Goal: Use online tool/utility: Utilize a website feature to perform a specific function

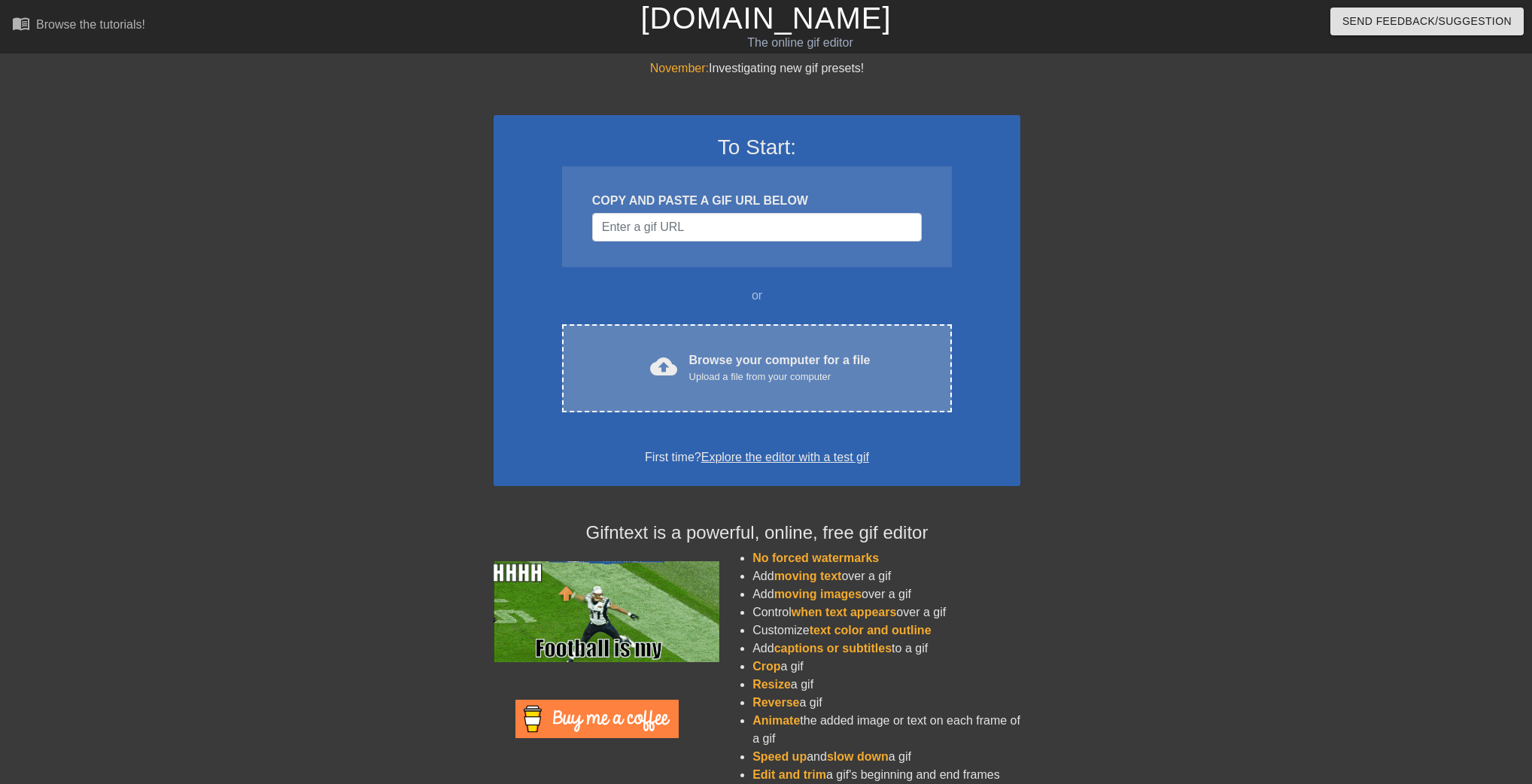
click at [745, 336] on div "cloud_upload Browse your computer for a file Upload a file from your computer C…" at bounding box center [756, 368] width 390 height 88
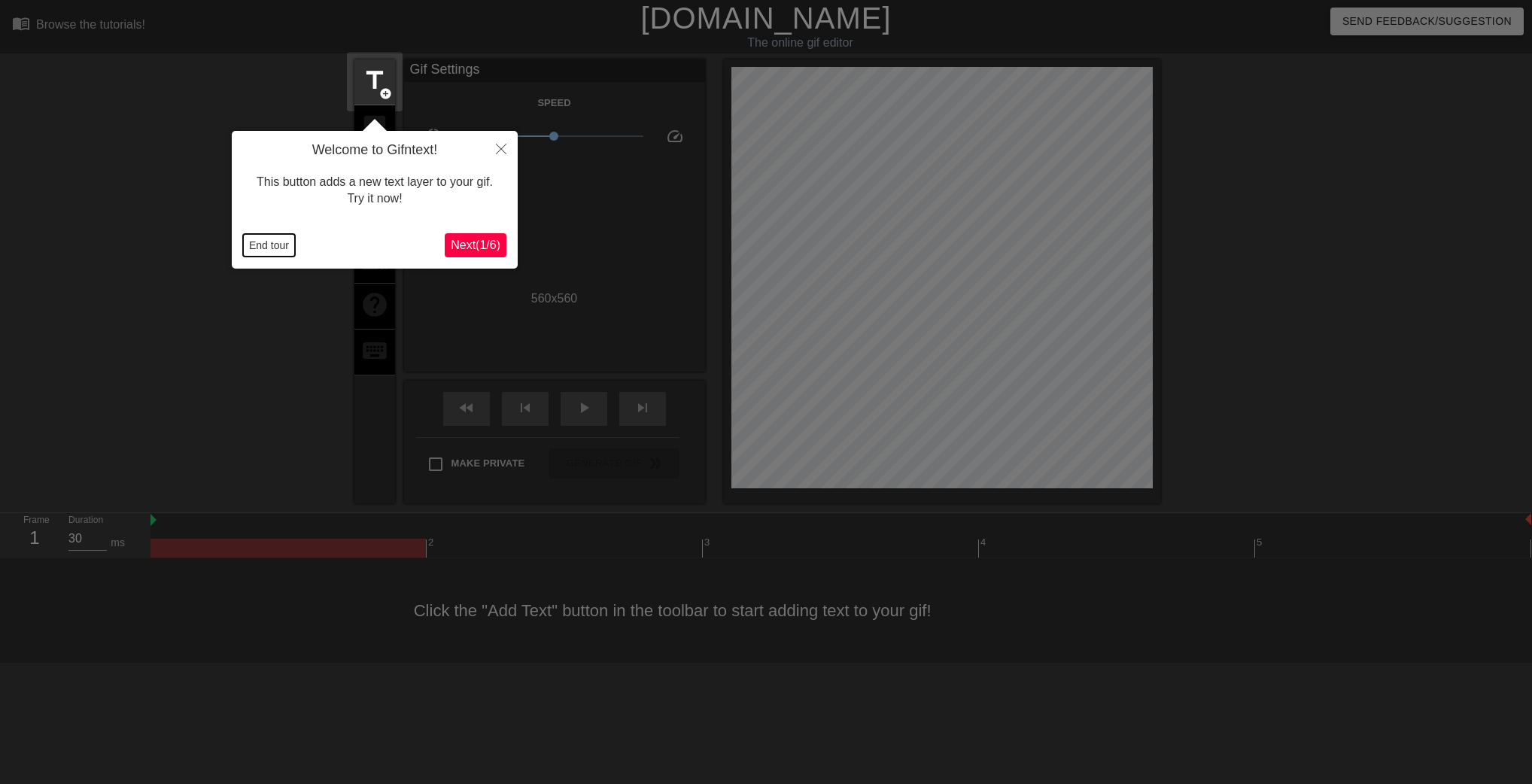
click at [283, 244] on button "End tour" at bounding box center [269, 245] width 52 height 23
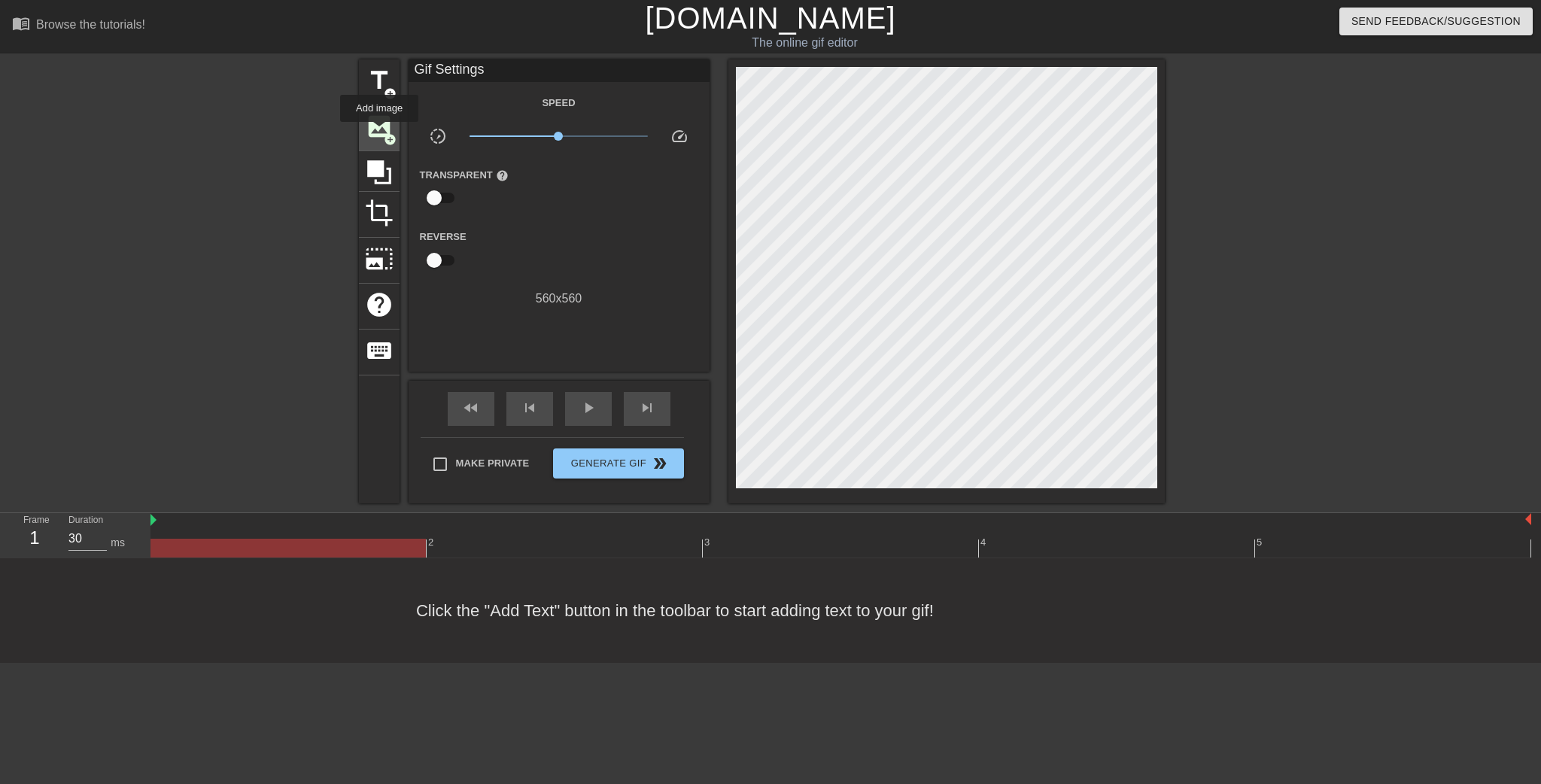
click at [379, 133] on span "image" at bounding box center [379, 126] width 29 height 29
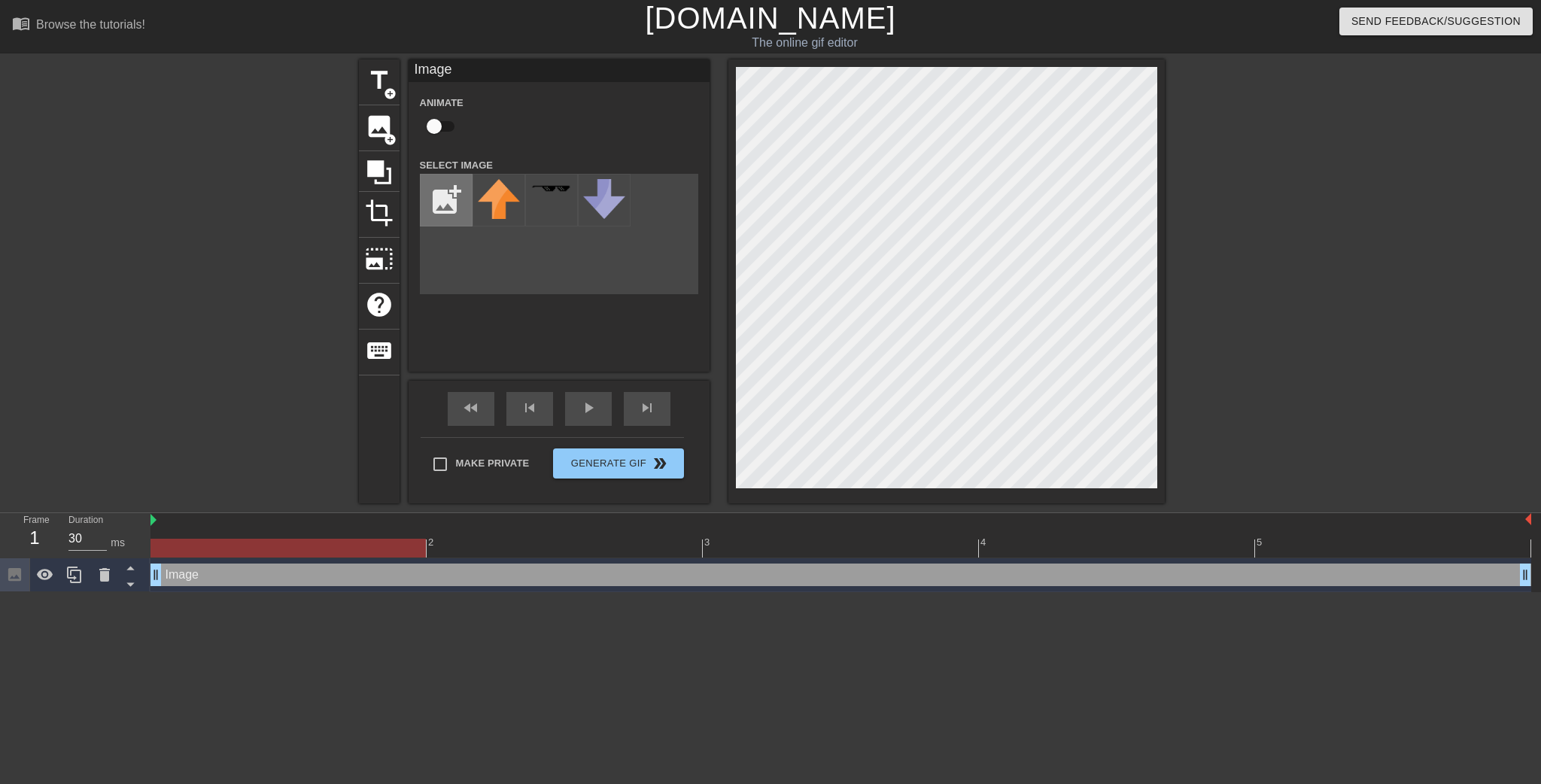
click at [451, 194] on input "file" at bounding box center [446, 199] width 51 height 51
type input "C:\fakepath\[DOMAIN_NAME] - orange_PNG789.png"
click at [499, 212] on img at bounding box center [499, 199] width 43 height 42
click at [661, 322] on div "title add_circle image add_circle crop photo_size_select_large help keyboard Im…" at bounding box center [762, 282] width 806 height 444
click at [1217, 310] on div "title add_circle image add_circle crop photo_size_select_large help keyboard Im…" at bounding box center [770, 282] width 1541 height 444
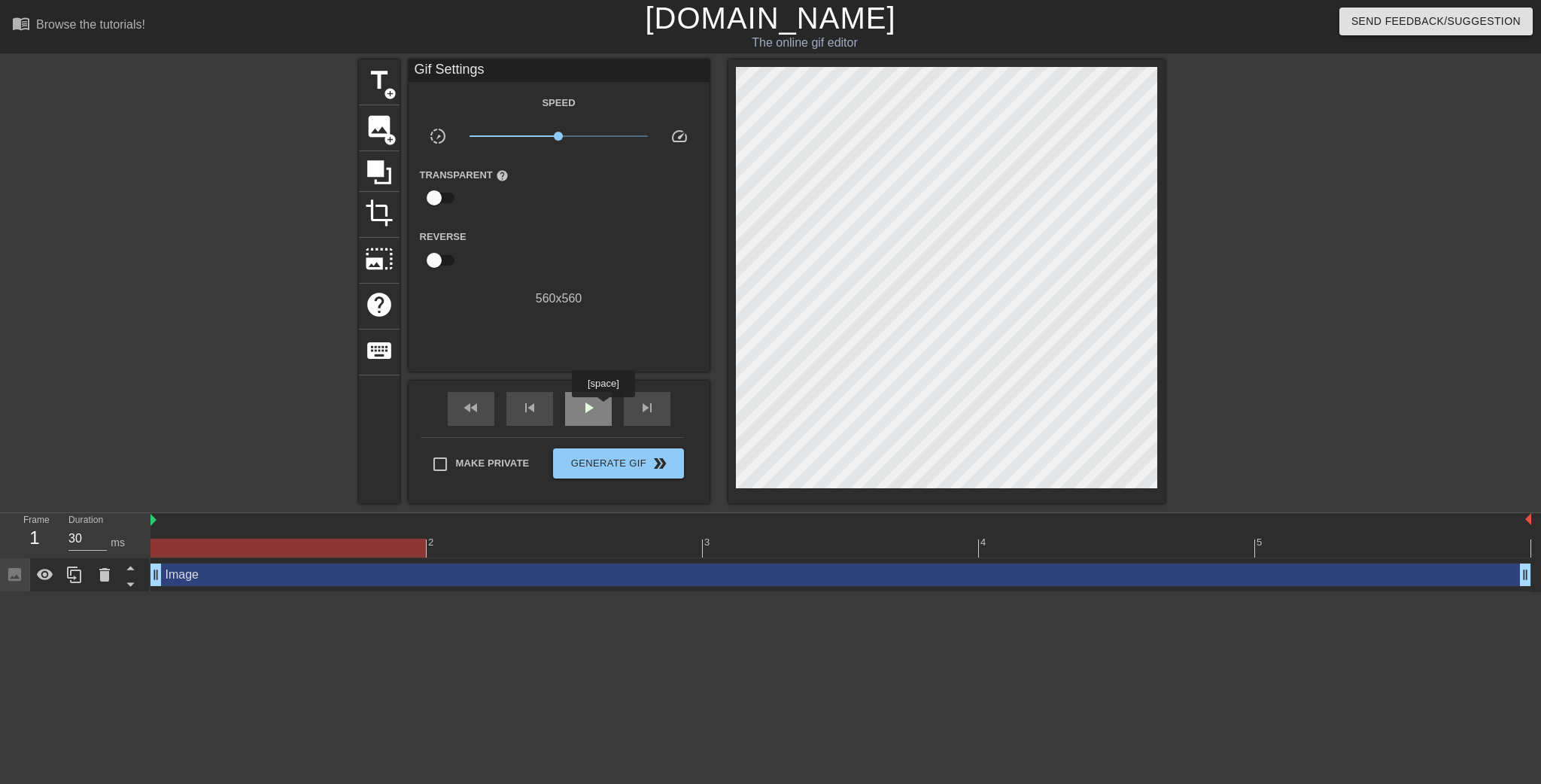
click at [602, 408] on div "play_arrow" at bounding box center [588, 408] width 47 height 34
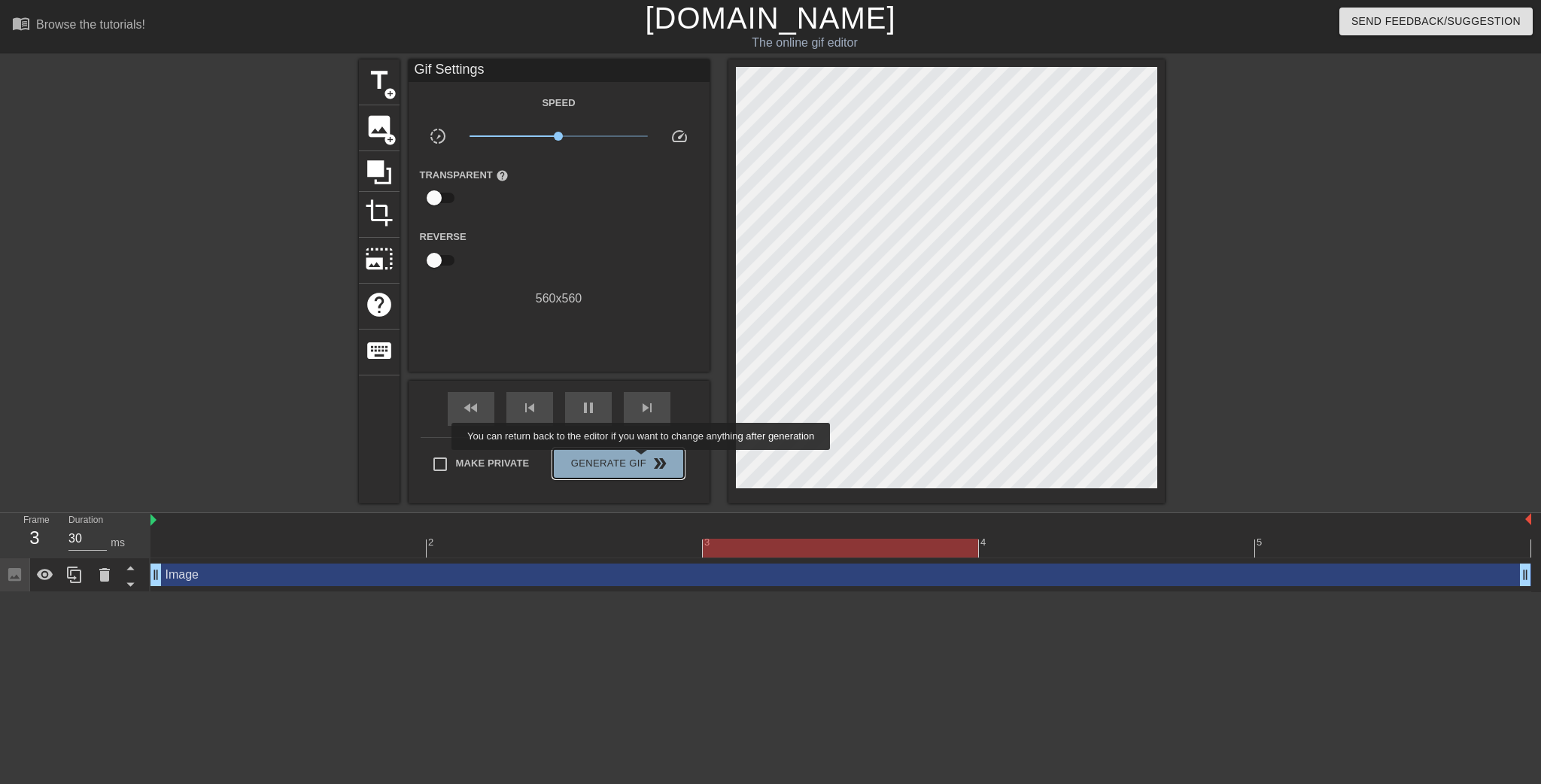
click at [643, 461] on span "Generate Gif double_arrow" at bounding box center [618, 463] width 118 height 18
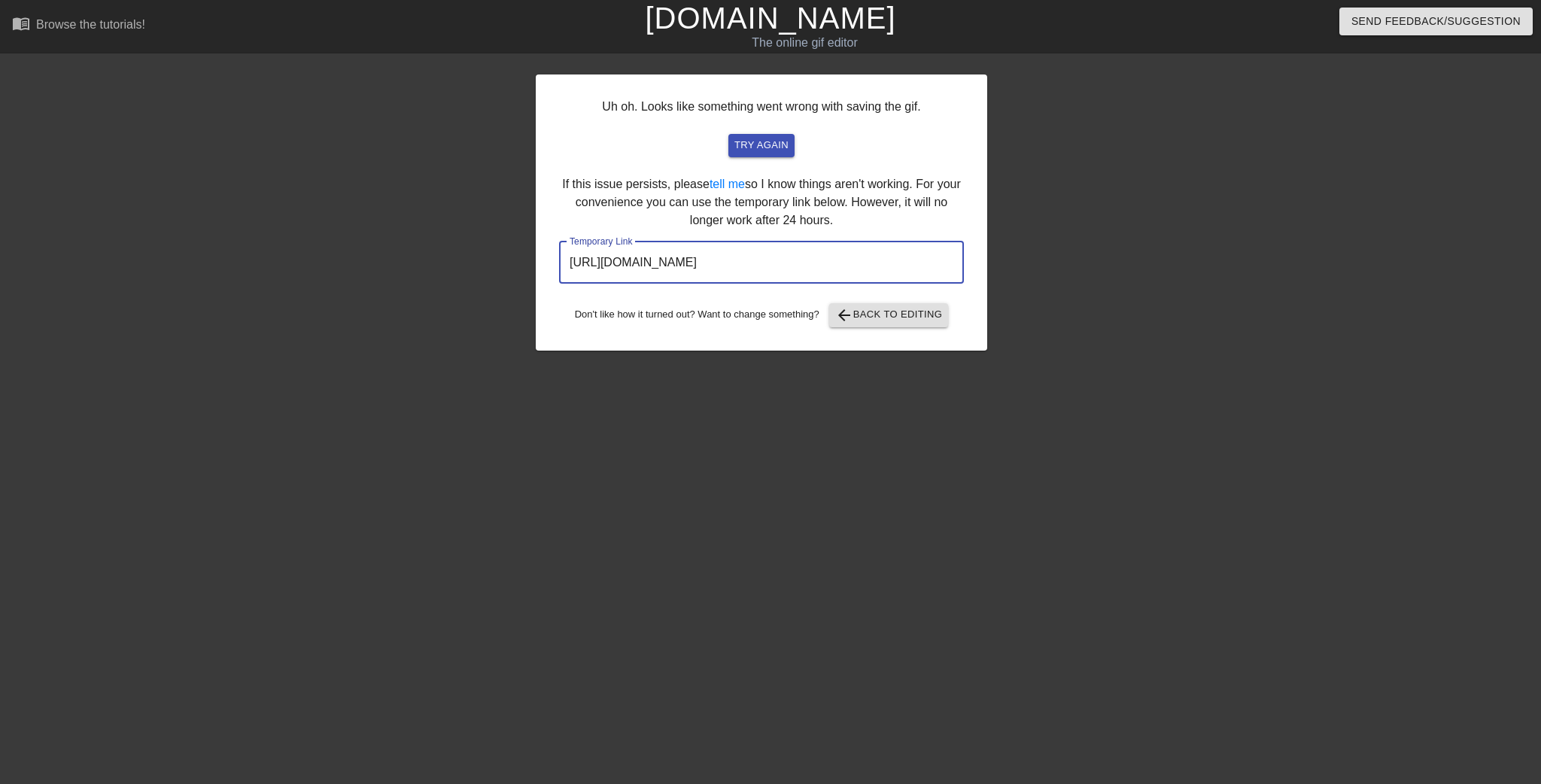
drag, startPoint x: 890, startPoint y: 261, endPoint x: 416, endPoint y: 235, distance: 474.7
click at [427, 238] on div "Uh oh. Looks like something went wrong with saving the gif. try again If this i…" at bounding box center [770, 206] width 1541 height 291
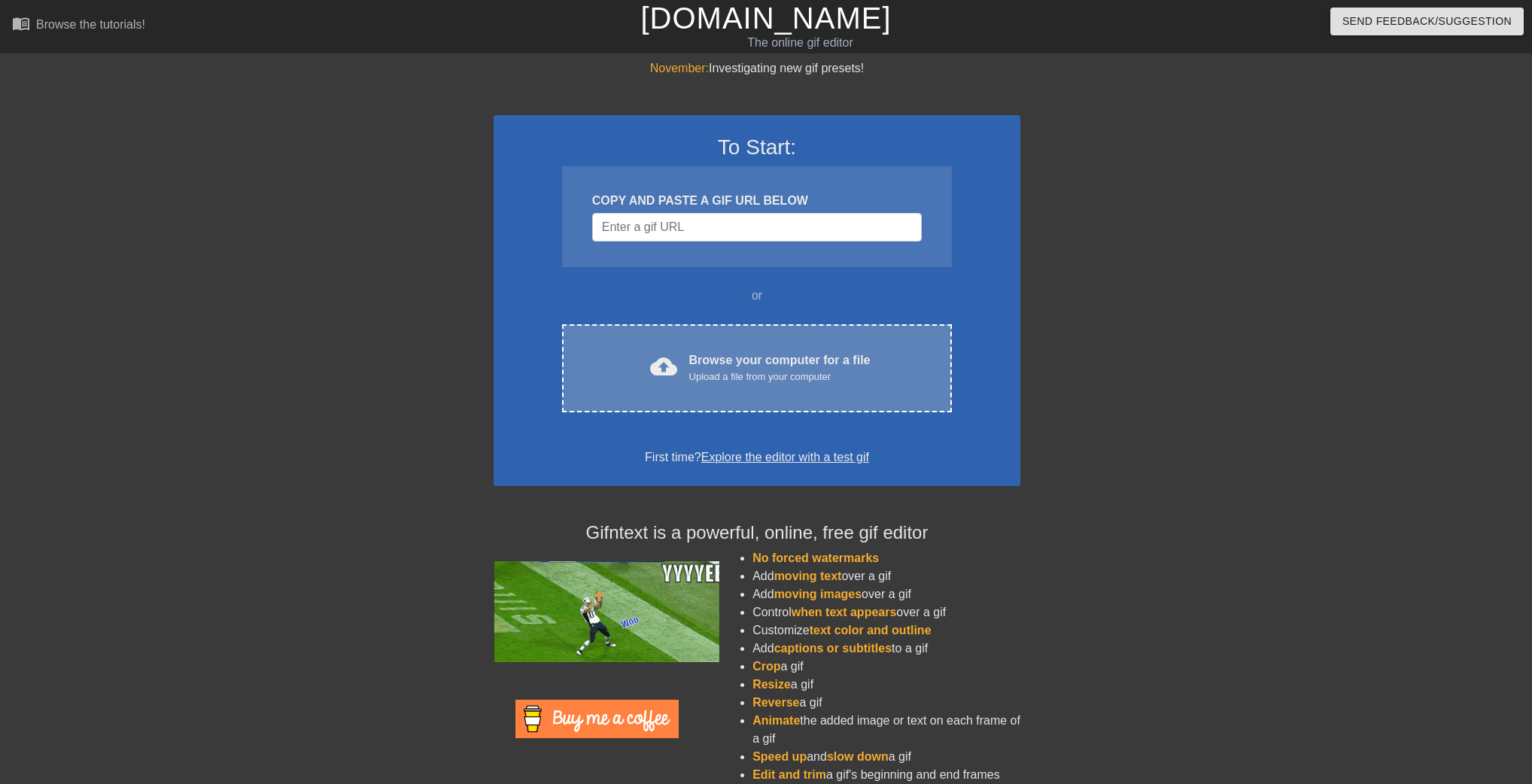
click at [653, 328] on div "cloud_upload Browse your computer for a file Upload a file from your computer C…" at bounding box center [756, 368] width 390 height 88
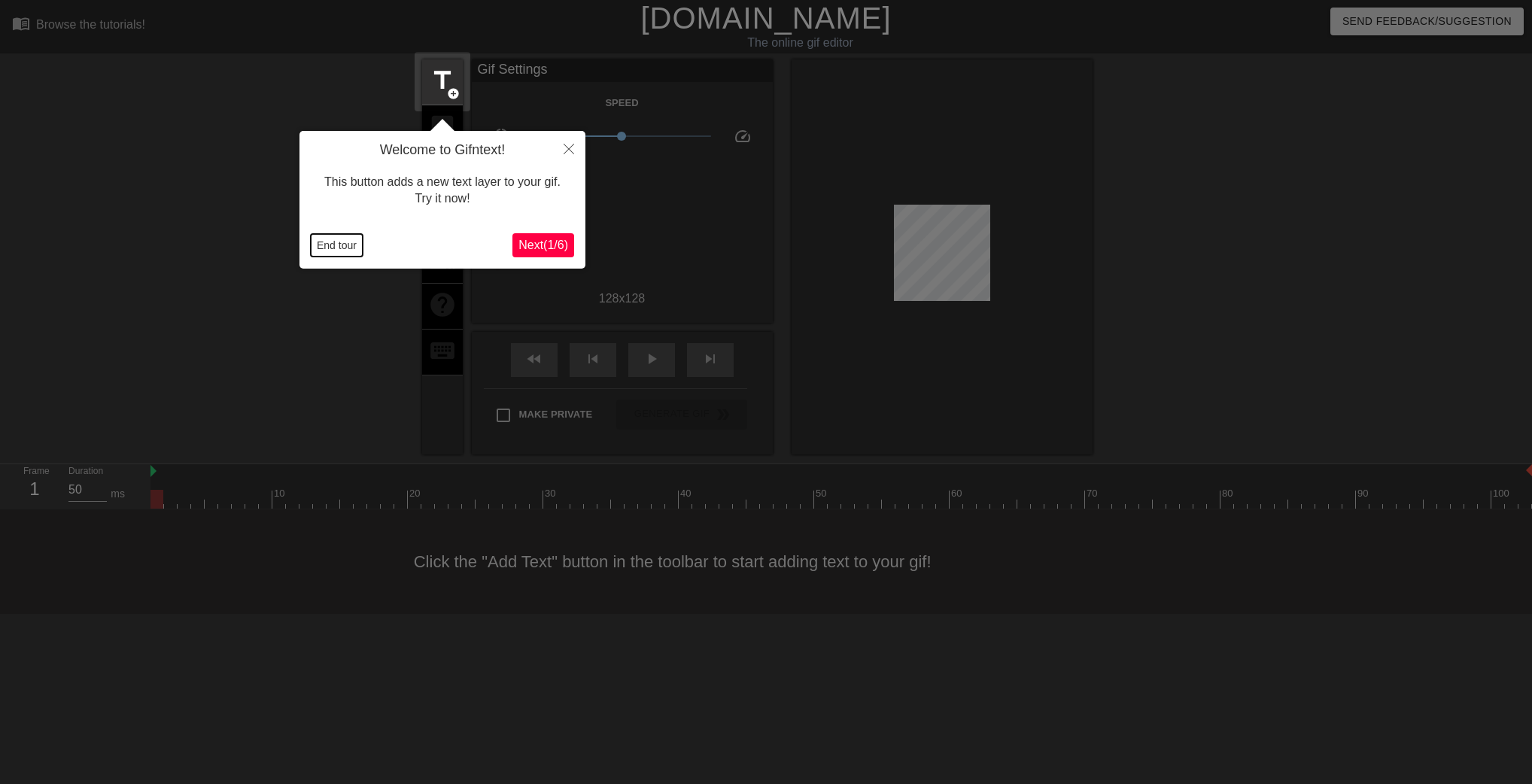
click at [353, 250] on button "End tour" at bounding box center [337, 245] width 52 height 23
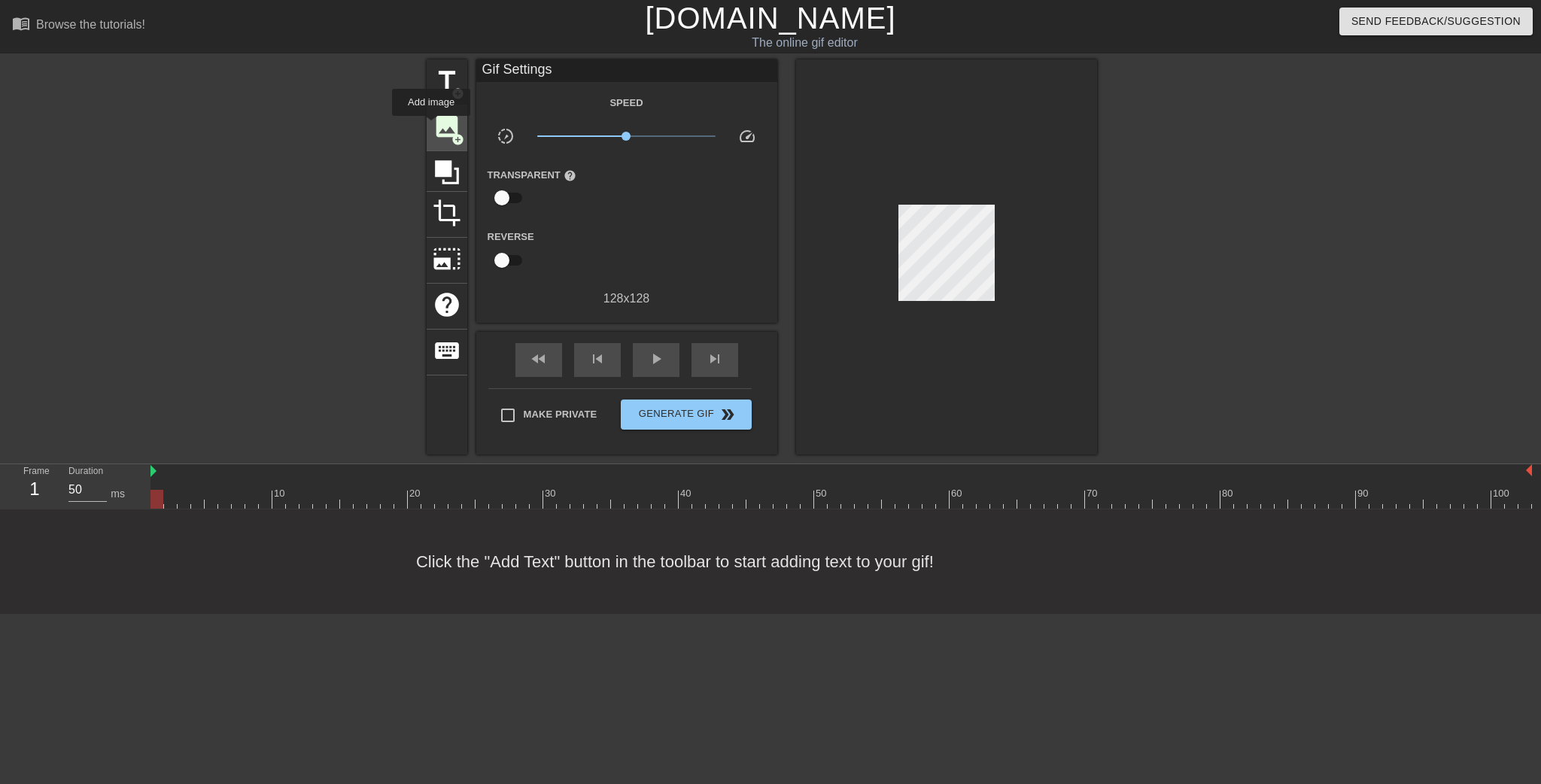
click at [431, 127] on div "image add_circle" at bounding box center [447, 127] width 41 height 46
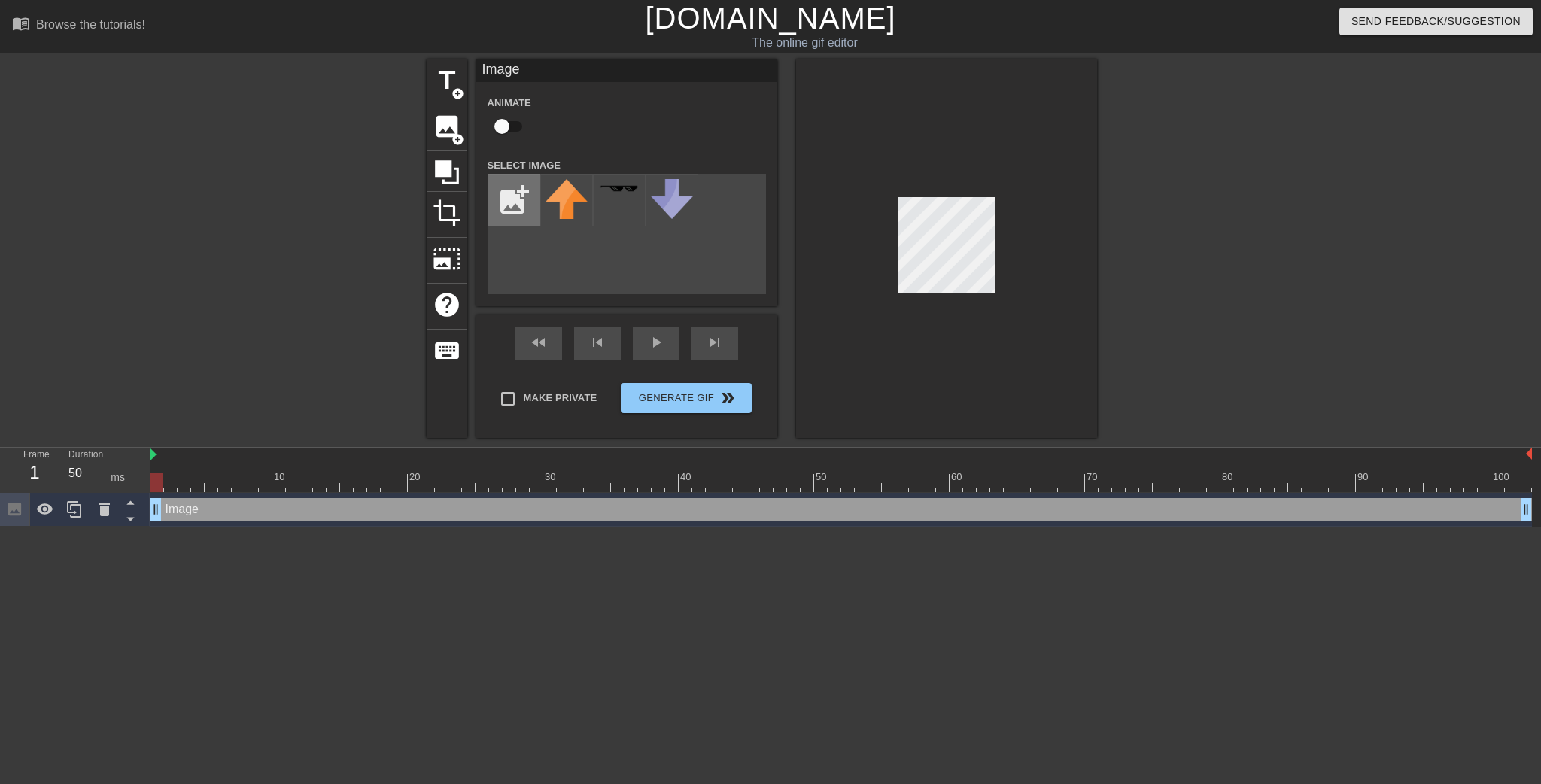
click at [527, 203] on input "file" at bounding box center [514, 199] width 51 height 51
type input "C:\fakepath\Sliced-Piece-Mandarin-Transparent-PNG.png"
click at [571, 199] on img at bounding box center [567, 190] width 43 height 23
click at [1000, 265] on div at bounding box center [947, 249] width 301 height 378
drag, startPoint x: 154, startPoint y: 481, endPoint x: 243, endPoint y: 474, distance: 89.3
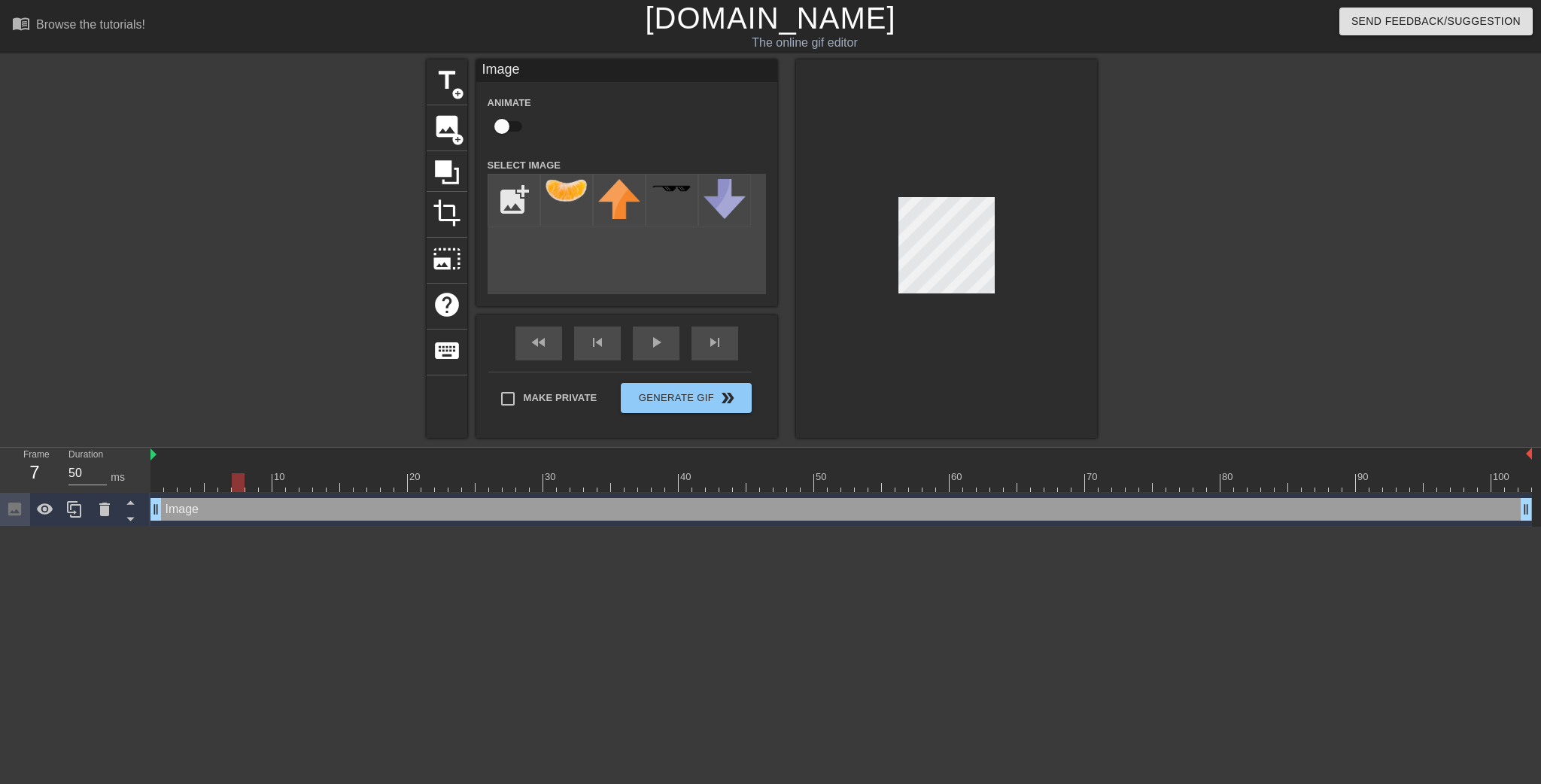
click at [243, 474] on div at bounding box center [238, 483] width 13 height 19
click at [240, 485] on div at bounding box center [238, 483] width 13 height 19
drag, startPoint x: 234, startPoint y: 484, endPoint x: 142, endPoint y: 480, distance: 92.1
click at [142, 480] on div "Frame 1 Duration 50 ms 10 20 30 40 50 60 70 80 90 100 Image drag_handle drag_ha…" at bounding box center [770, 487] width 1541 height 79
type input "50"
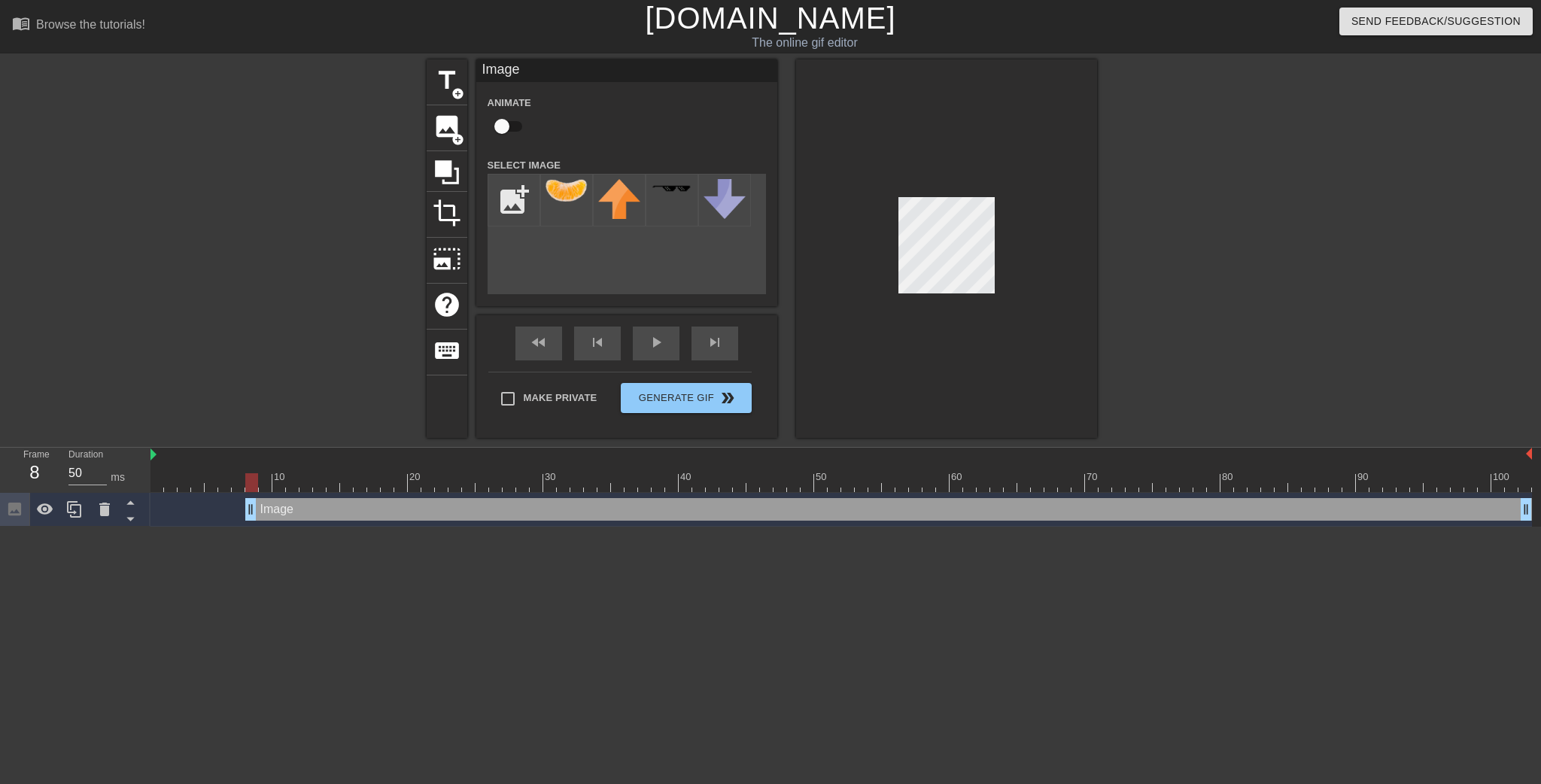
drag, startPoint x: 151, startPoint y: 501, endPoint x: 241, endPoint y: 493, distance: 90.4
click at [241, 493] on div "Image drag_handle drag_handle" at bounding box center [841, 509] width 1381 height 34
drag, startPoint x: 255, startPoint y: 474, endPoint x: 278, endPoint y: 471, distance: 23.2
click at [278, 471] on div "10 20 30 40 50 60 70 80 90 100" at bounding box center [841, 469] width 1381 height 44
click at [1048, 299] on div at bounding box center [947, 249] width 301 height 378
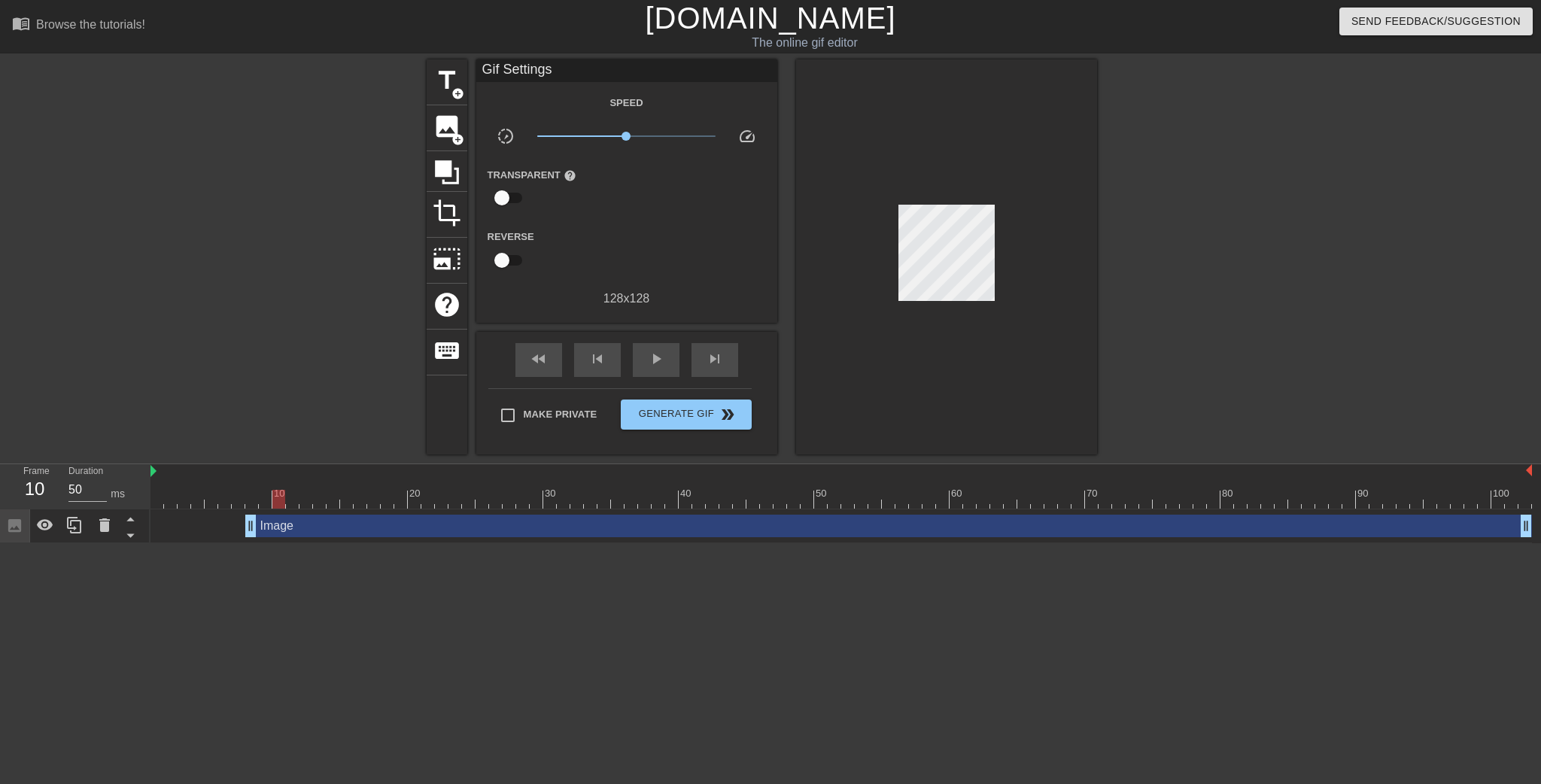
click at [1068, 281] on div at bounding box center [947, 257] width 301 height 395
click at [257, 502] on div at bounding box center [841, 500] width 1381 height 19
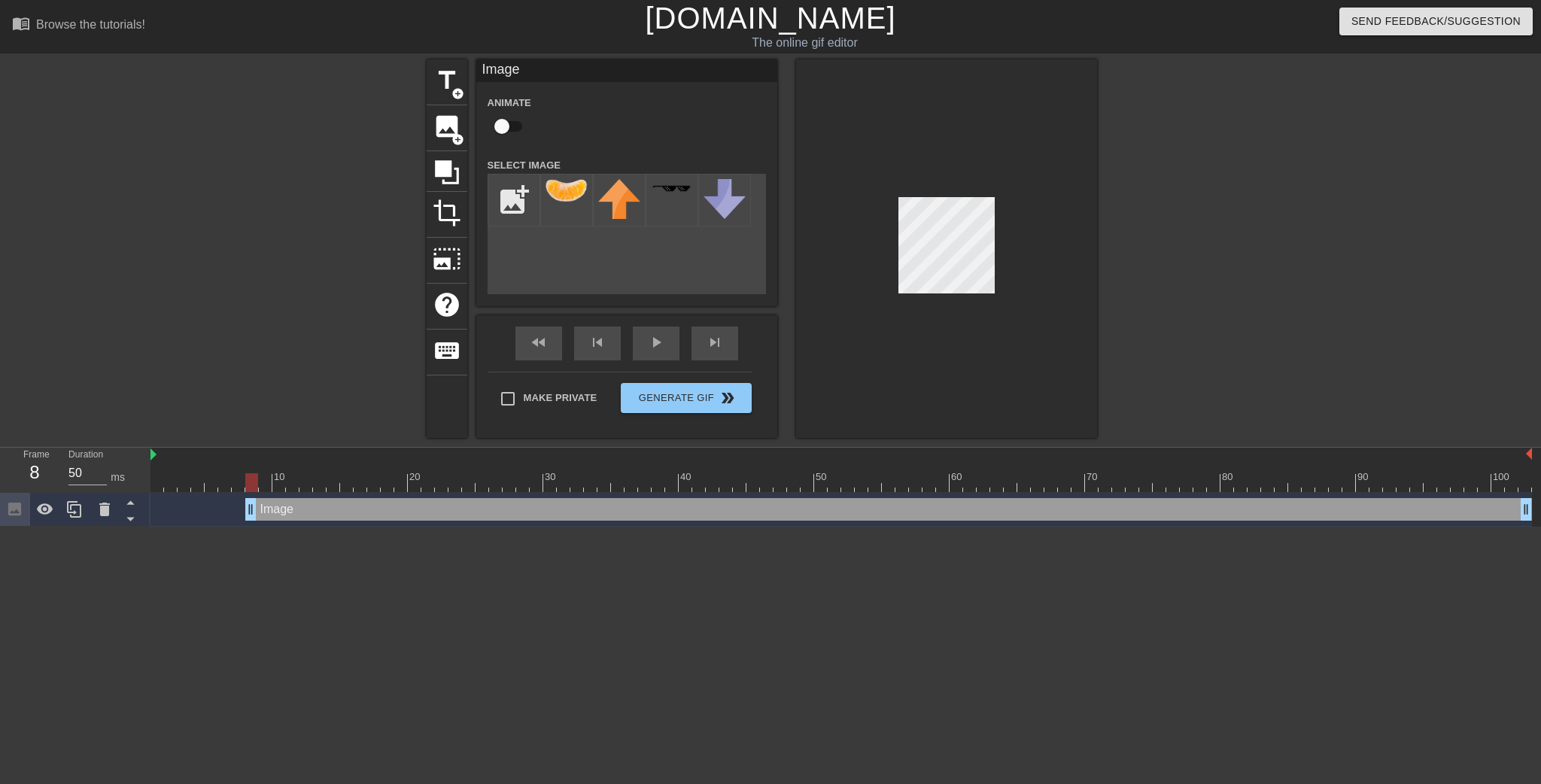
click at [896, 284] on div at bounding box center [947, 249] width 301 height 378
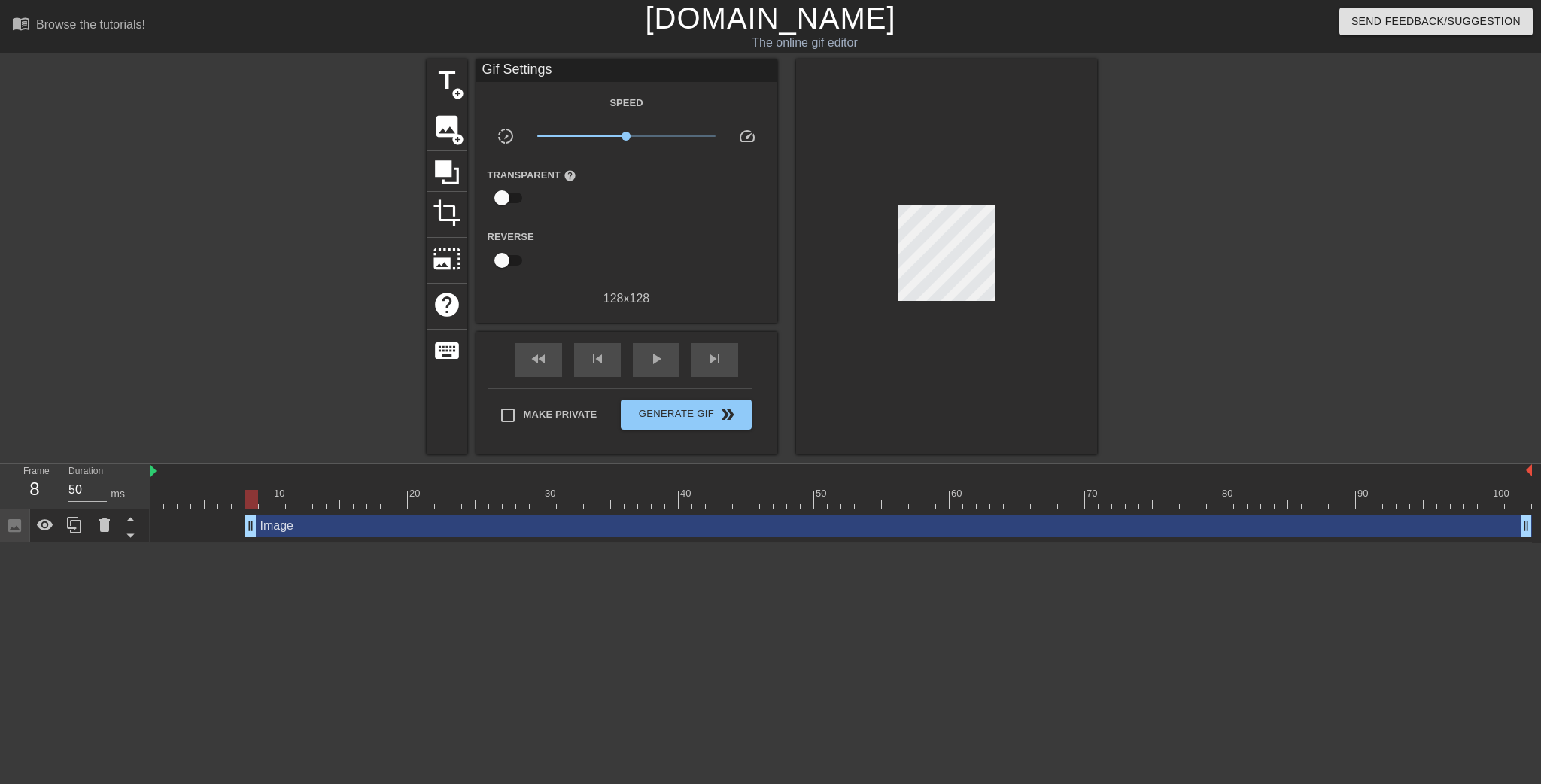
click at [1141, 302] on div "title add_circle image add_circle crop photo_size_select_large help keyboard Gi…" at bounding box center [770, 257] width 1541 height 395
click at [355, 521] on div "Image drag_handle drag_handle" at bounding box center [889, 526] width 1287 height 23
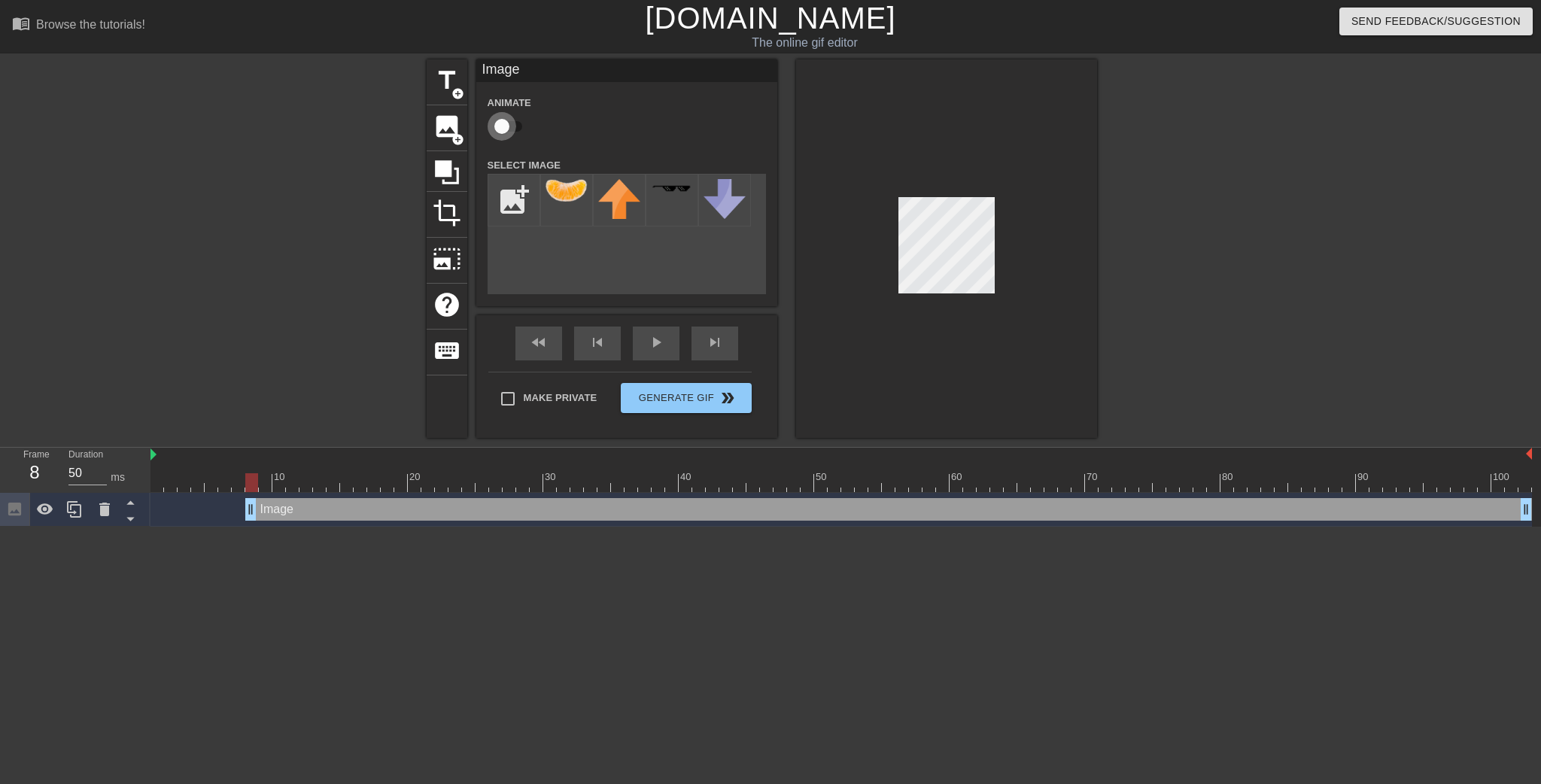
click at [524, 127] on input "checkbox" at bounding box center [502, 126] width 86 height 29
checkbox input "true"
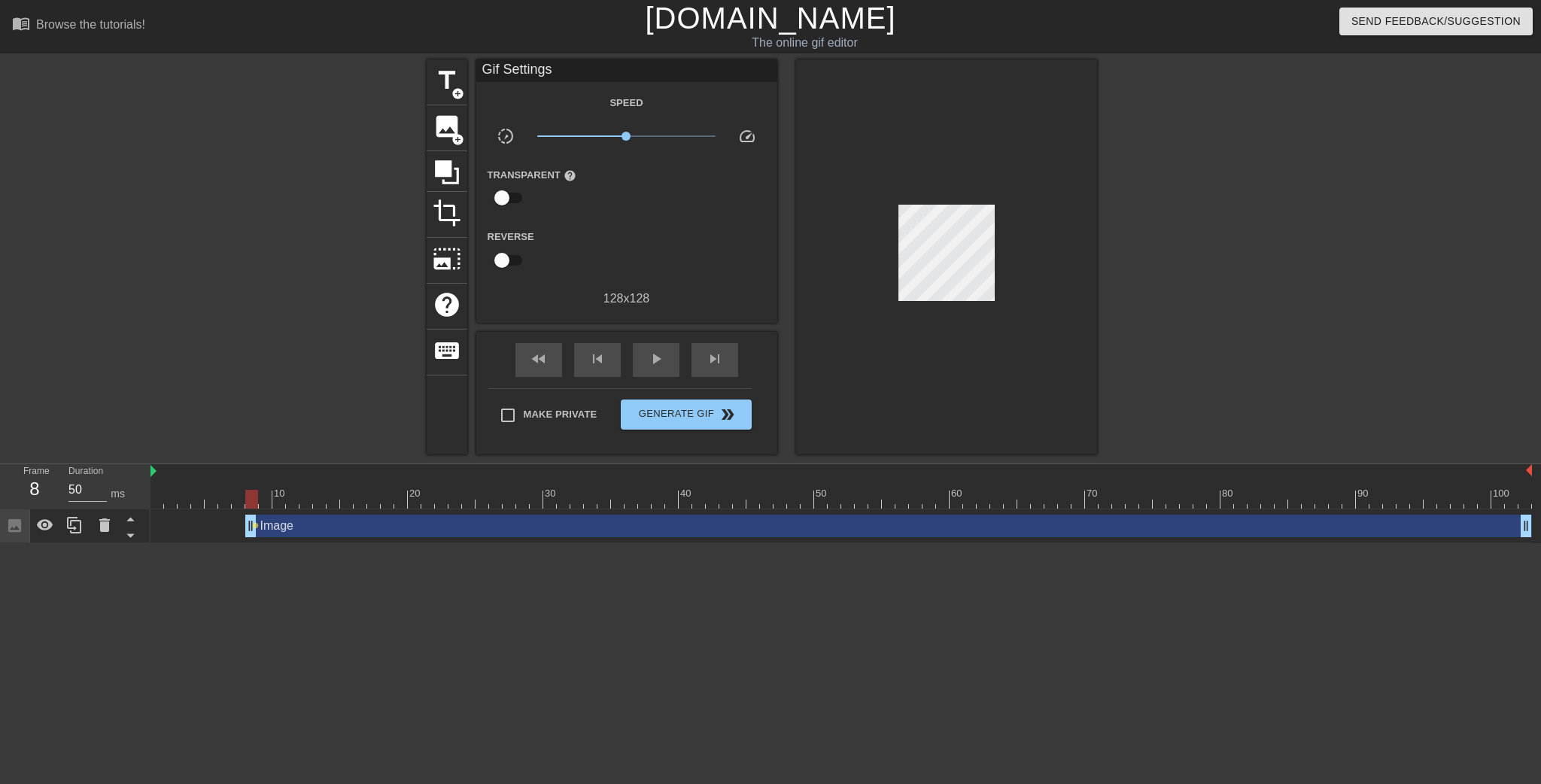
click at [1071, 297] on div at bounding box center [947, 257] width 301 height 395
click at [264, 502] on div at bounding box center [841, 500] width 1381 height 19
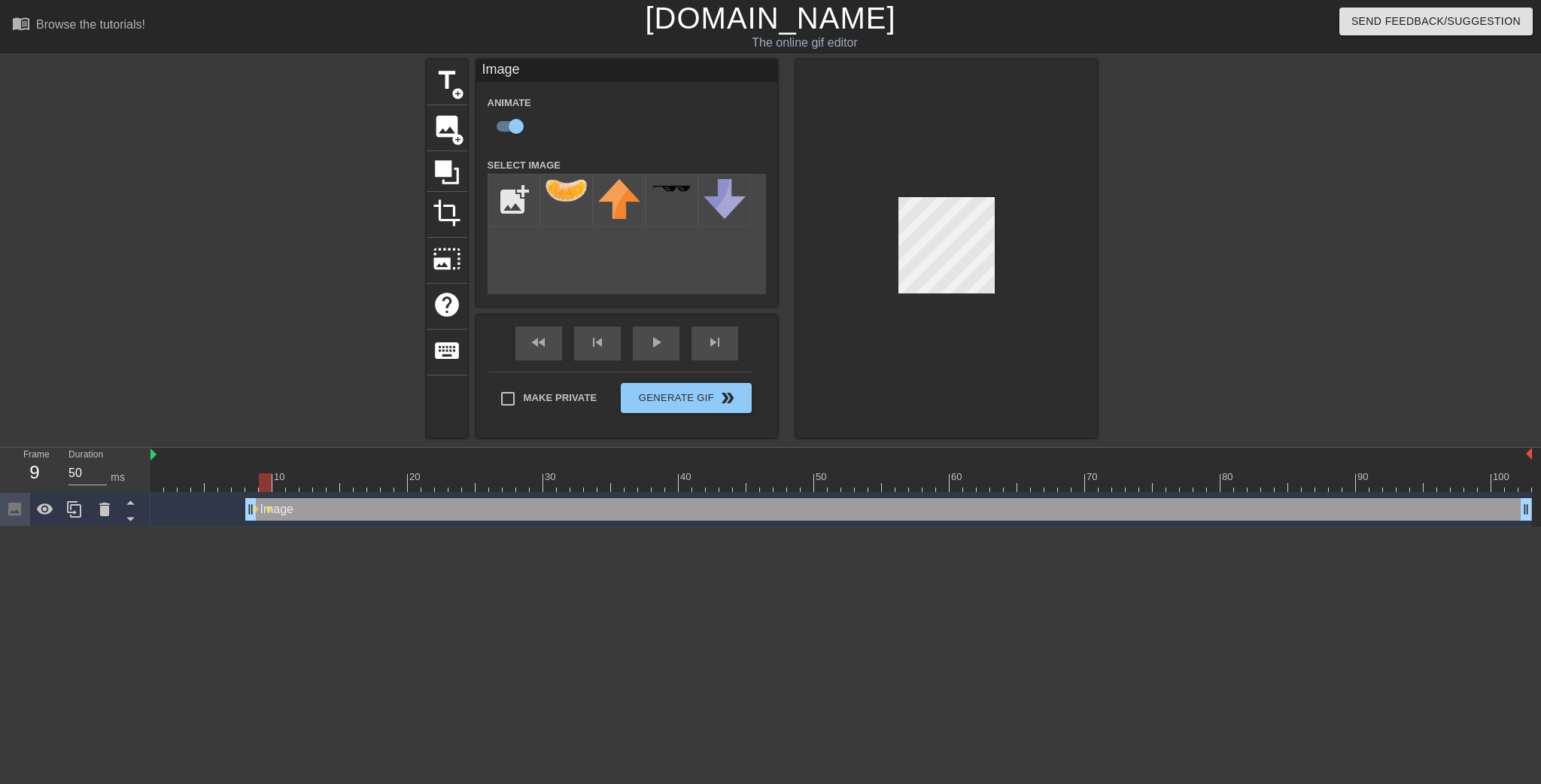
click at [1105, 277] on div "title add_circle image add_circle crop photo_size_select_large help keyboard Im…" at bounding box center [770, 249] width 1541 height 378
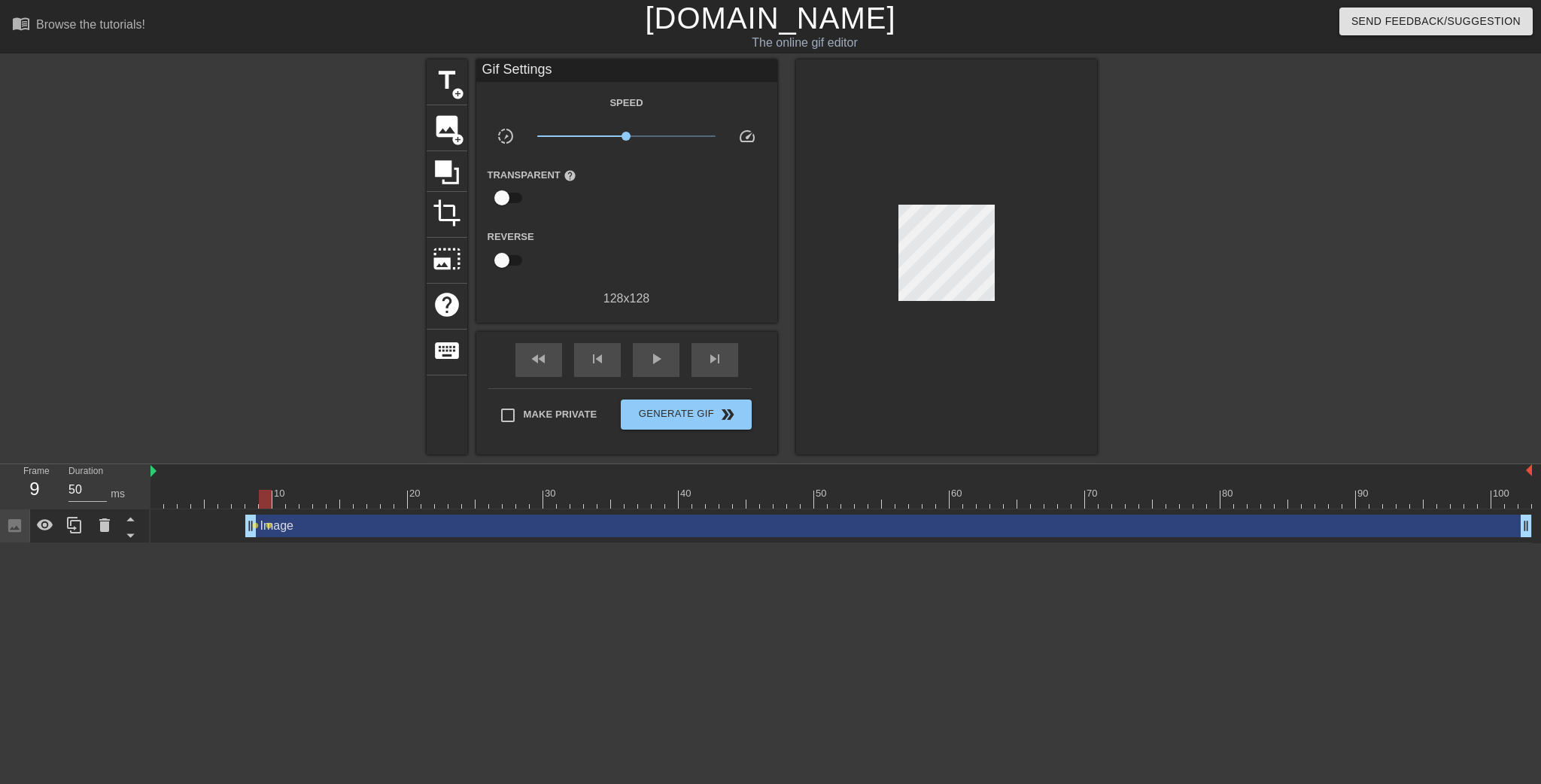
click at [1119, 285] on div "title add_circle image add_circle crop photo_size_select_large help keyboard Gi…" at bounding box center [770, 257] width 1541 height 395
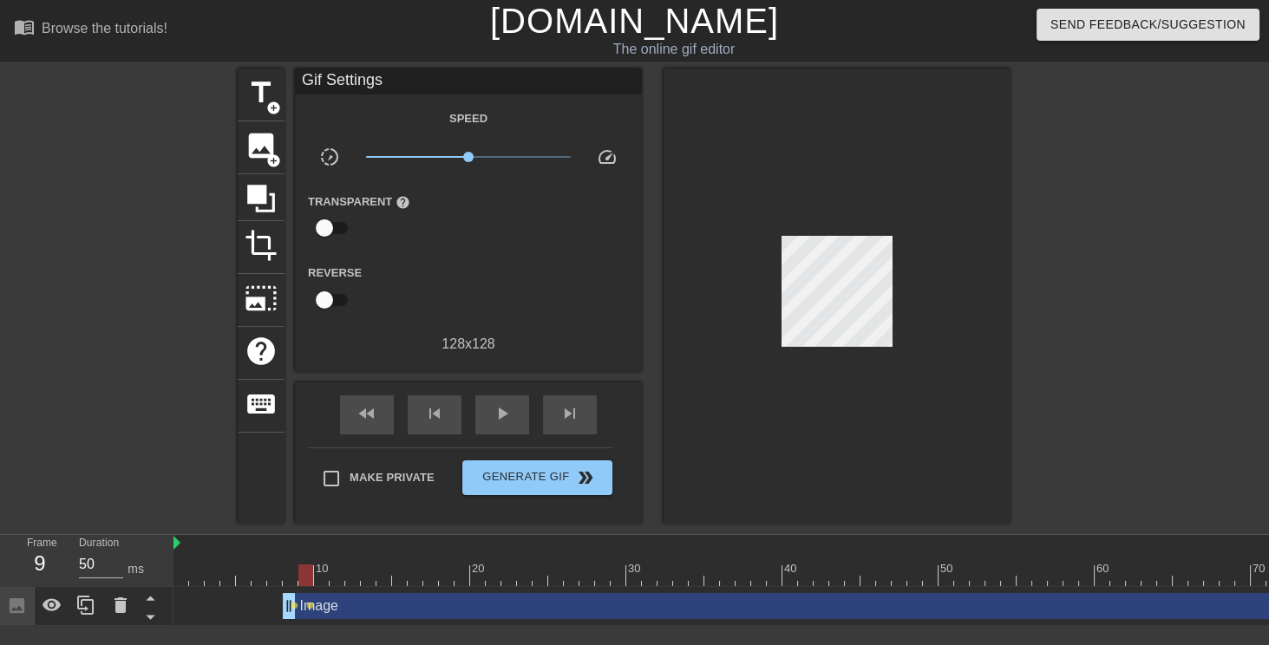
click at [323, 578] on div at bounding box center [969, 576] width 1592 height 22
click at [992, 295] on div at bounding box center [837, 296] width 347 height 455
click at [340, 579] on div at bounding box center [969, 576] width 1592 height 22
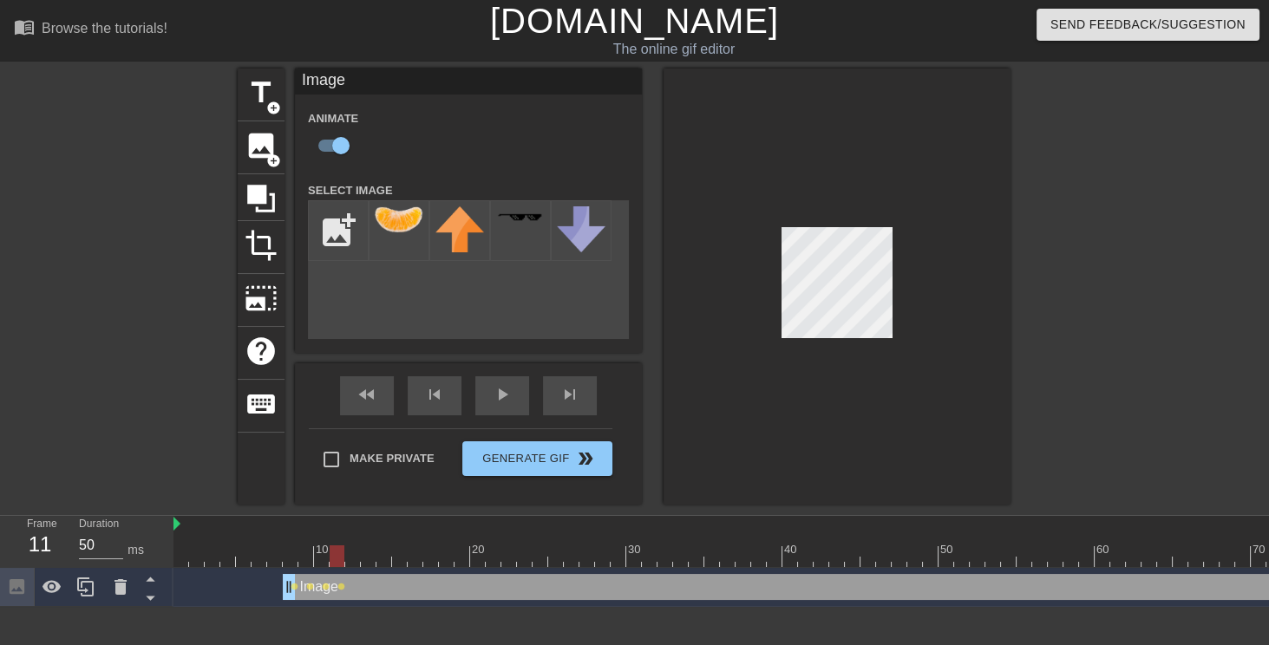
click at [785, 352] on div at bounding box center [837, 287] width 347 height 436
click at [354, 563] on div at bounding box center [969, 557] width 1592 height 22
click at [367, 560] on div at bounding box center [969, 557] width 1592 height 22
click at [380, 559] on div at bounding box center [969, 557] width 1592 height 22
click at [396, 559] on div at bounding box center [969, 557] width 1592 height 22
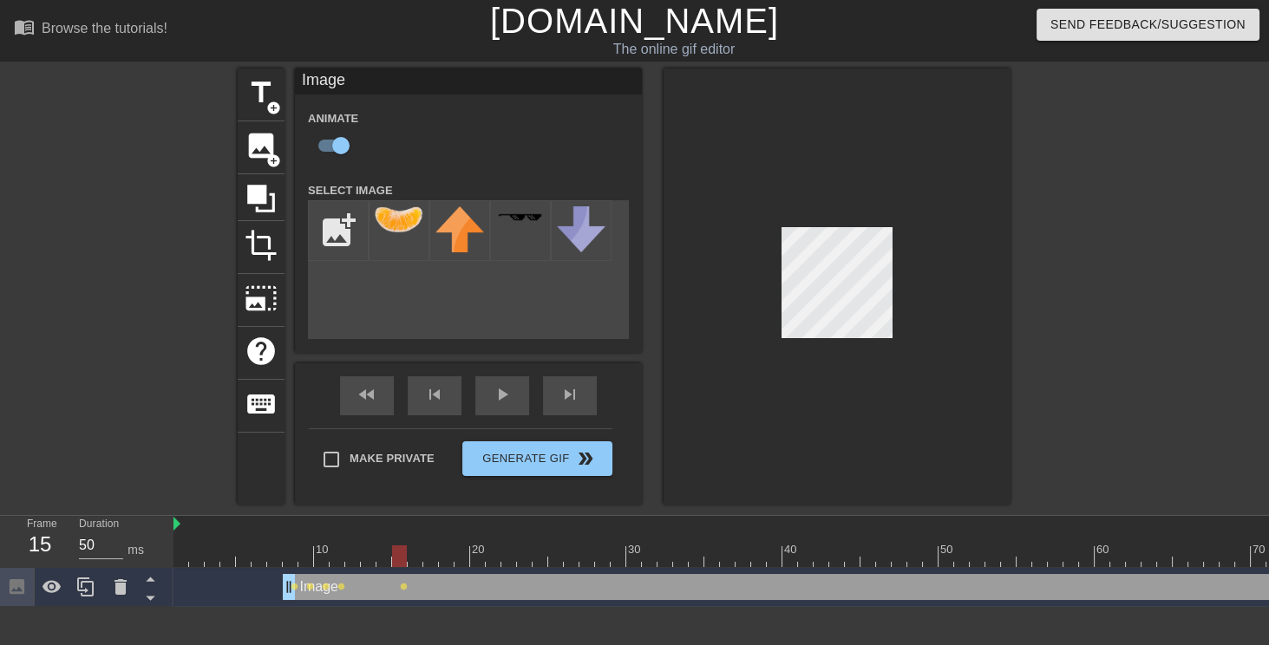
click at [354, 566] on div at bounding box center [969, 557] width 1592 height 22
click at [342, 562] on div at bounding box center [969, 557] width 1592 height 22
click at [327, 562] on div at bounding box center [969, 557] width 1592 height 22
click at [337, 559] on div at bounding box center [969, 557] width 1592 height 22
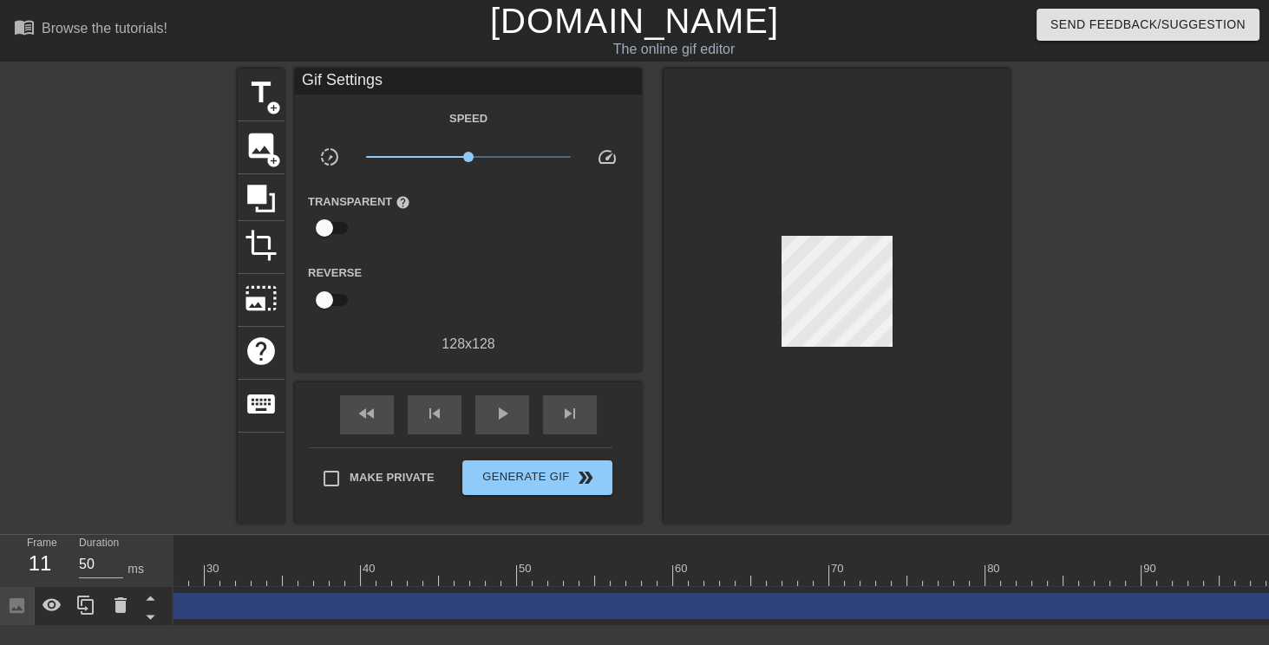
scroll to position [0, 501]
type input "50"
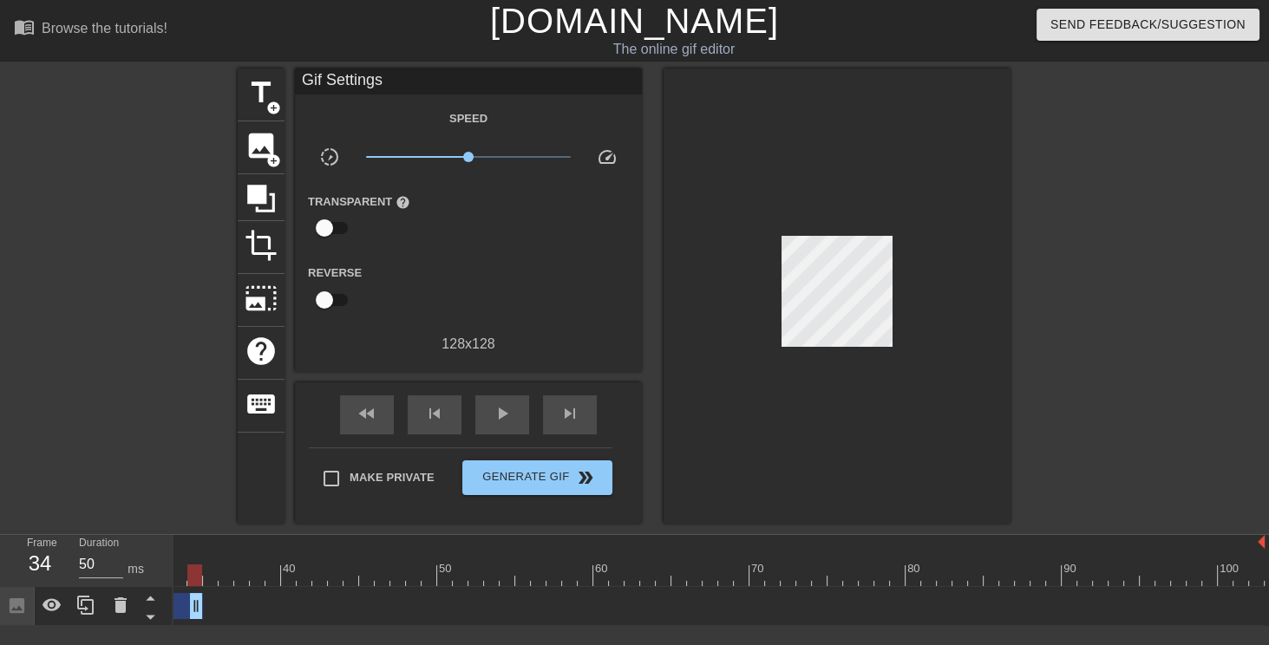
drag, startPoint x: 1253, startPoint y: 598, endPoint x: 194, endPoint y: 605, distance: 1059.0
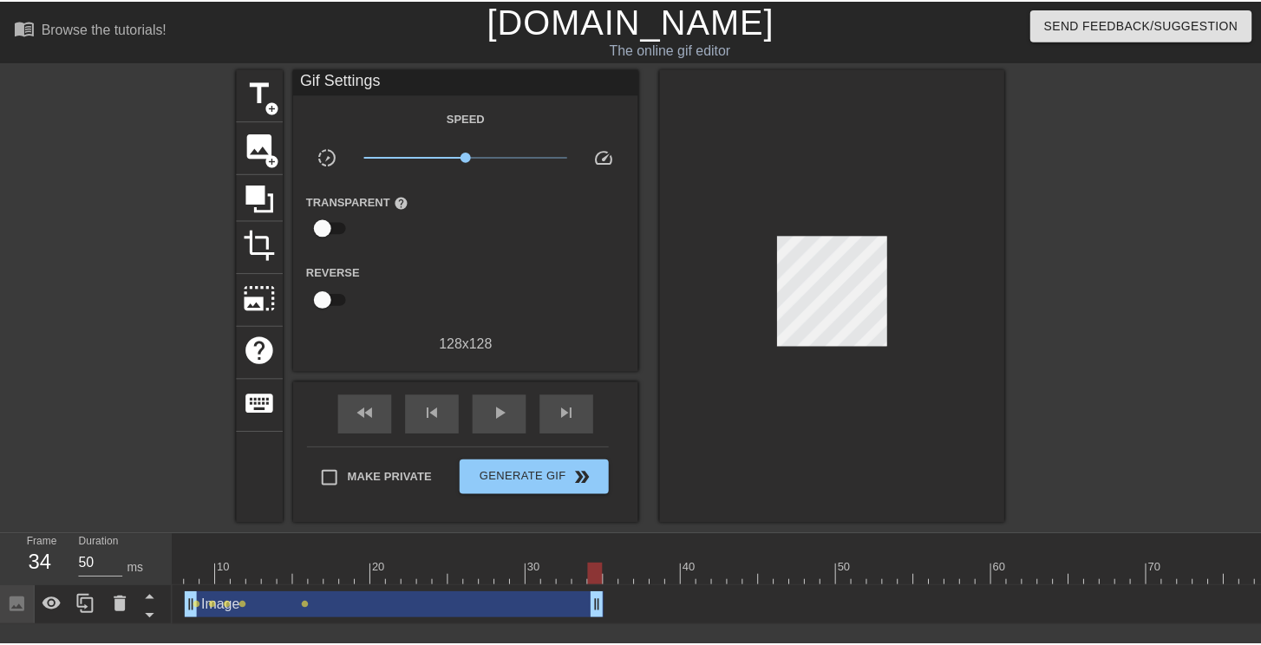
scroll to position [0, 0]
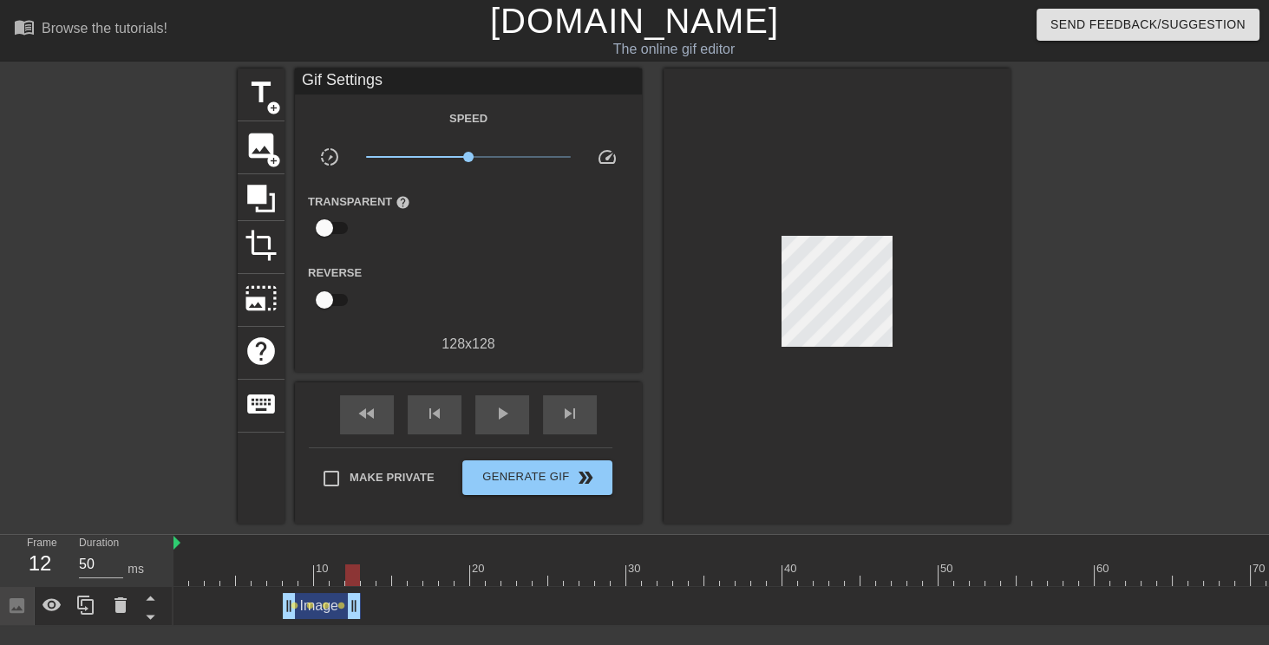
drag, startPoint x: 702, startPoint y: 610, endPoint x: 360, endPoint y: 606, distance: 341.8
click at [1107, 448] on div "title add_circle image add_circle crop photo_size_select_large help keyboard Gi…" at bounding box center [634, 296] width 1269 height 455
click at [271, 154] on span "add_circle" at bounding box center [273, 161] width 15 height 15
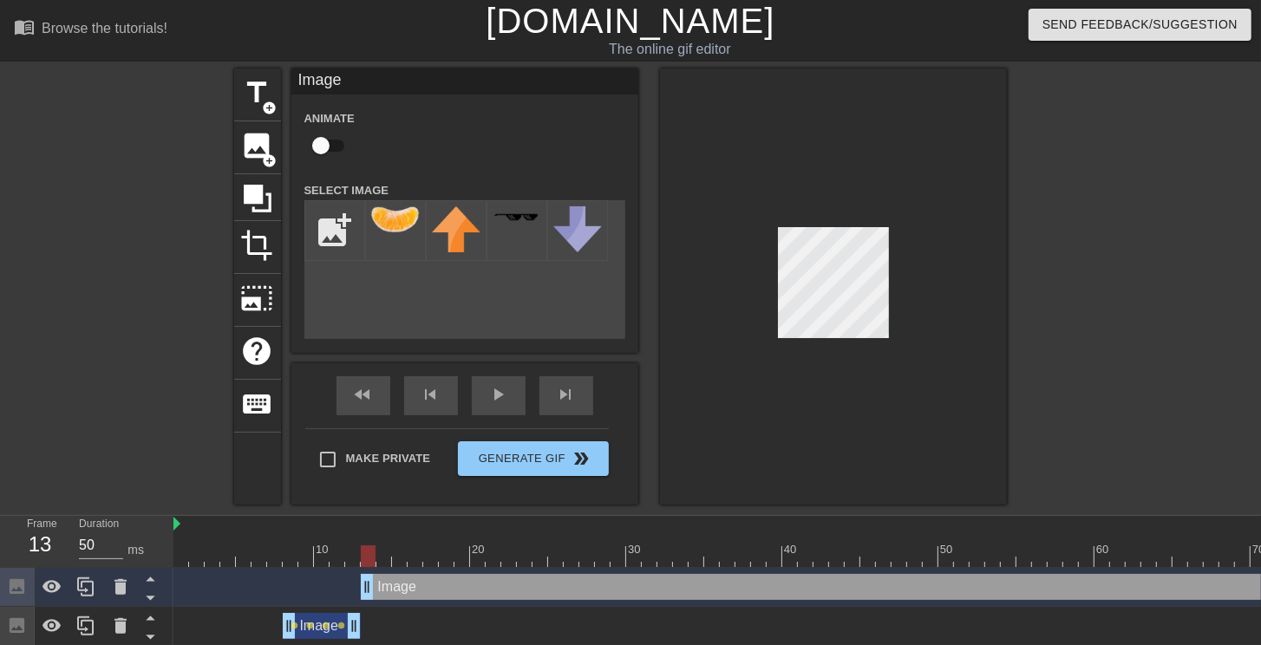
drag, startPoint x: 354, startPoint y: 592, endPoint x: 370, endPoint y: 590, distance: 16.6
click at [376, 236] on div at bounding box center [395, 230] width 61 height 61
drag, startPoint x: 367, startPoint y: 592, endPoint x: 393, endPoint y: 588, distance: 26.3
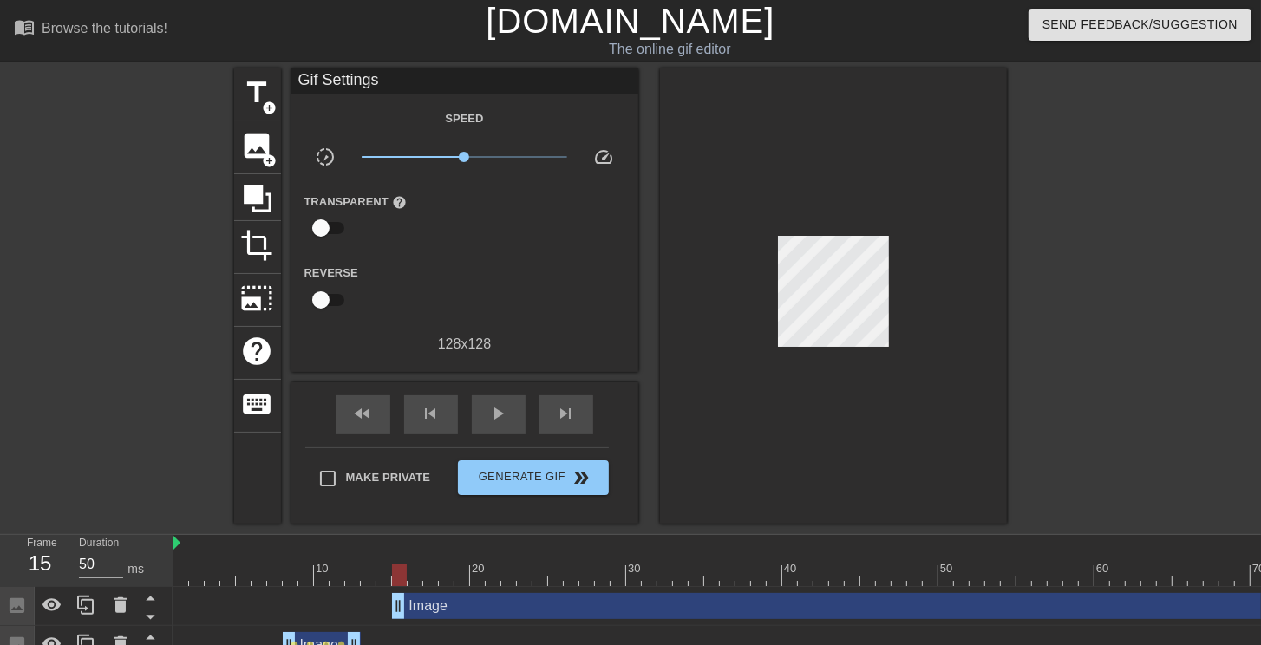
click at [521, 612] on div "Image drag_handle drag_handle" at bounding box center [1079, 606] width 1374 height 26
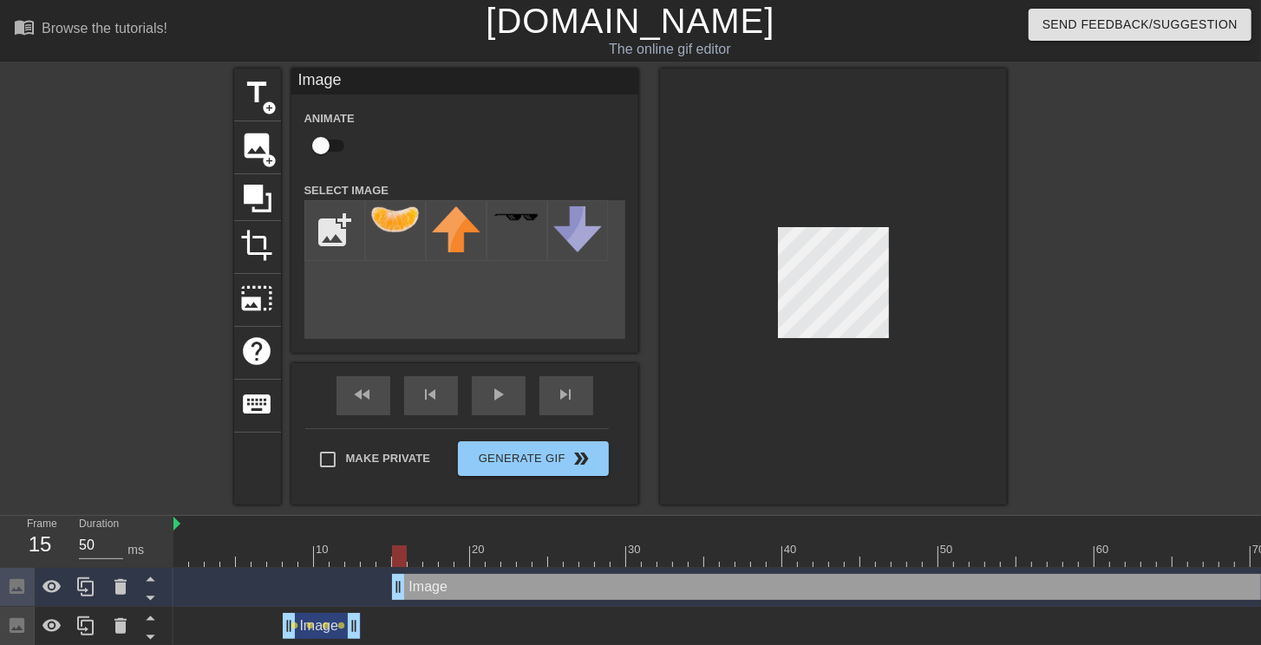
click at [327, 141] on input "checkbox" at bounding box center [320, 145] width 99 height 33
checkbox input "true"
click at [417, 562] on div at bounding box center [969, 557] width 1592 height 22
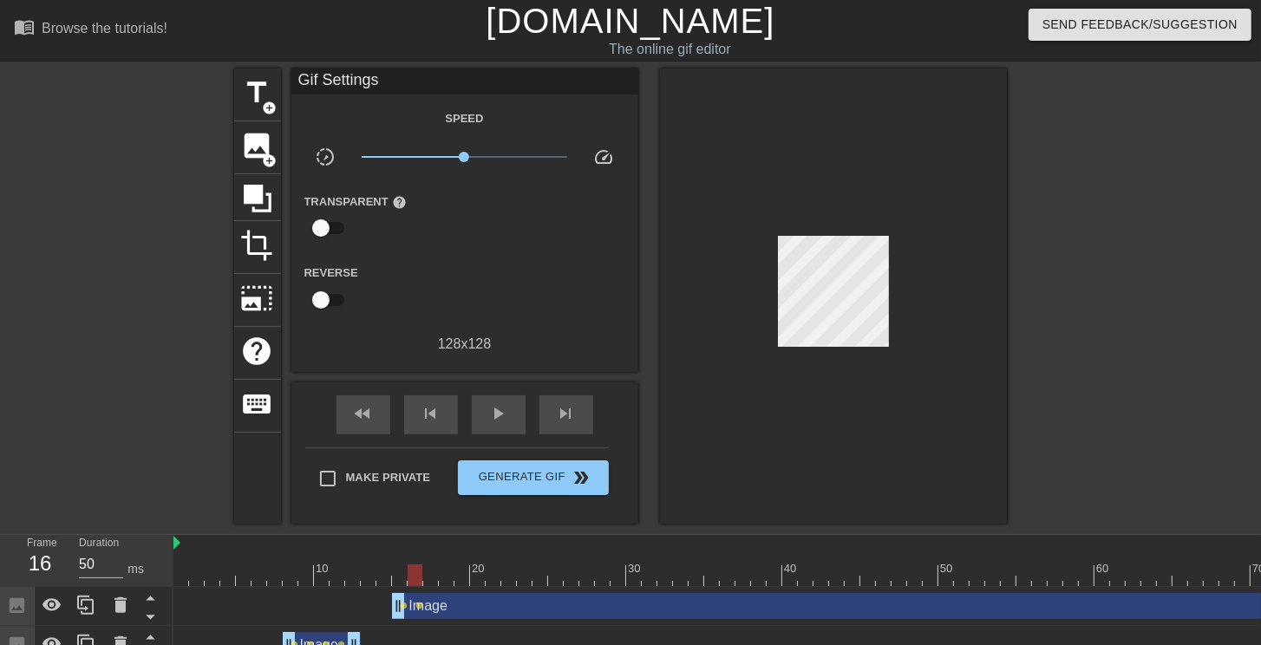
click at [984, 307] on div at bounding box center [833, 296] width 347 height 455
click at [428, 576] on div at bounding box center [969, 576] width 1592 height 22
click at [996, 333] on div at bounding box center [833, 296] width 347 height 455
click at [446, 579] on div at bounding box center [969, 576] width 1592 height 22
click at [434, 580] on div at bounding box center [969, 576] width 1592 height 22
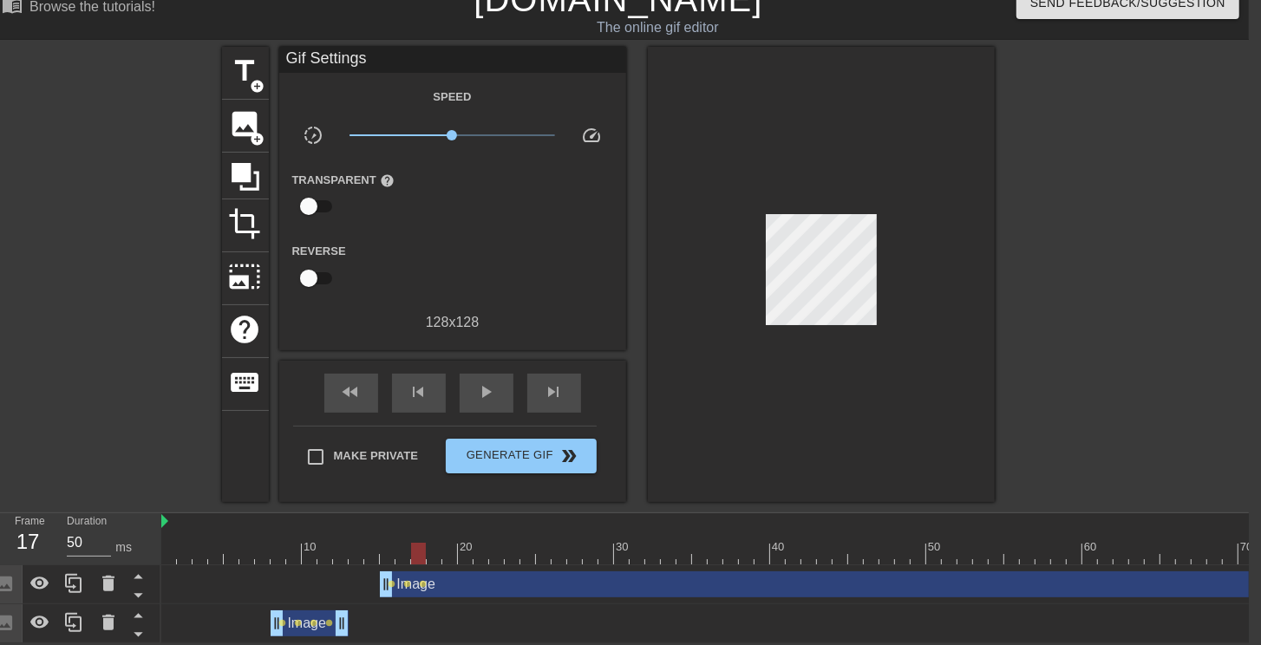
scroll to position [26, 12]
click at [1252, 574] on div "Image drag_handle drag_handle" at bounding box center [1067, 585] width 1374 height 26
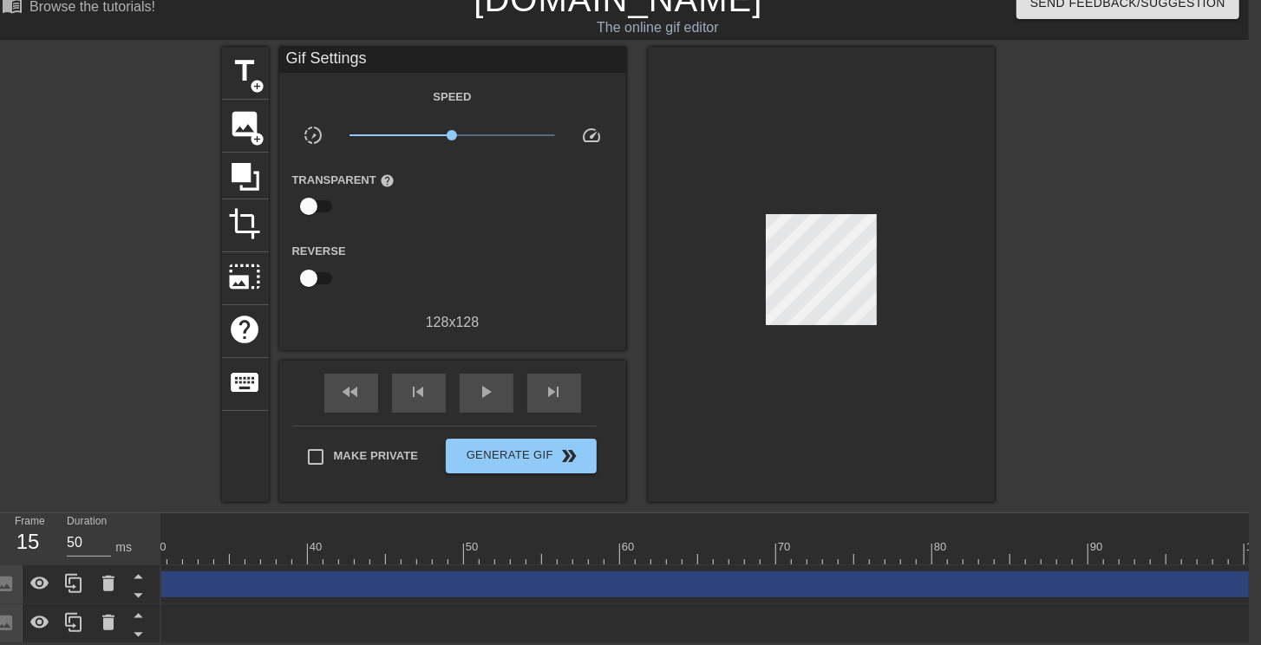
scroll to position [0, 501]
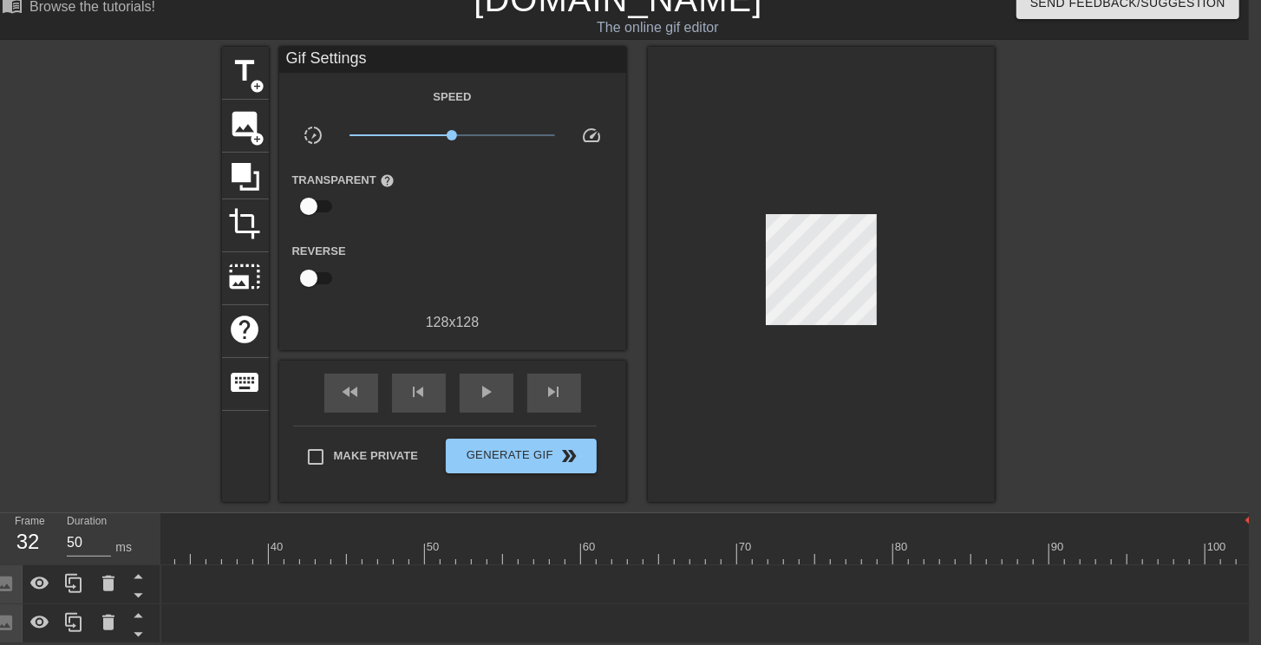
drag, startPoint x: 1246, startPoint y: 583, endPoint x: 487, endPoint y: 608, distance: 759.3
click at [154, 605] on div "Frame 32 Duration 50 ms 10 20 30 40 50 60 70 80 90 100 Image drag_handle drag_h…" at bounding box center [618, 578] width 1261 height 130
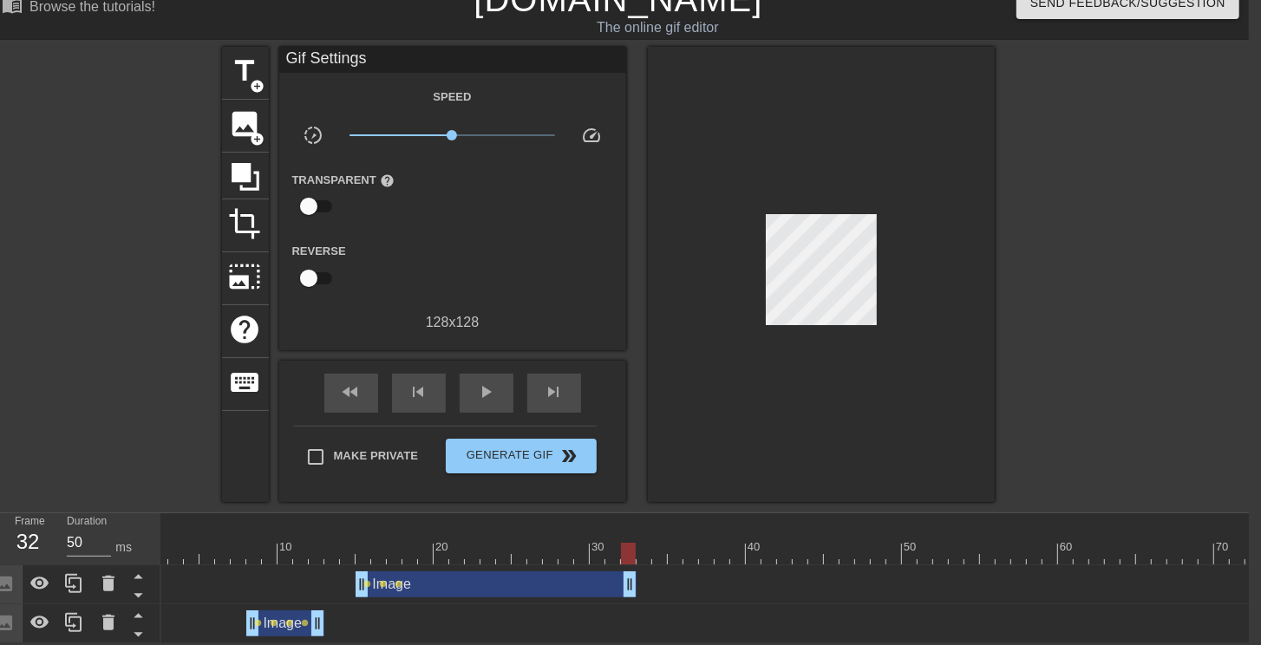
scroll to position [0, 0]
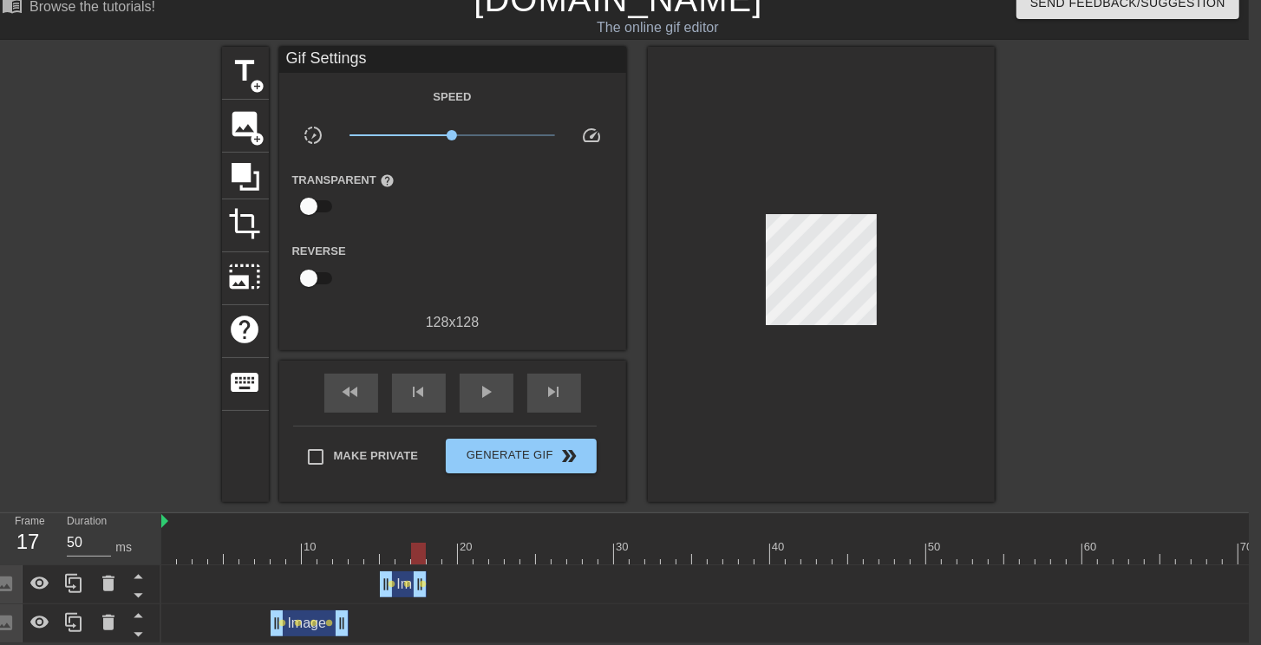
drag, startPoint x: 651, startPoint y: 583, endPoint x: 421, endPoint y: 583, distance: 229.8
click at [234, 111] on span "image" at bounding box center [245, 124] width 33 height 33
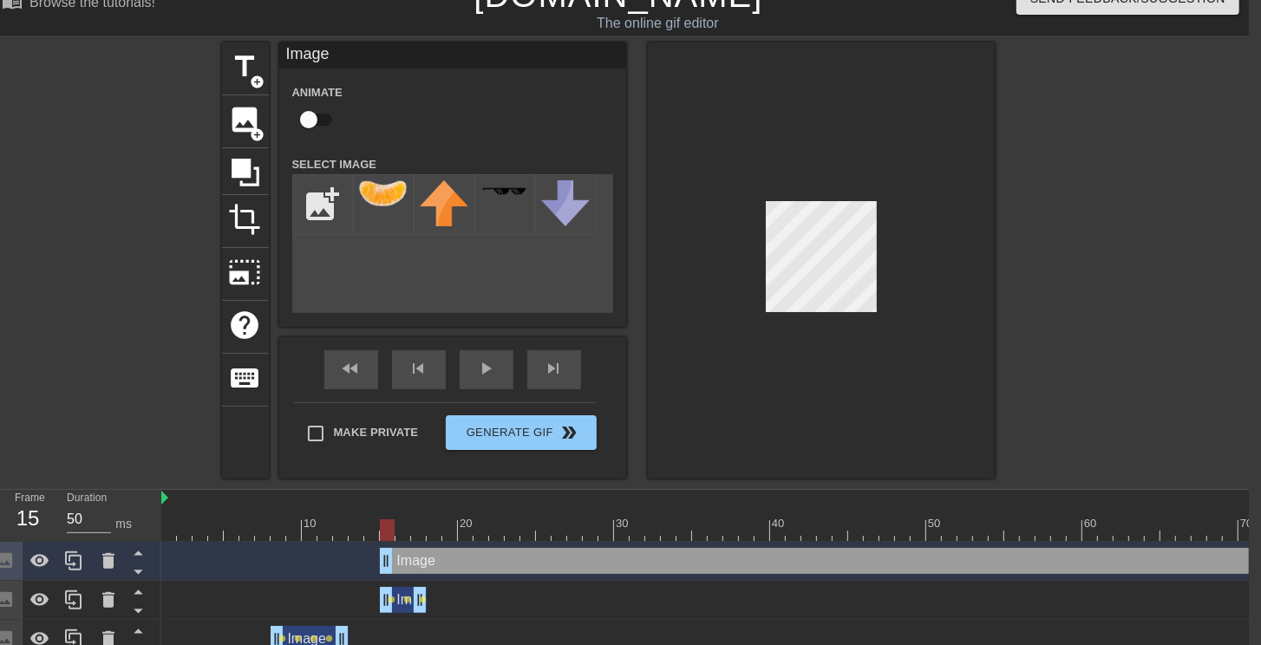
drag, startPoint x: 421, startPoint y: 556, endPoint x: 392, endPoint y: 558, distance: 28.7
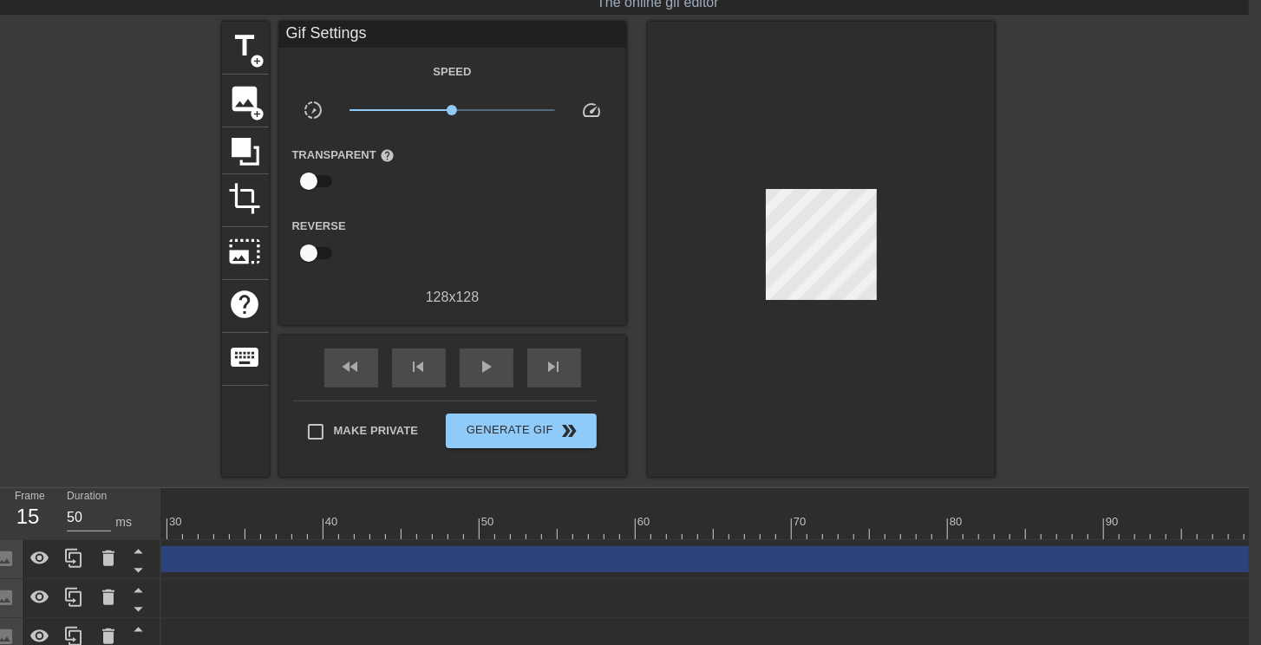
scroll to position [0, 501]
type input "50"
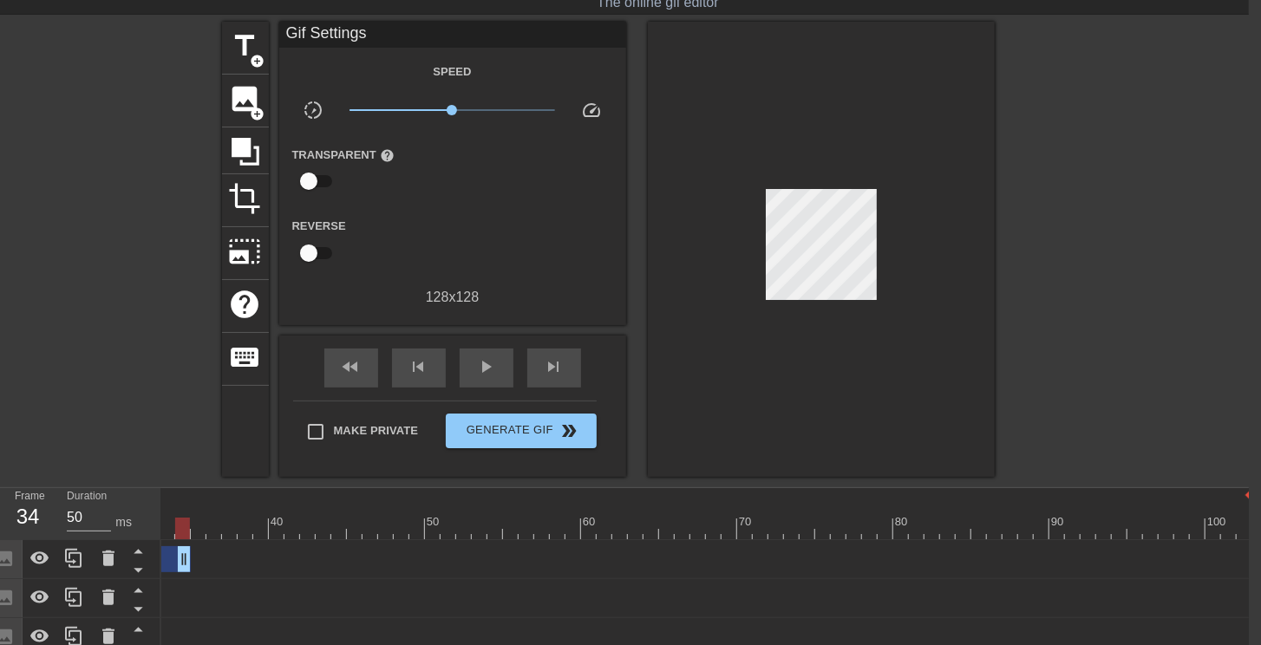
drag, startPoint x: 1245, startPoint y: 549, endPoint x: 125, endPoint y: 539, distance: 1119.8
click at [124, 539] on div "Frame 34 Duration 50 ms 10 20 30 40 50 60 70 80 90 100 Image drag_handle drag_h…" at bounding box center [618, 572] width 1261 height 169
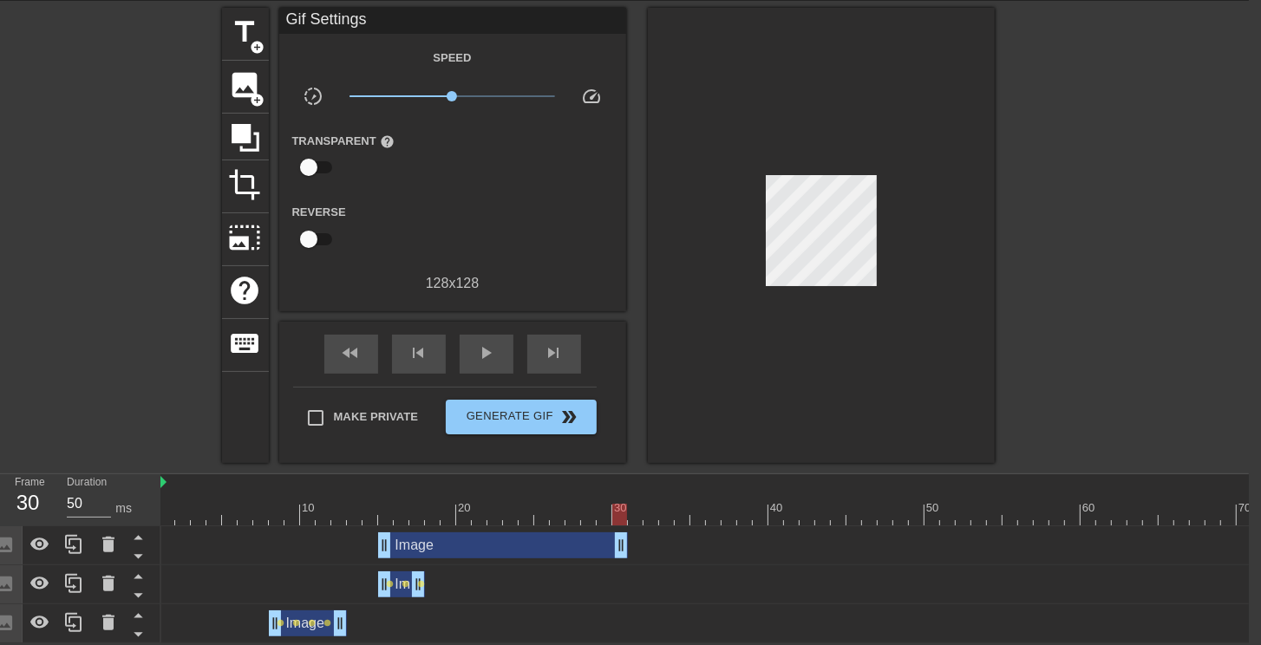
scroll to position [0, 0]
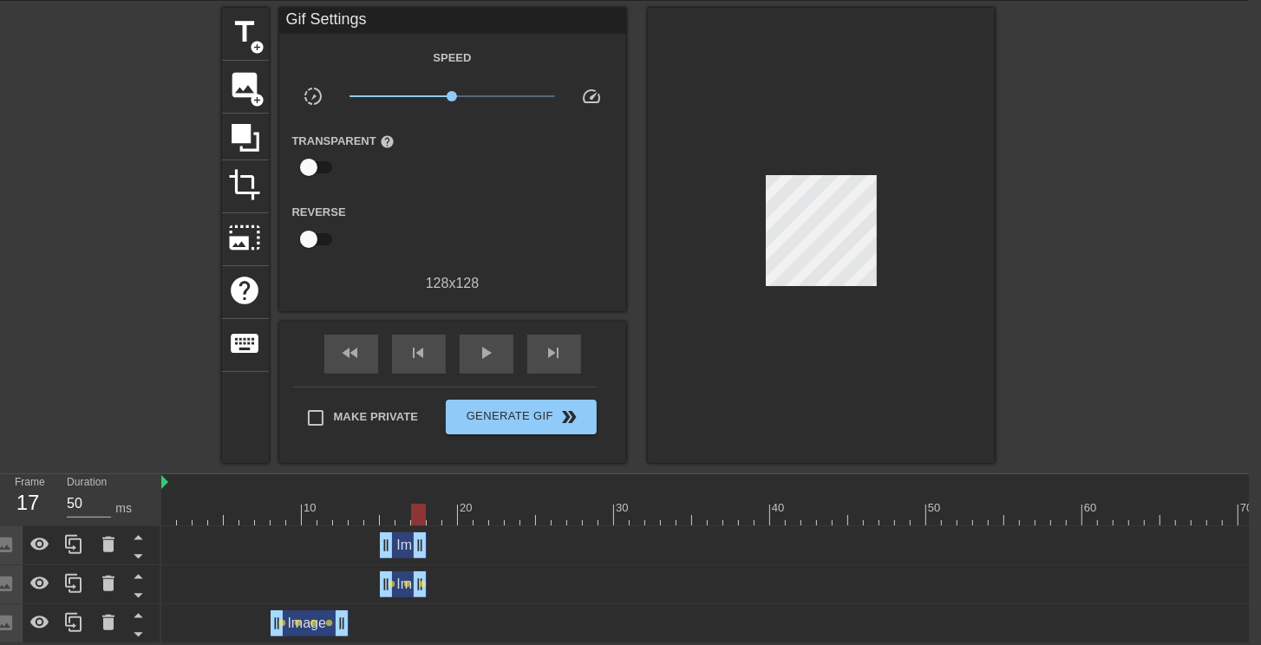
drag, startPoint x: 627, startPoint y: 548, endPoint x: 422, endPoint y: 553, distance: 204.8
click at [422, 553] on div "Image drag_handle drag_handle" at bounding box center [957, 545] width 1592 height 39
click at [389, 514] on div at bounding box center [957, 515] width 1592 height 22
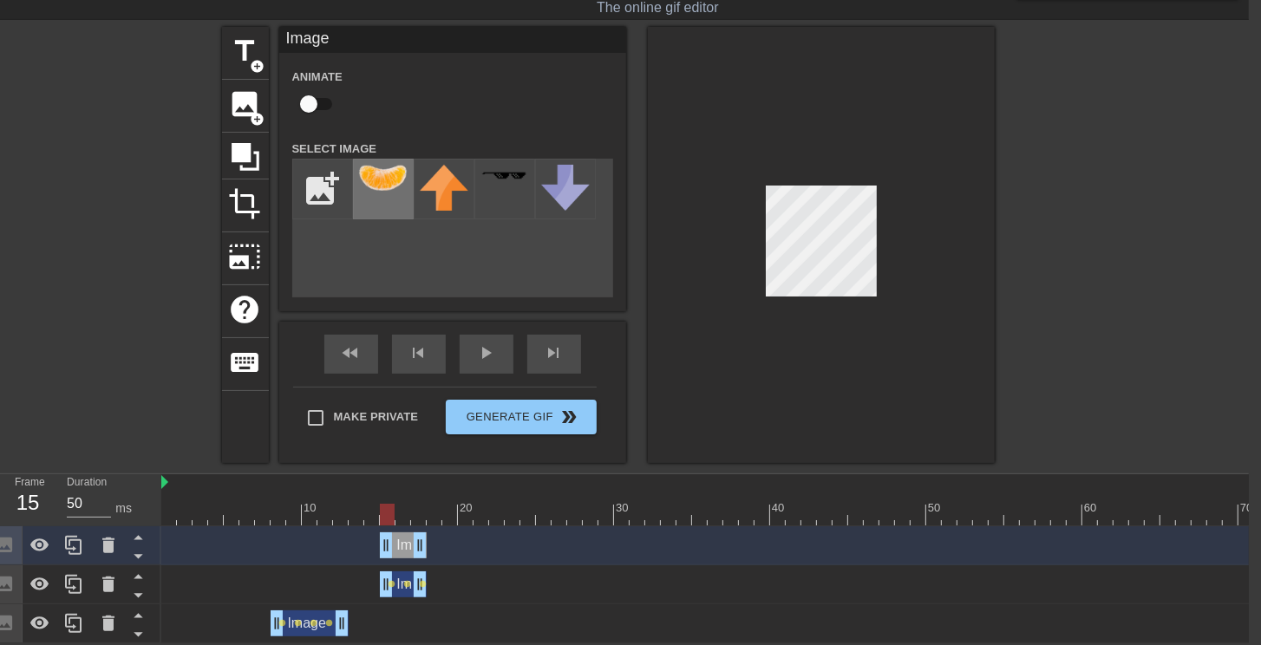
click at [393, 175] on img at bounding box center [383, 178] width 49 height 26
click at [944, 295] on div at bounding box center [821, 245] width 347 height 436
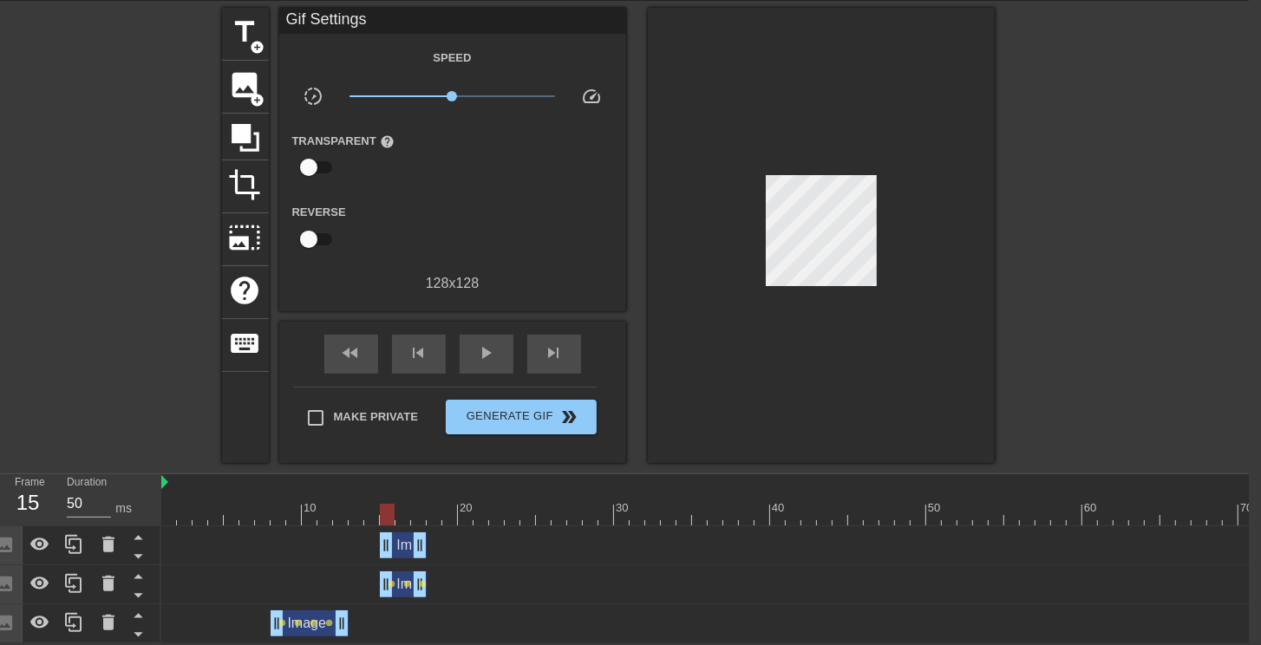
click at [402, 534] on div "Image drag_handle drag_handle" at bounding box center [403, 546] width 47 height 26
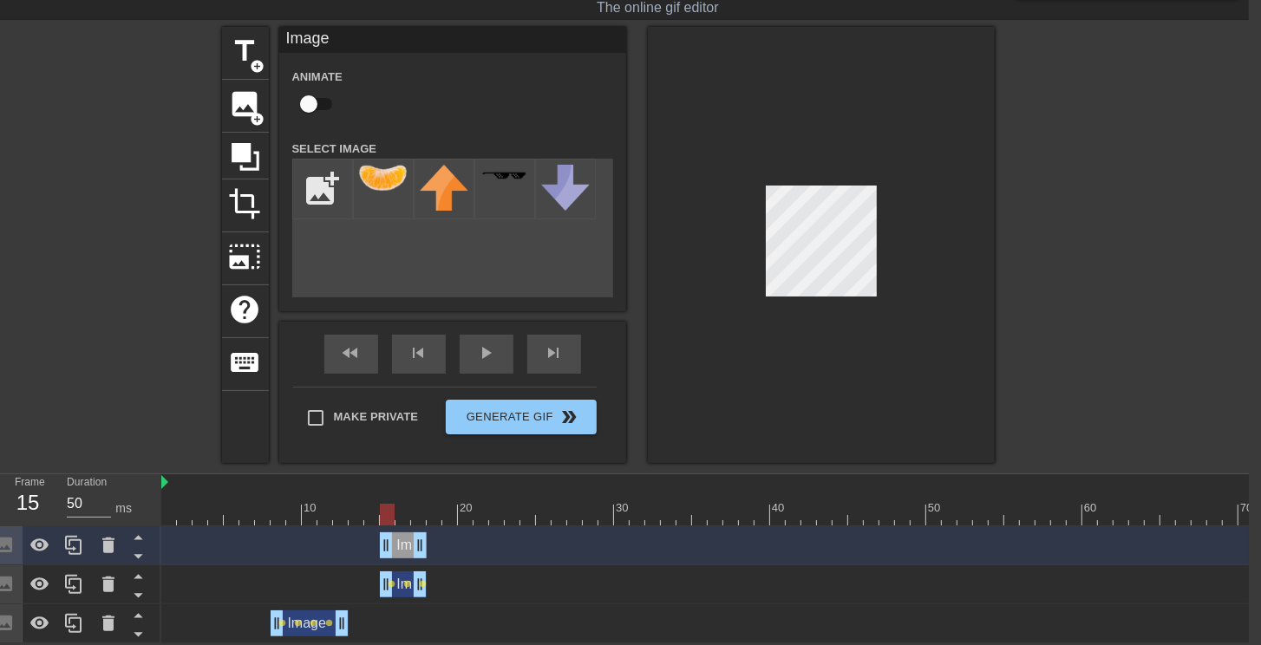
scroll to position [47, 12]
click at [310, 97] on input "checkbox" at bounding box center [308, 104] width 99 height 33
checkbox input "true"
click at [403, 511] on div at bounding box center [957, 515] width 1592 height 22
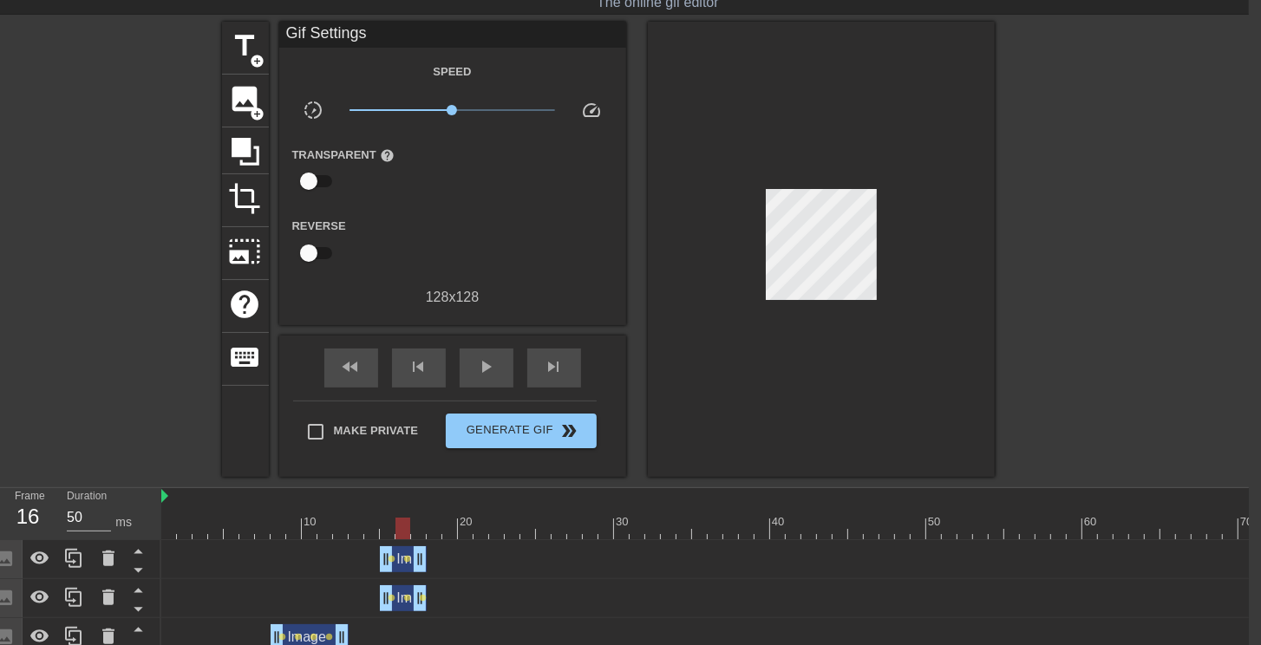
click at [817, 400] on div at bounding box center [821, 249] width 347 height 455
click at [413, 526] on div at bounding box center [957, 529] width 1592 height 22
click at [997, 328] on div "title add_circle image add_circle crop photo_size_select_large help keyboard Gi…" at bounding box center [618, 249] width 1261 height 455
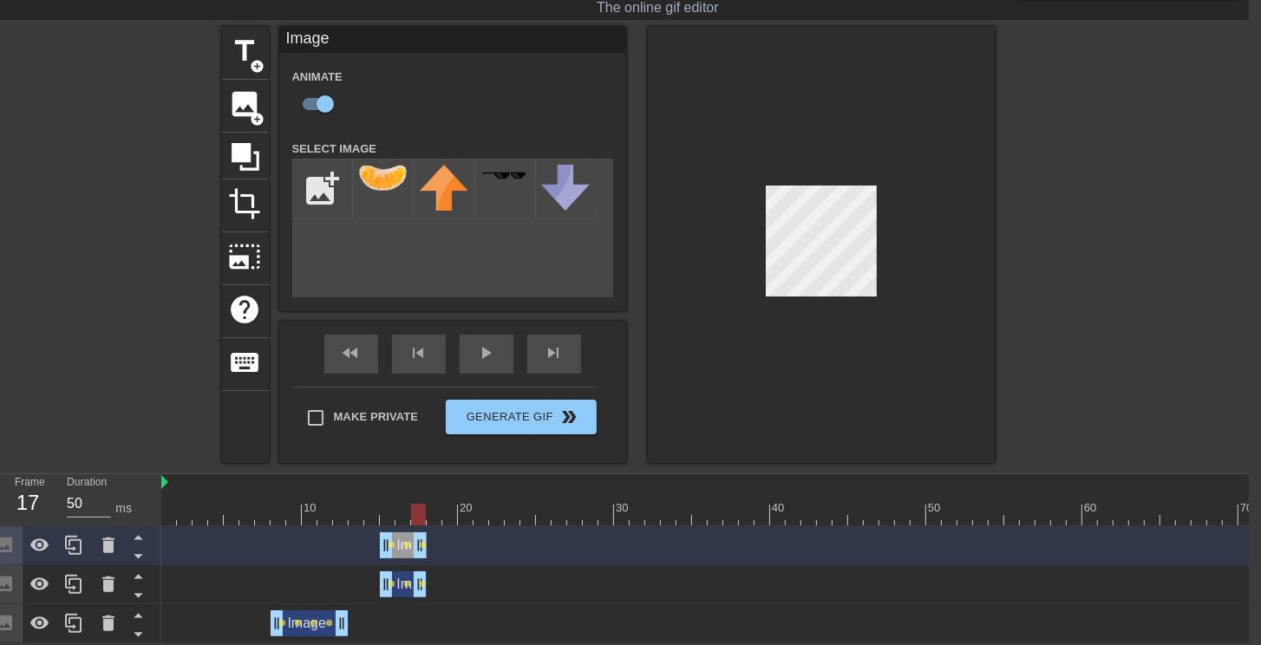
click at [970, 342] on div at bounding box center [821, 245] width 347 height 436
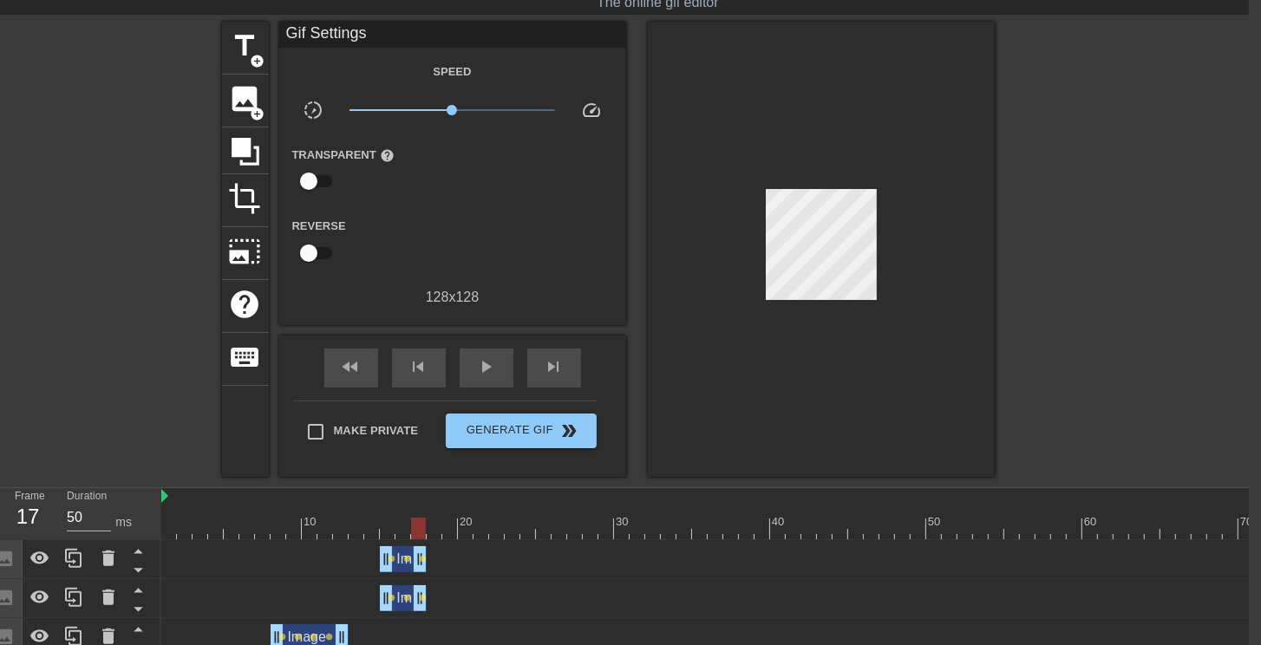
click at [381, 526] on div at bounding box center [957, 529] width 1592 height 22
click at [402, 528] on div at bounding box center [957, 529] width 1592 height 22
click at [420, 525] on div at bounding box center [957, 529] width 1592 height 22
click at [955, 265] on div at bounding box center [821, 249] width 347 height 455
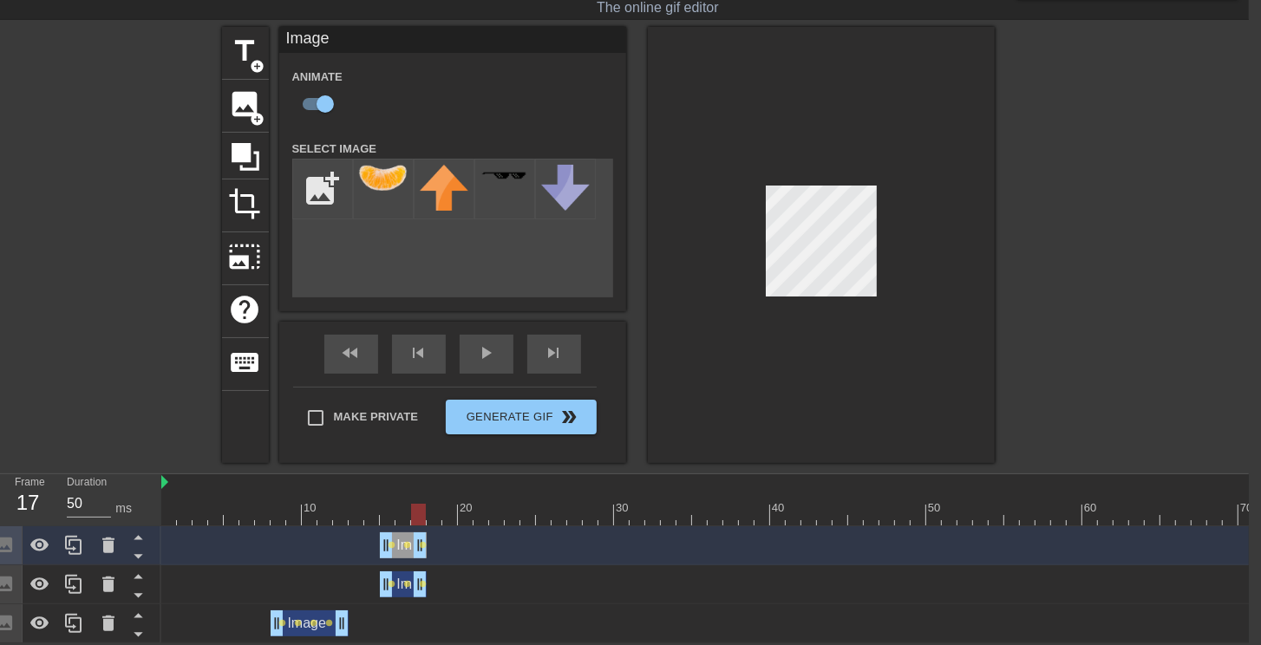
click at [389, 505] on div at bounding box center [957, 515] width 1592 height 22
click at [392, 510] on div at bounding box center [387, 515] width 15 height 22
click at [397, 514] on div at bounding box center [957, 515] width 1592 height 22
click at [419, 510] on div at bounding box center [957, 515] width 1592 height 22
click at [892, 353] on div at bounding box center [821, 245] width 347 height 436
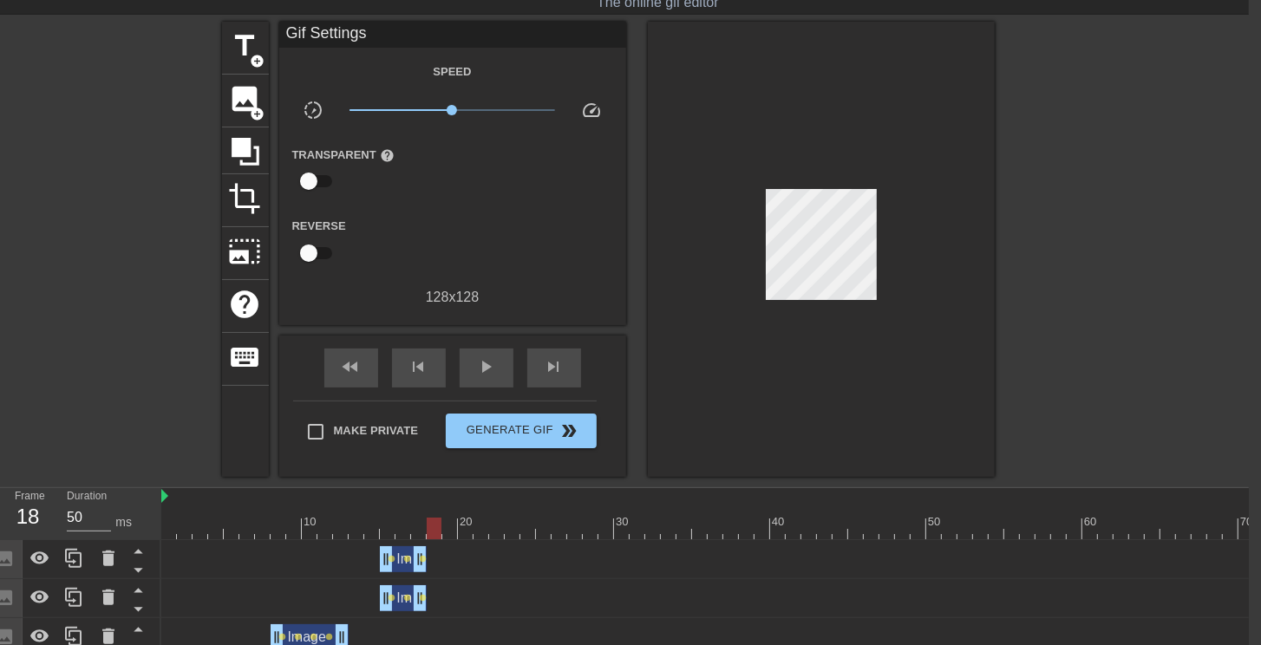
click at [431, 528] on div at bounding box center [957, 529] width 1592 height 22
click at [449, 533] on div at bounding box center [957, 529] width 1592 height 22
click at [467, 529] on div at bounding box center [957, 529] width 1592 height 22
click at [475, 529] on div at bounding box center [957, 529] width 1592 height 22
click at [491, 529] on div at bounding box center [957, 529] width 1592 height 22
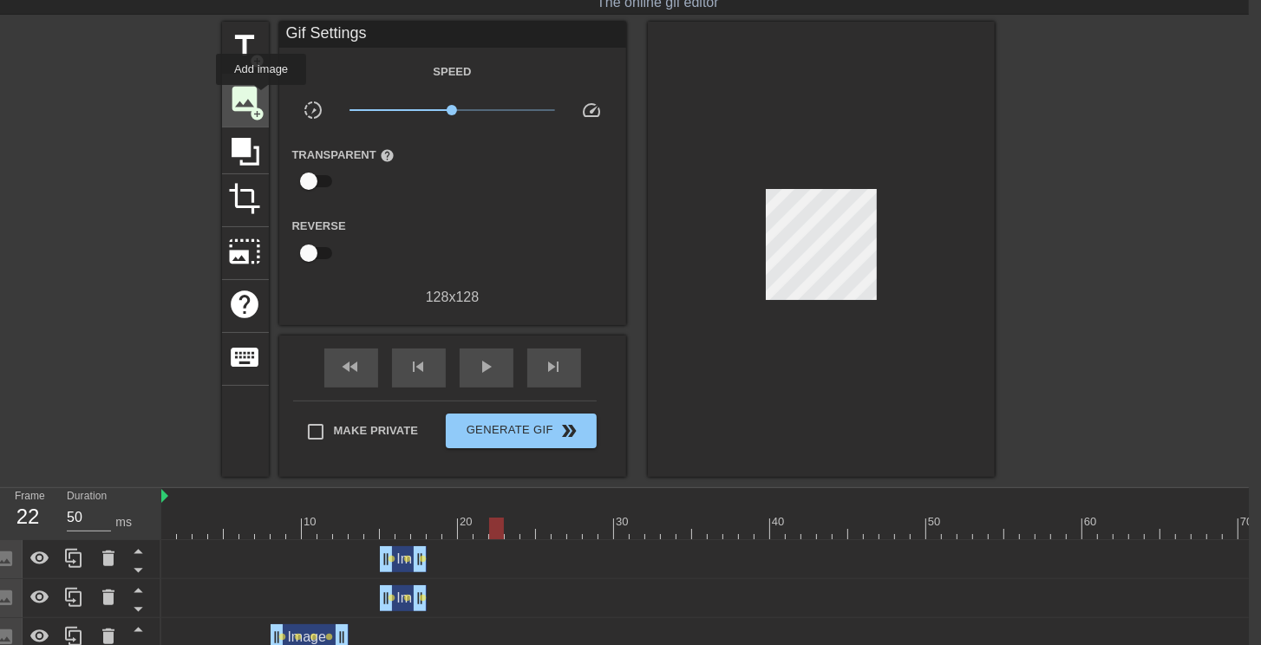
click at [260, 96] on span "image" at bounding box center [245, 98] width 33 height 33
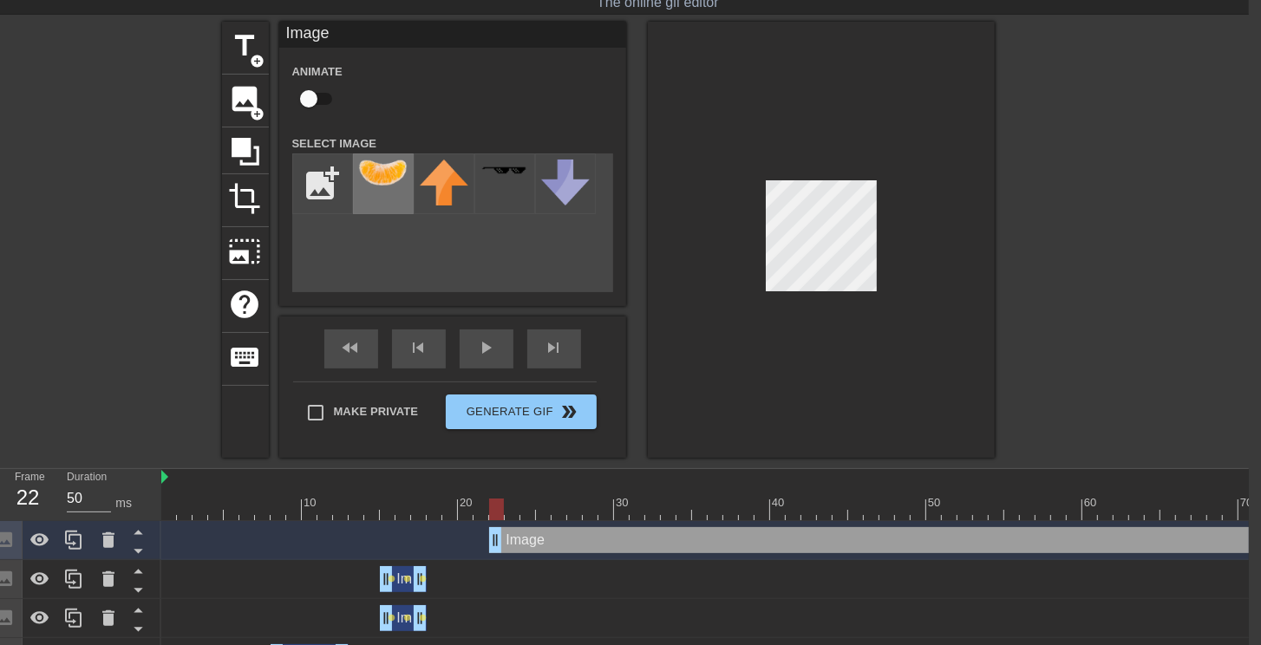
click at [389, 180] on img at bounding box center [383, 173] width 49 height 26
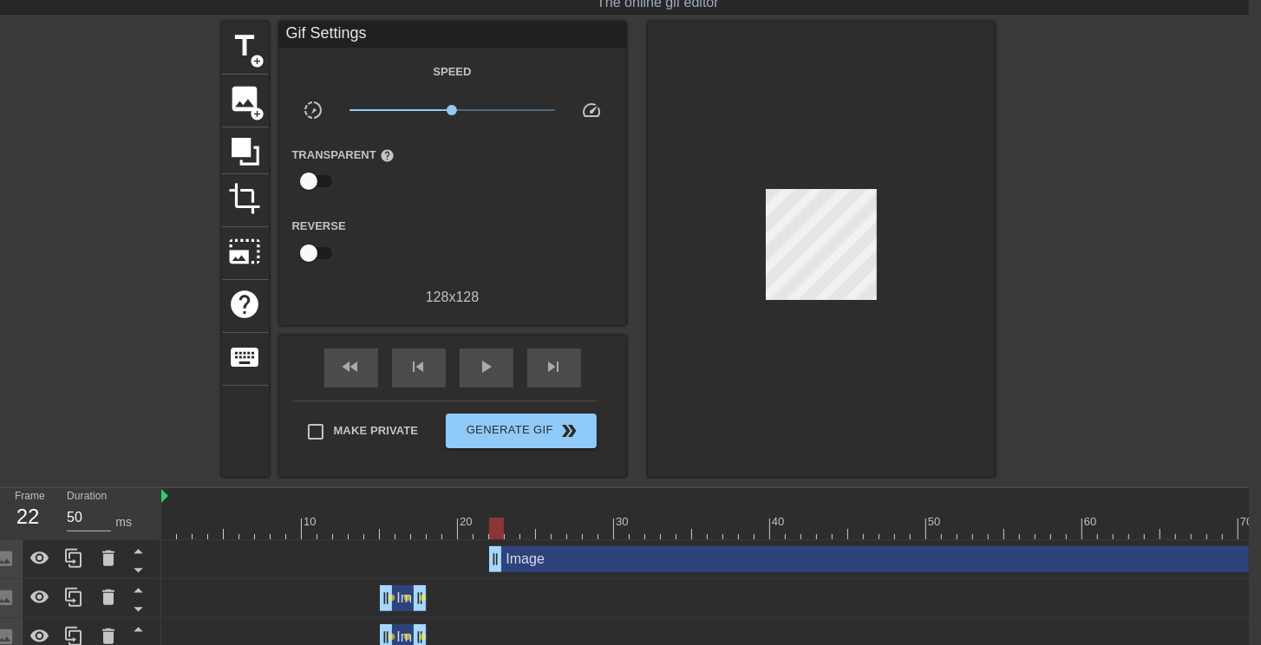
click at [923, 268] on div at bounding box center [821, 249] width 347 height 455
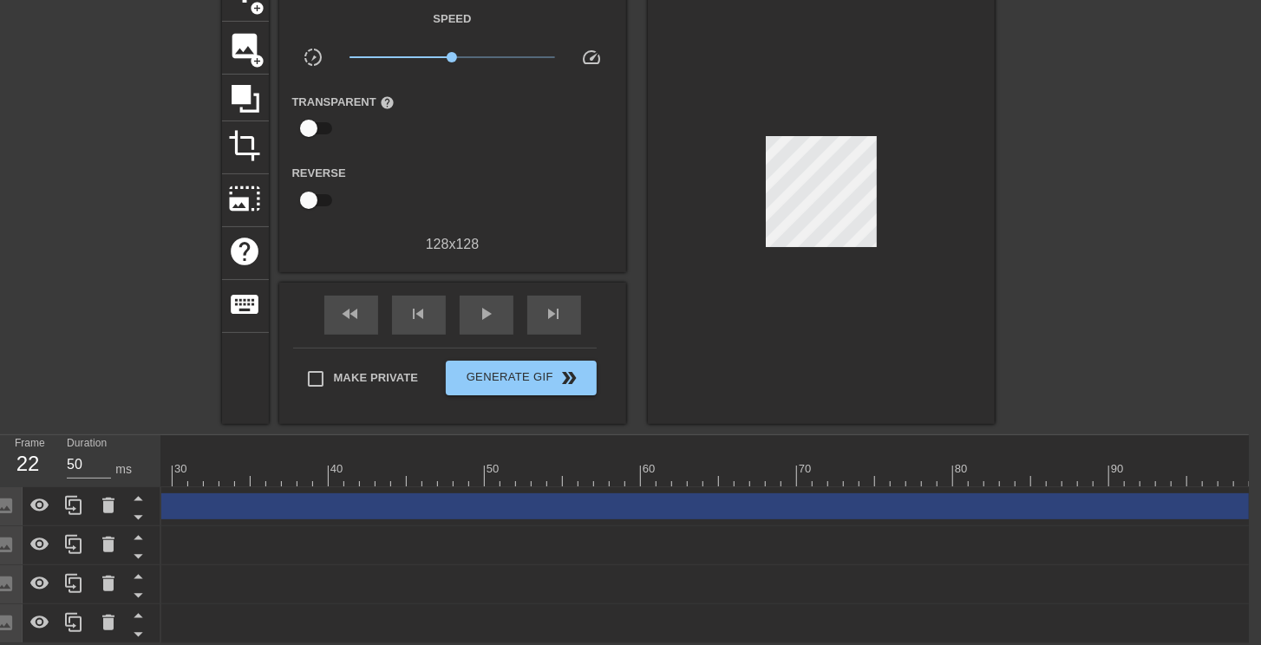
scroll to position [0, 501]
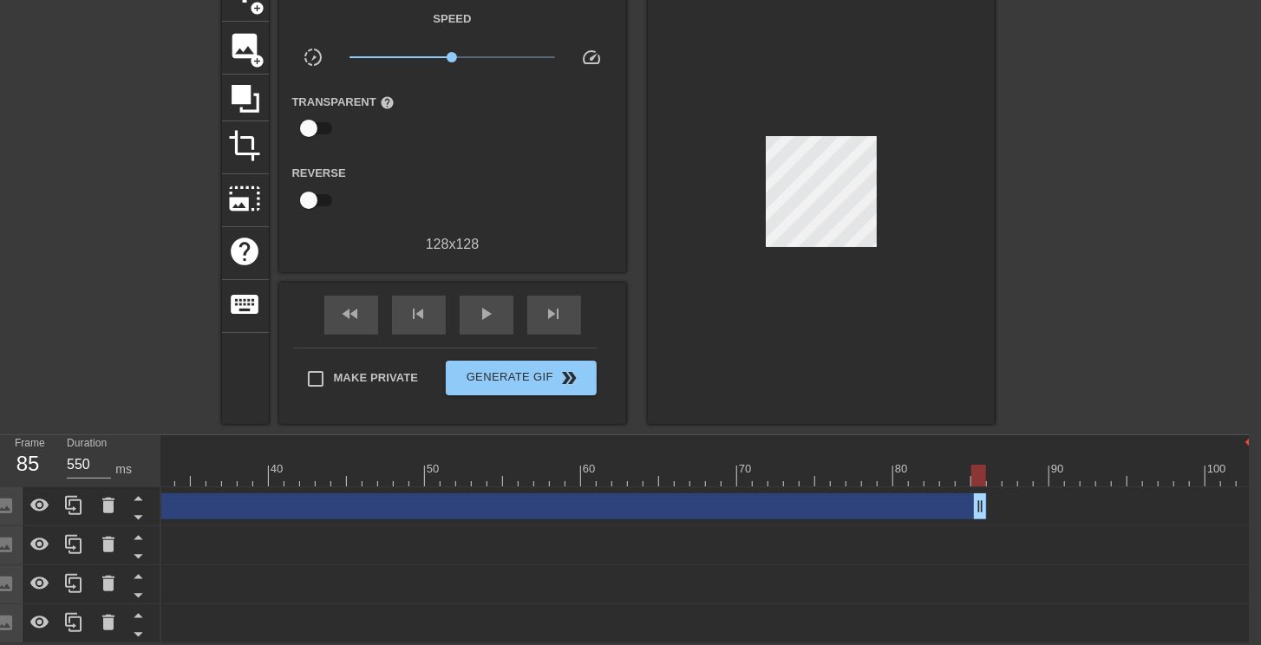
type input "50"
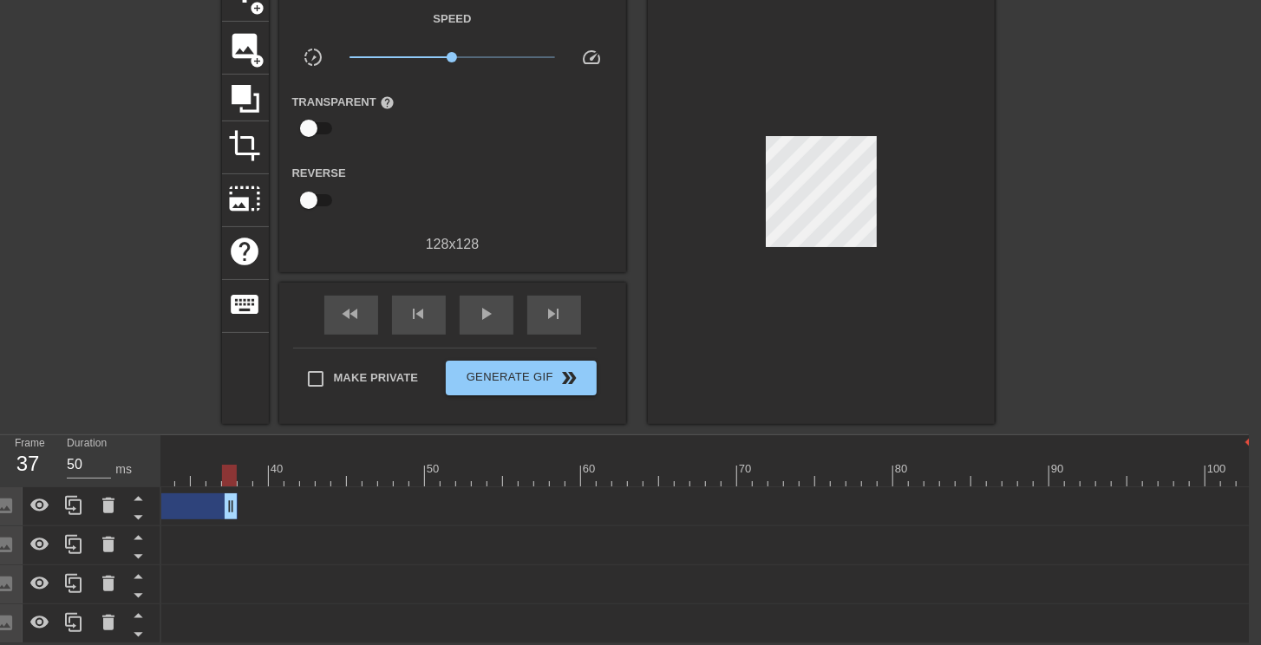
drag, startPoint x: 1247, startPoint y: 504, endPoint x: 460, endPoint y: 590, distance: 792.2
click at [216, 516] on div "Image drag_handle drag_handle" at bounding box center [456, 506] width 1592 height 39
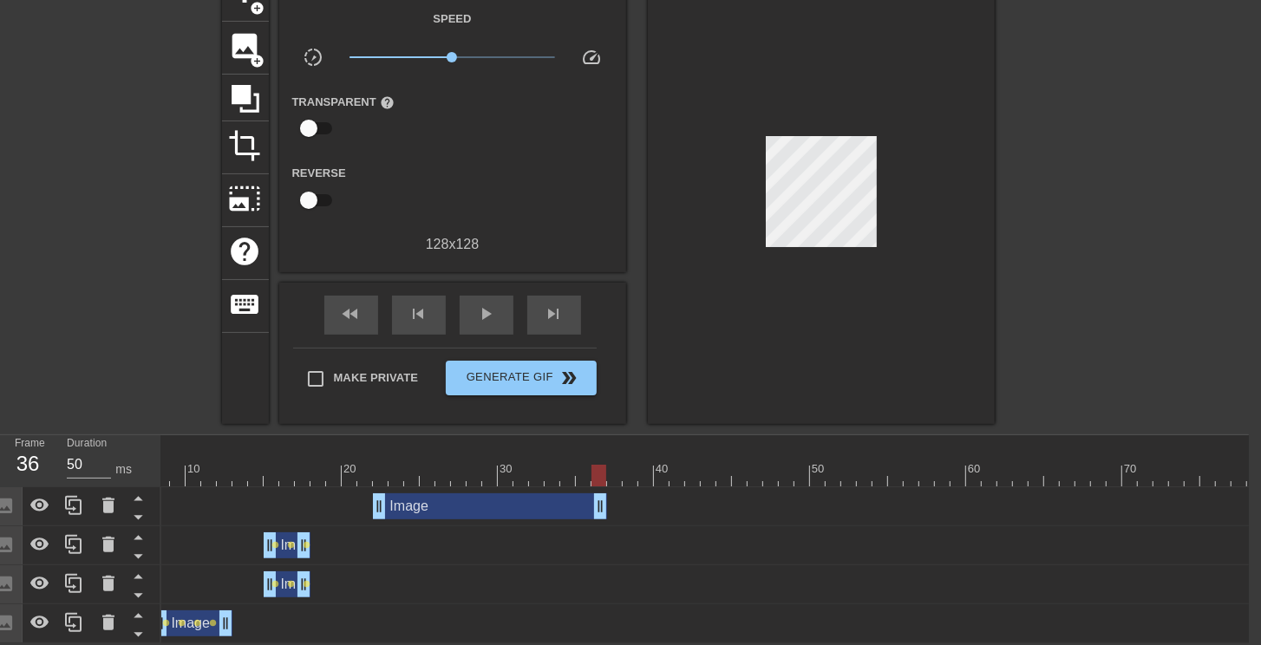
scroll to position [0, 112]
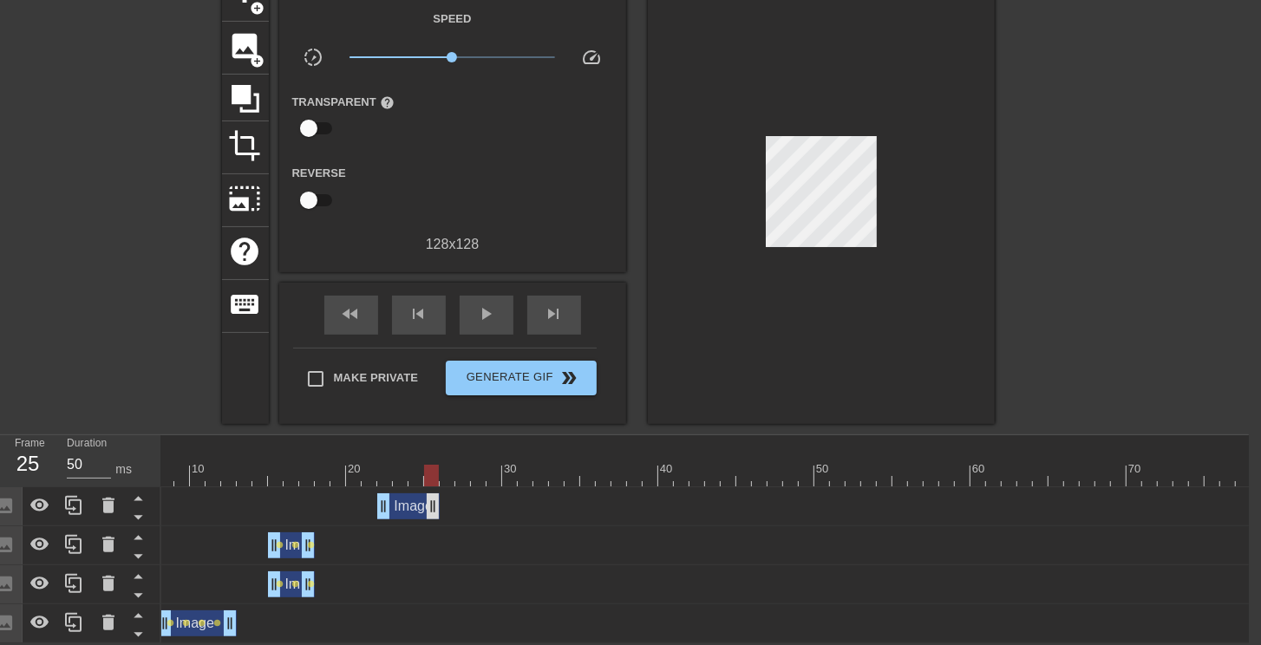
drag, startPoint x: 607, startPoint y: 502, endPoint x: 449, endPoint y: 503, distance: 157.9
click at [396, 494] on div "Image drag_handle drag_handle" at bounding box center [416, 507] width 78 height 26
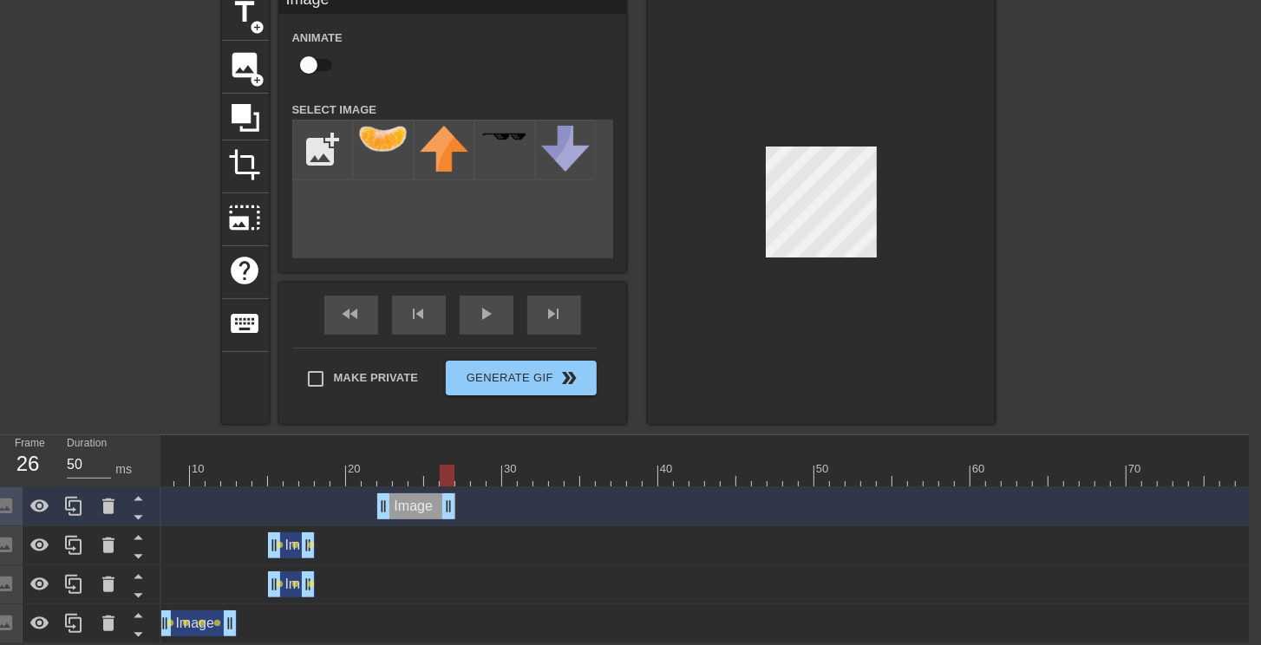
click at [388, 471] on div at bounding box center [845, 476] width 1592 height 22
click at [317, 63] on input "checkbox" at bounding box center [308, 65] width 99 height 33
checkbox input "true"
click at [401, 465] on div at bounding box center [845, 476] width 1592 height 22
click at [941, 311] on div at bounding box center [821, 206] width 347 height 436
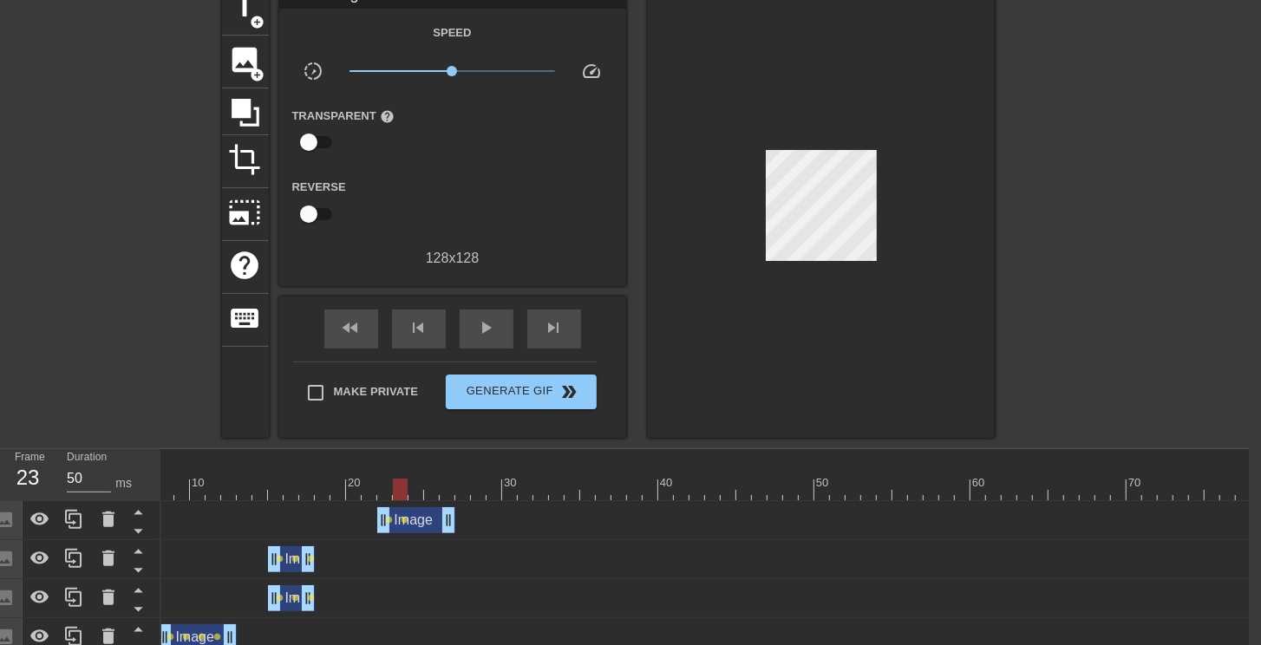
click at [413, 490] on div at bounding box center [845, 490] width 1592 height 22
click at [399, 493] on div at bounding box center [845, 490] width 1592 height 22
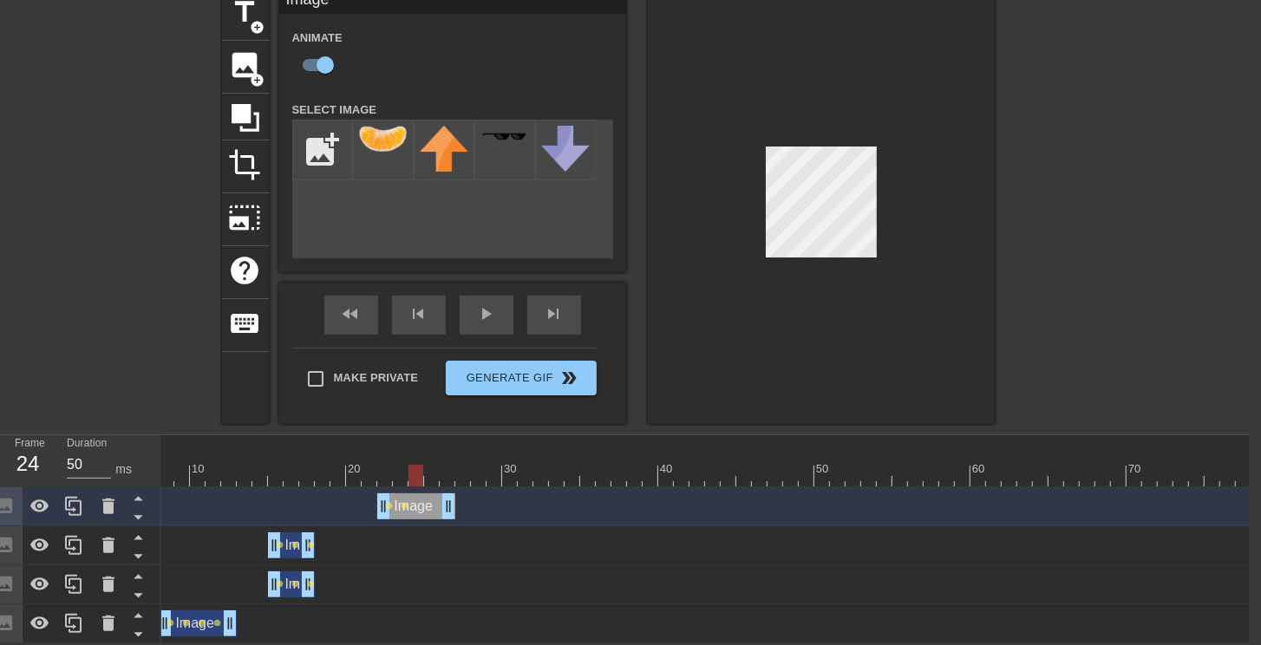
click at [410, 473] on div at bounding box center [845, 476] width 1592 height 22
drag, startPoint x: 444, startPoint y: 502, endPoint x: 416, endPoint y: 506, distance: 28.0
drag, startPoint x: 418, startPoint y: 511, endPoint x: 409, endPoint y: 507, distance: 9.7
click at [409, 507] on div "Image drag_handle drag_handle lens lens" at bounding box center [845, 507] width 1592 height 26
click at [192, 473] on div at bounding box center [845, 476] width 1592 height 22
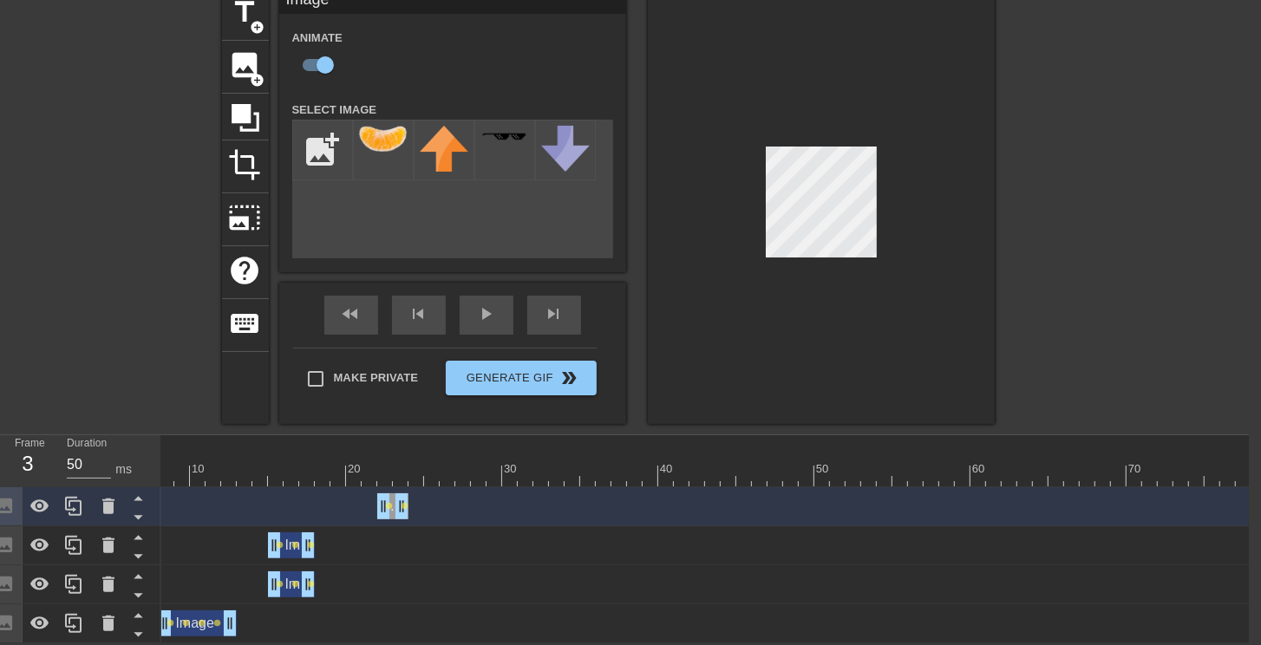
drag, startPoint x: 199, startPoint y: 473, endPoint x: 137, endPoint y: 427, distance: 76.8
click at [55, 478] on div "Frame 3 Duration 50 ms 10 20 30 40 50 60 70 80 90 100 Image drag_handle drag_ha…" at bounding box center [618, 539] width 1261 height 208
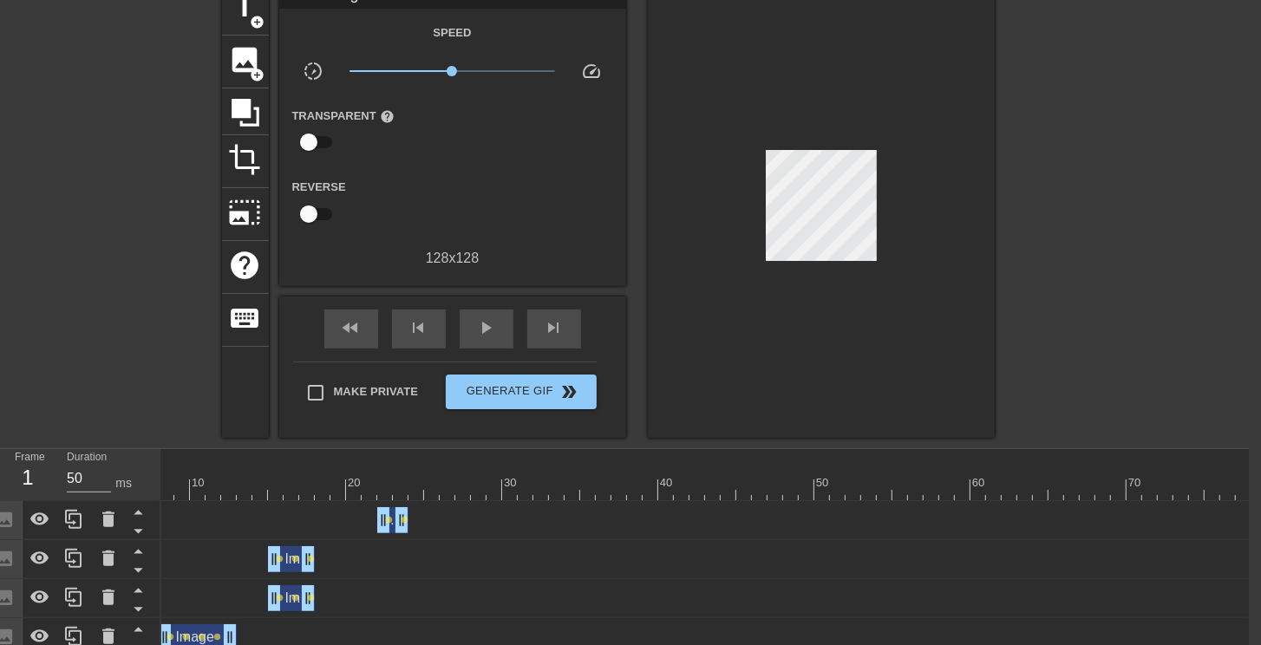
click at [748, 315] on div at bounding box center [821, 210] width 347 height 455
click at [494, 324] on span "play_arrow" at bounding box center [486, 327] width 21 height 21
click at [494, 324] on span "pause" at bounding box center [486, 327] width 21 height 21
drag, startPoint x: 899, startPoint y: 493, endPoint x: 906, endPoint y: 477, distance: 17.1
click at [906, 479] on div at bounding box center [845, 490] width 1592 height 22
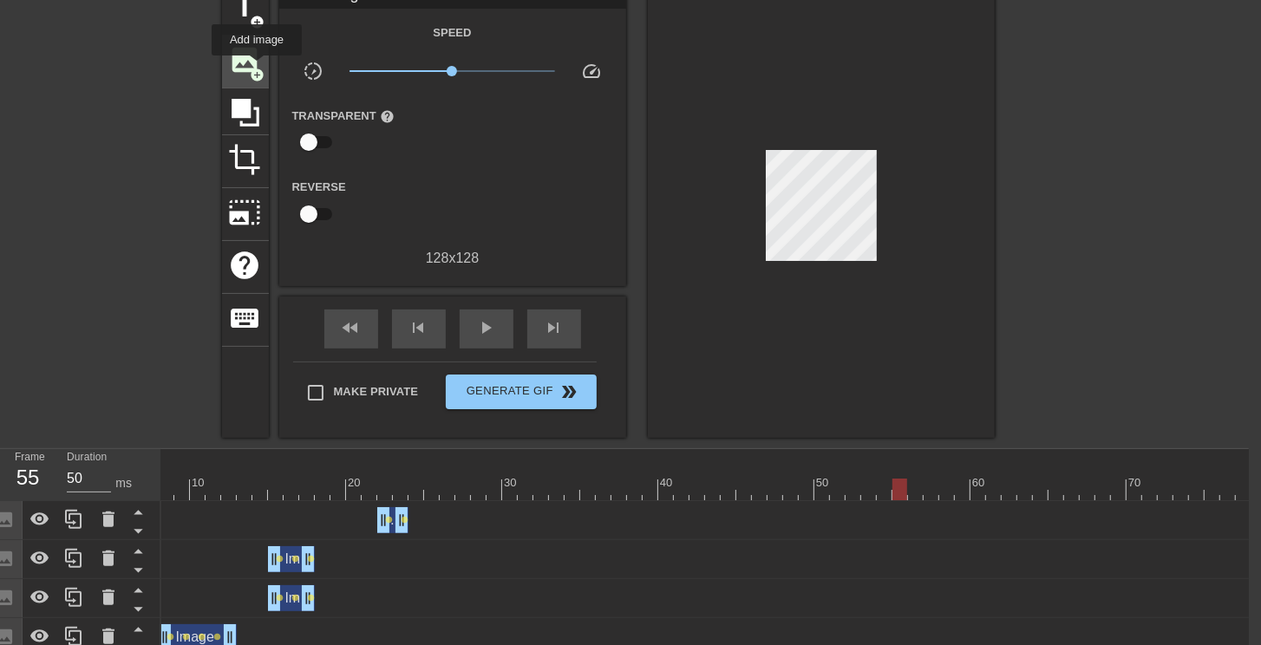
click at [257, 68] on span "add_circle" at bounding box center [258, 75] width 15 height 15
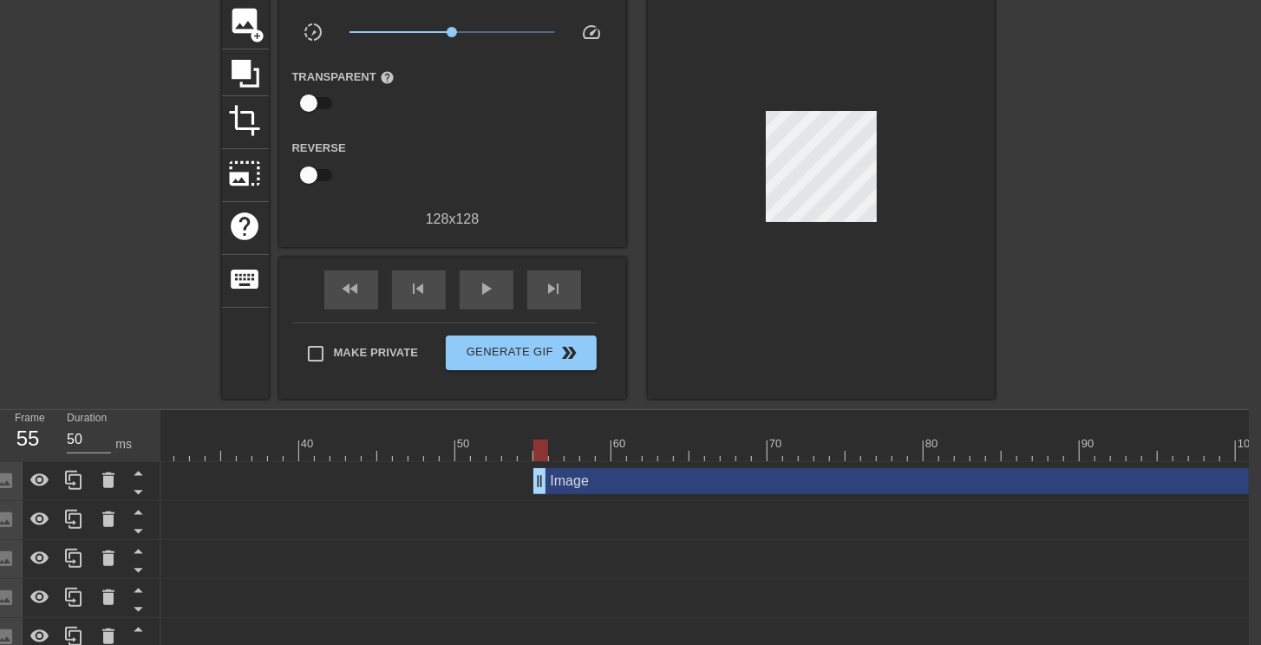
scroll to position [0, 501]
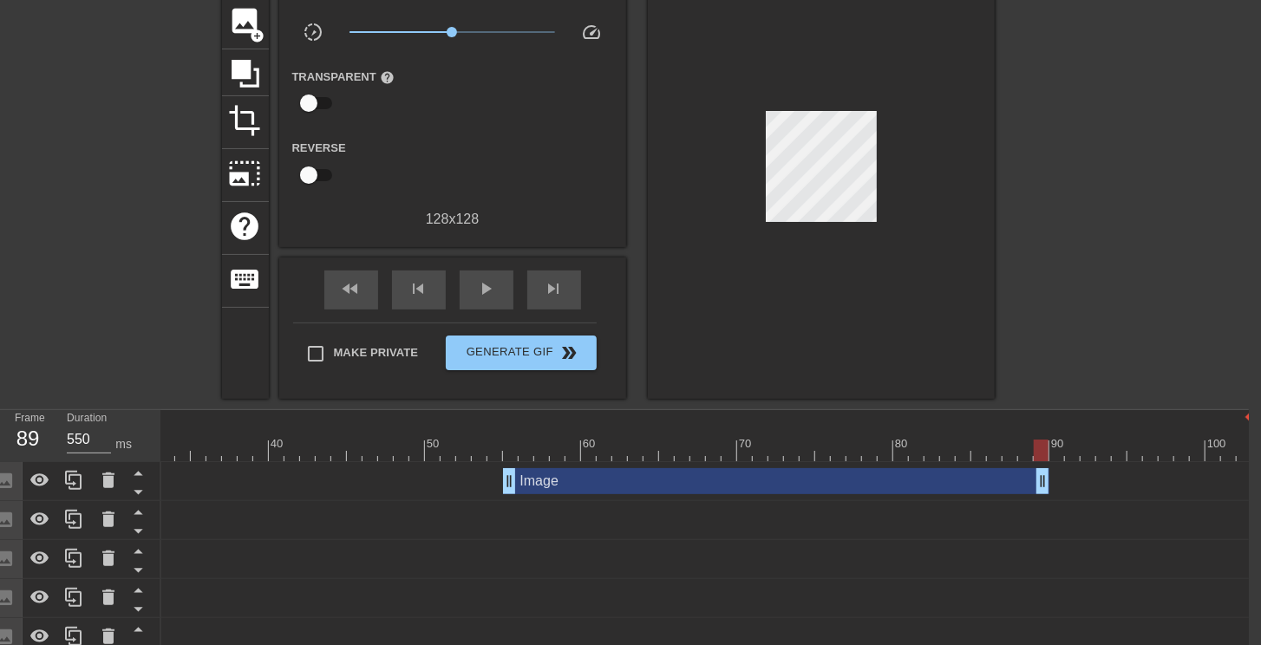
type input "50"
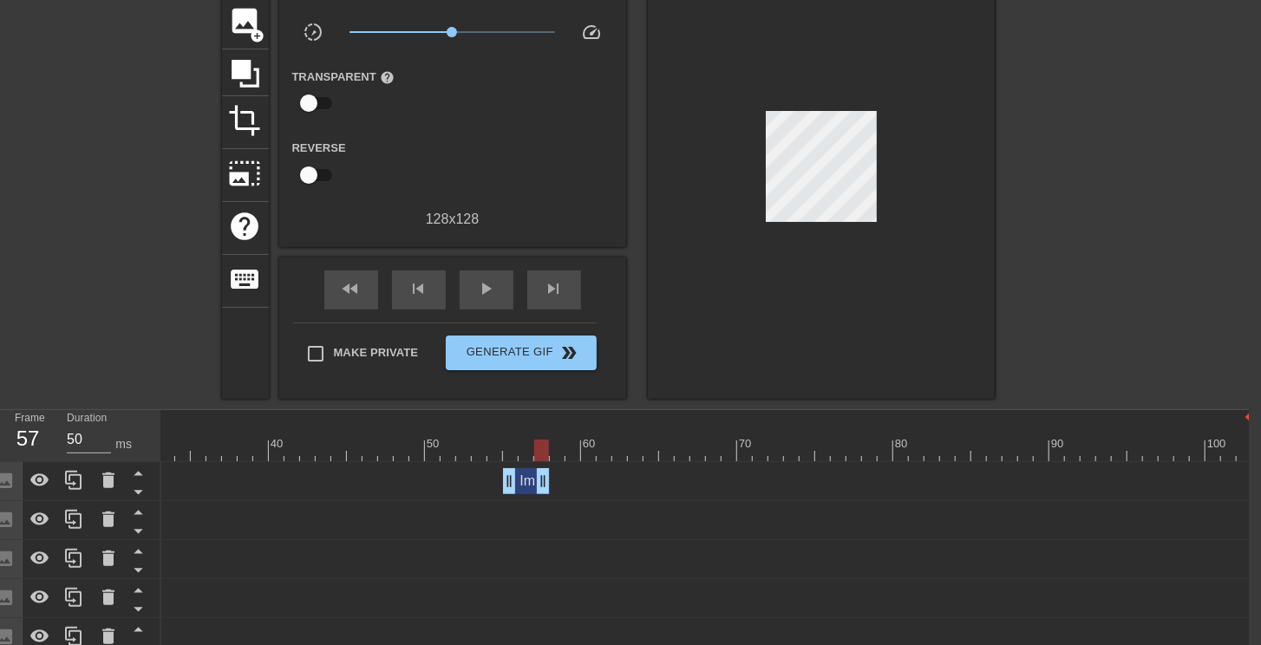
drag, startPoint x: 1246, startPoint y: 475, endPoint x: 549, endPoint y: 461, distance: 697.5
click at [549, 462] on div "Image drag_handle drag_handle" at bounding box center [456, 481] width 1592 height 39
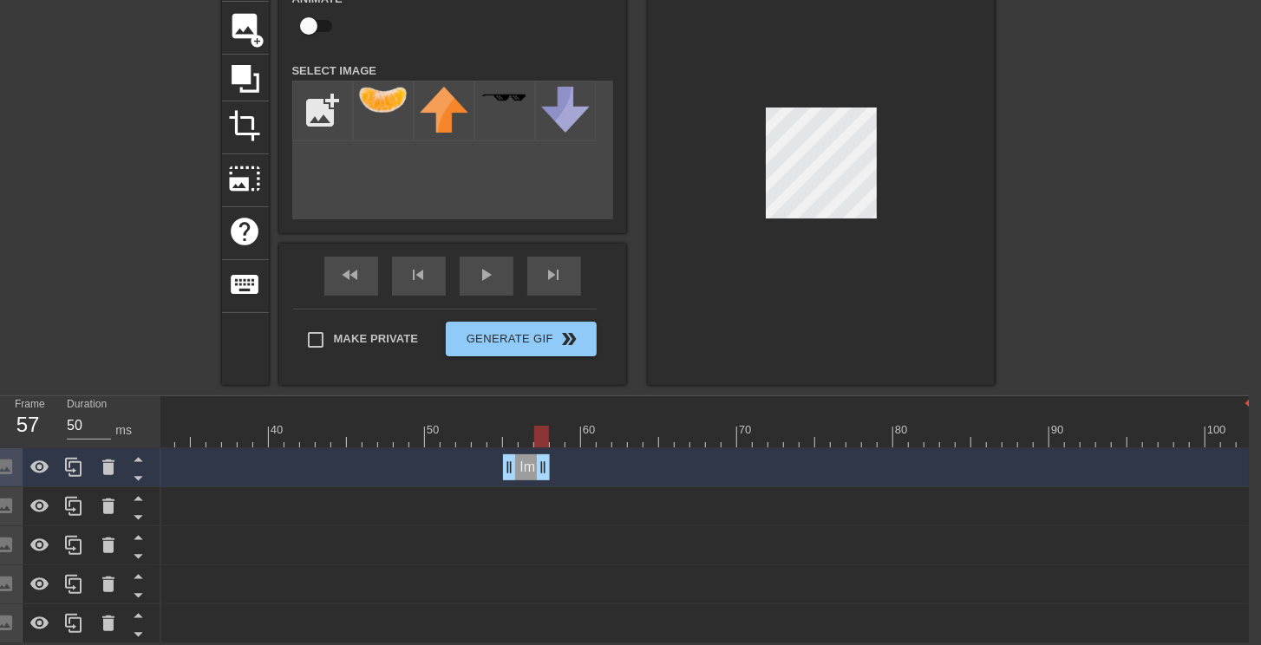
click at [313, 26] on input "checkbox" at bounding box center [308, 26] width 99 height 33
checkbox input "true"
click at [370, 87] on img at bounding box center [383, 100] width 49 height 26
click at [879, 179] on div at bounding box center [821, 167] width 347 height 436
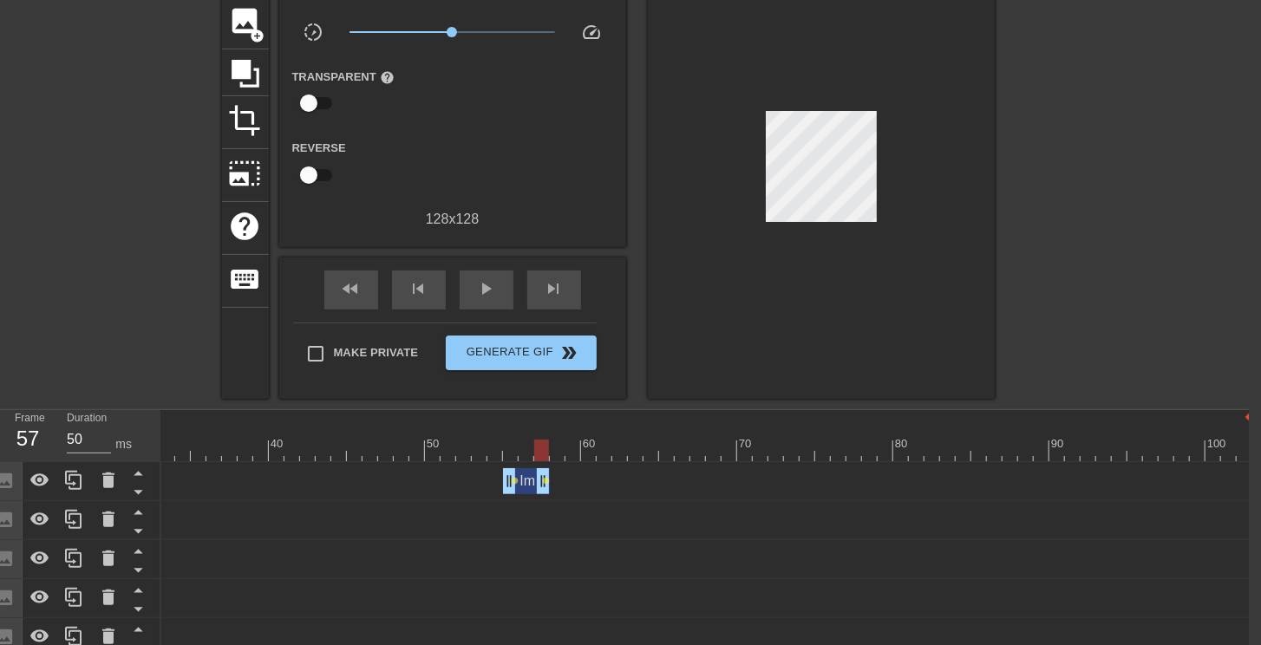
click at [1070, 219] on div "title add_circle image add_circle crop photo_size_select_large help keyboard Gi…" at bounding box center [618, 171] width 1261 height 455
click at [982, 174] on div at bounding box center [821, 171] width 347 height 455
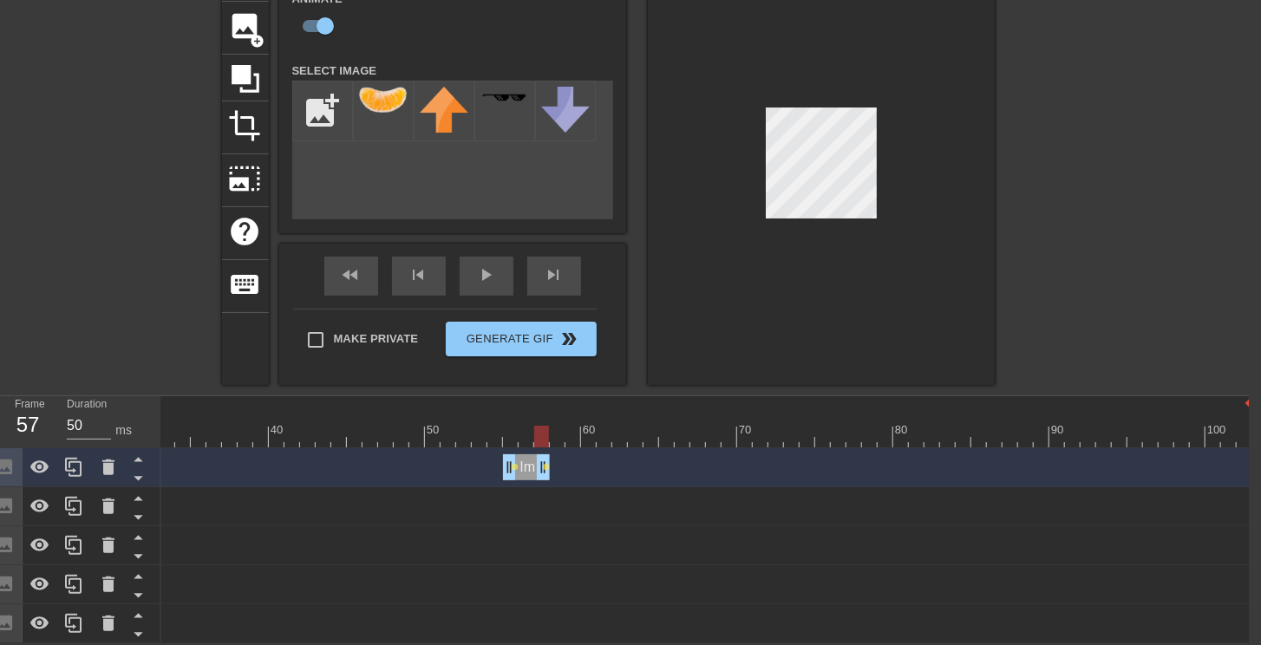
click at [911, 186] on div at bounding box center [821, 167] width 347 height 436
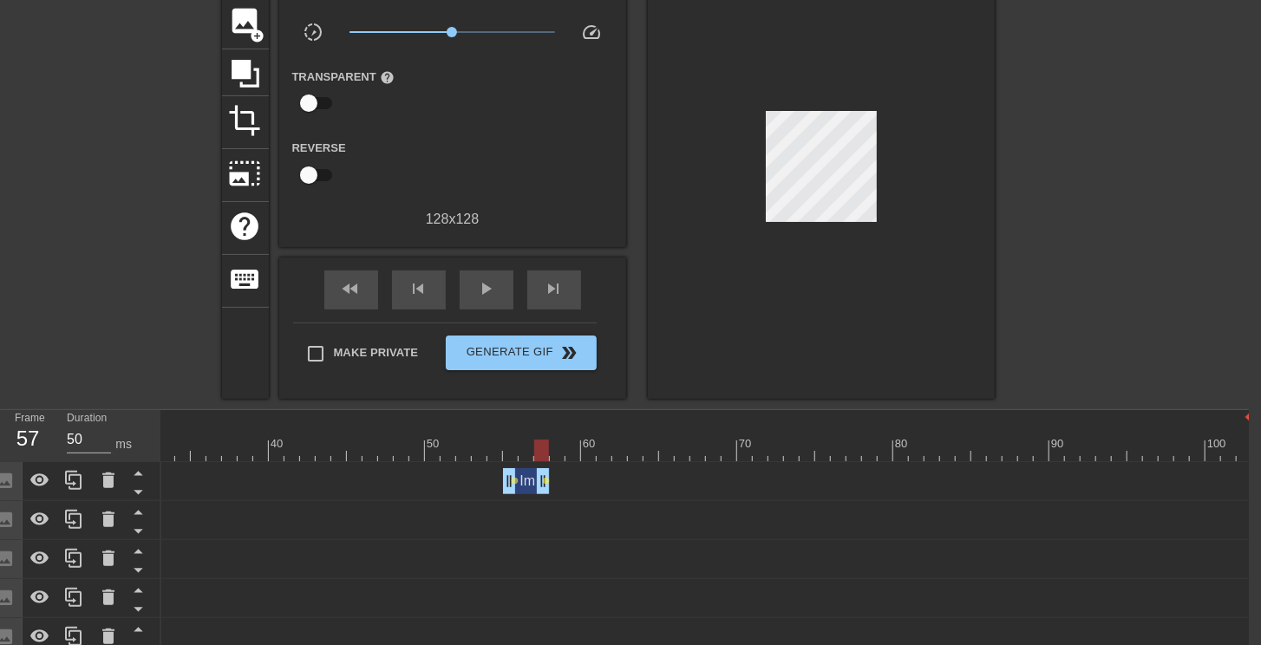
click at [553, 453] on div at bounding box center [456, 451] width 1592 height 22
click at [543, 451] on div at bounding box center [456, 451] width 1592 height 22
click at [510, 453] on div at bounding box center [456, 451] width 1592 height 22
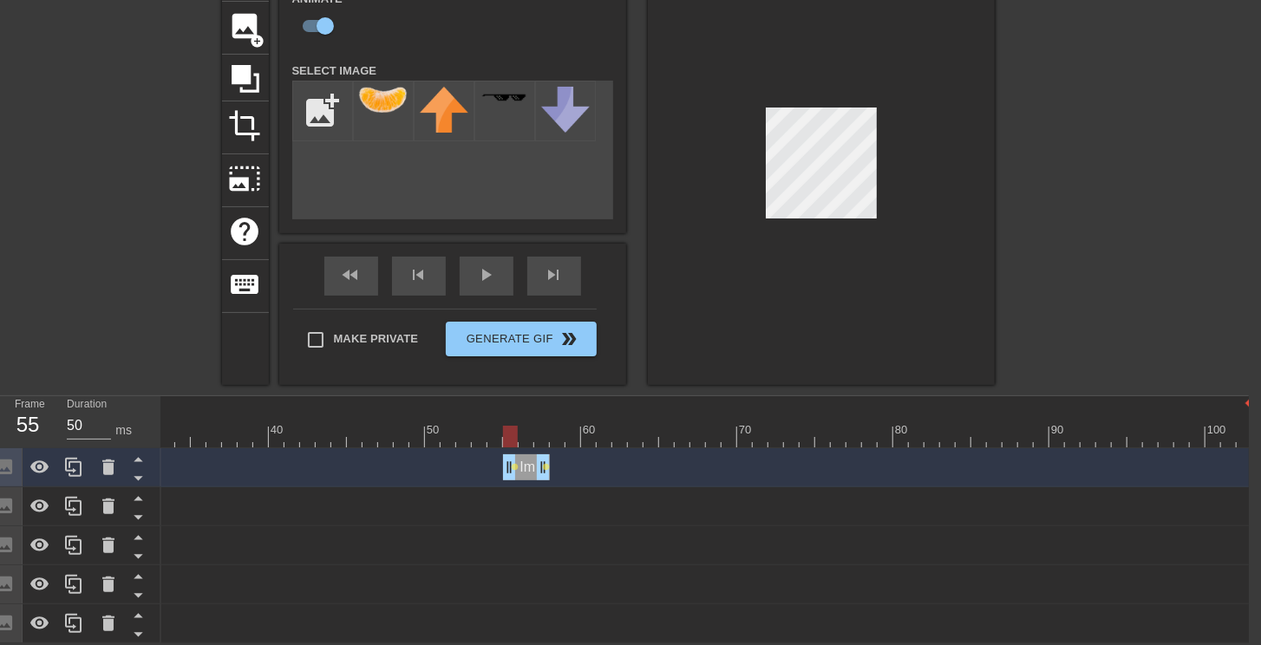
click at [525, 434] on div at bounding box center [456, 437] width 1592 height 22
click at [539, 435] on div at bounding box center [456, 437] width 1592 height 22
click at [529, 436] on div at bounding box center [456, 437] width 1592 height 22
click at [513, 435] on div at bounding box center [456, 437] width 1592 height 22
click at [522, 468] on div "Image drag_handle drag_handle" at bounding box center [526, 467] width 47 height 26
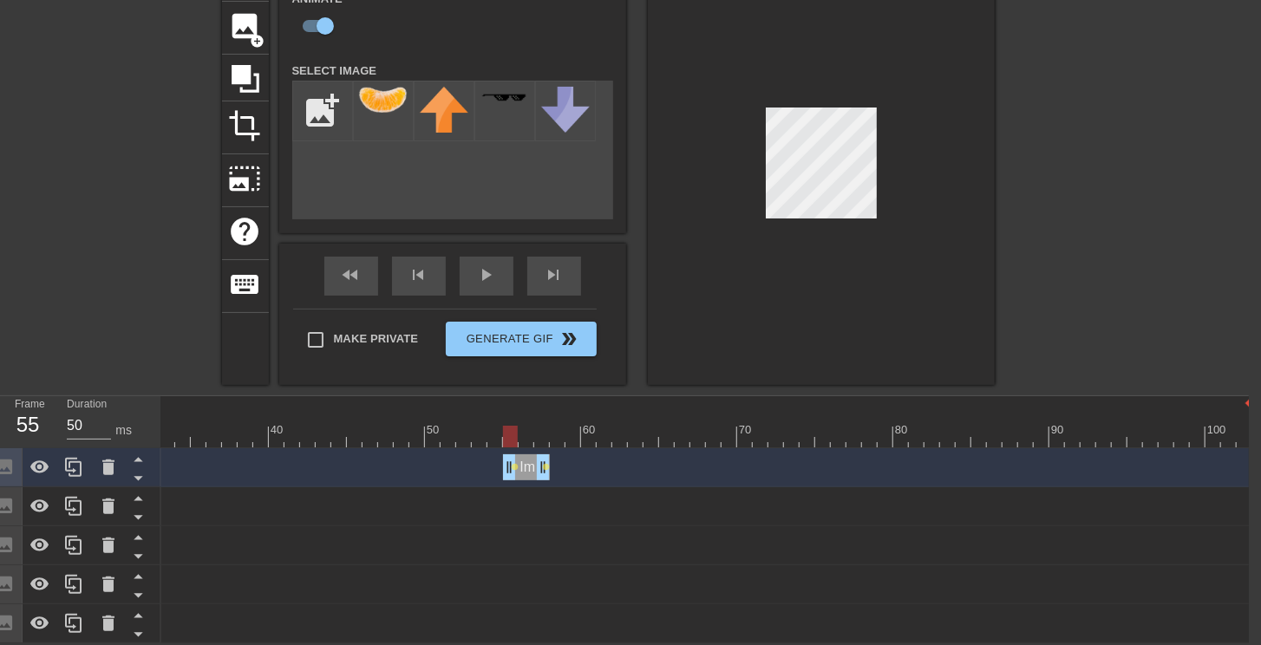
click at [528, 472] on div "Image drag_handle drag_handle" at bounding box center [526, 467] width 47 height 26
click at [585, 456] on div "10 20 30 40 50 60 70 80 90 100 Image drag_handle drag_handle lens lens Image dr…" at bounding box center [705, 519] width 1088 height 247
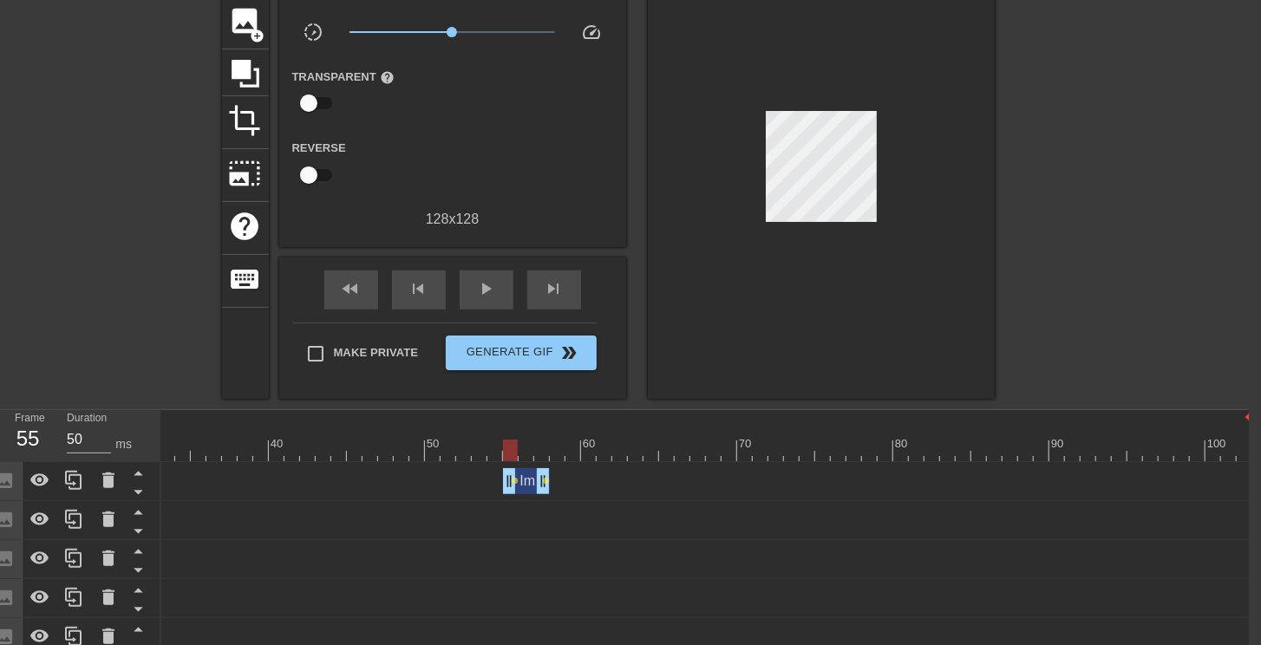
click at [523, 483] on div "Image drag_handle drag_handle" at bounding box center [526, 481] width 47 height 26
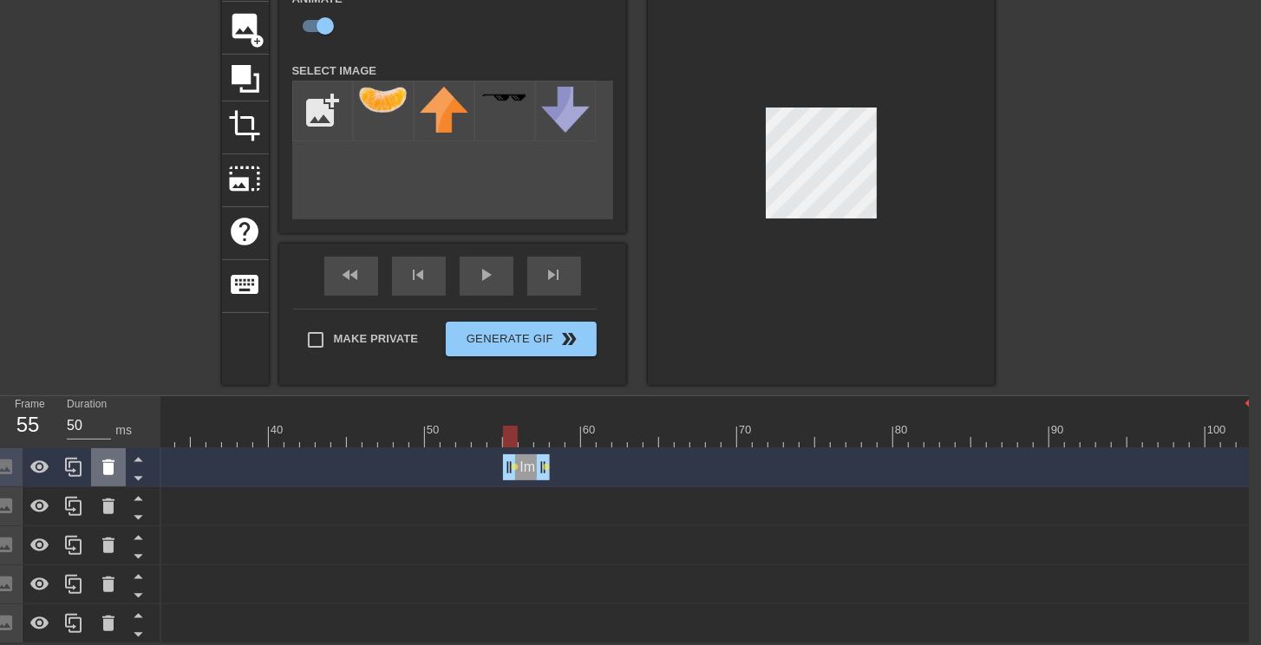
click at [121, 468] on div at bounding box center [108, 467] width 35 height 38
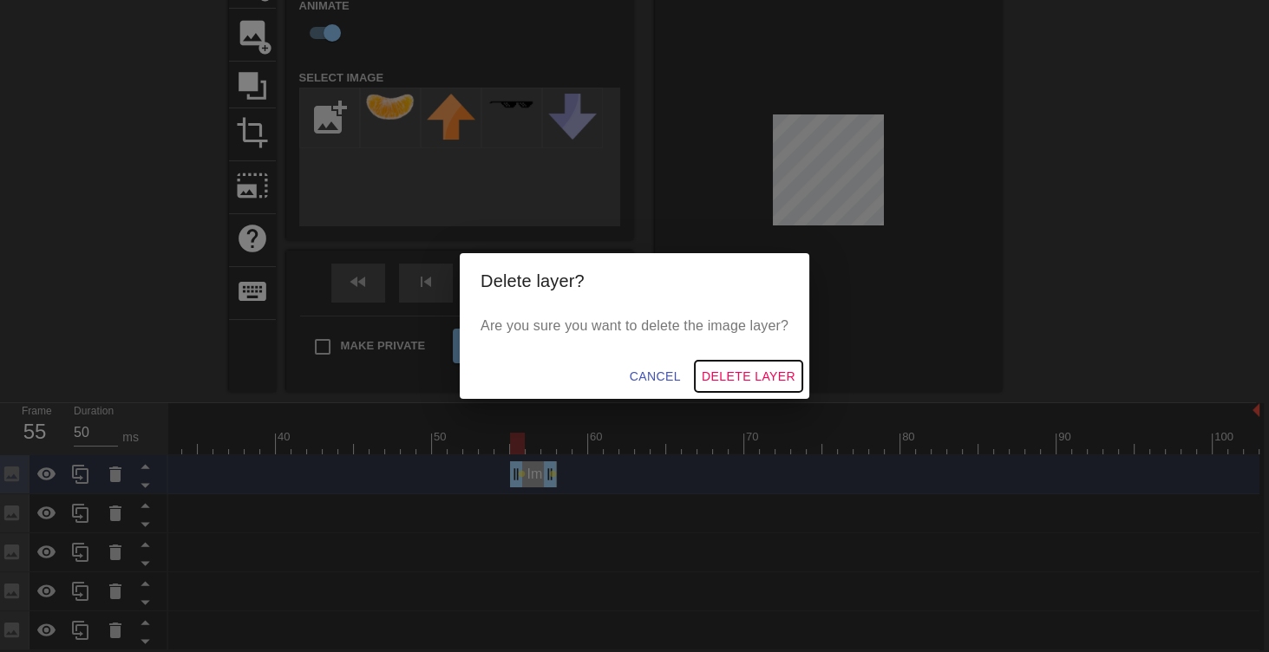
click at [746, 368] on span "Delete Layer" at bounding box center [749, 377] width 94 height 22
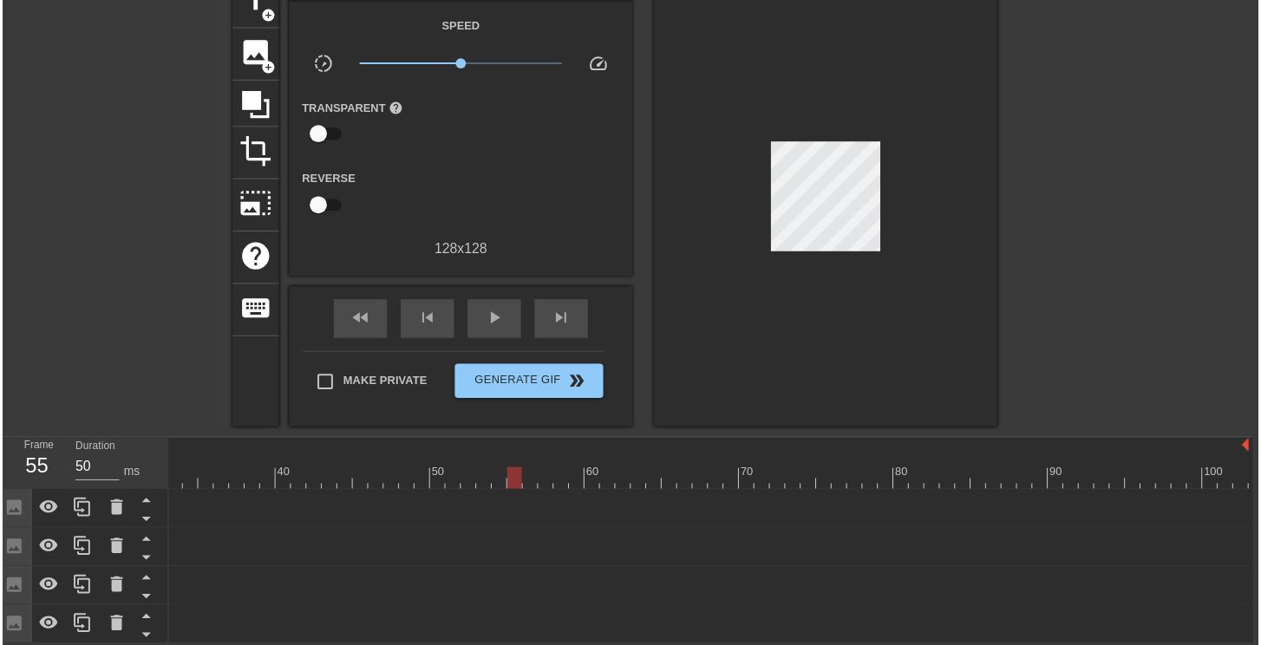
scroll to position [104, 5]
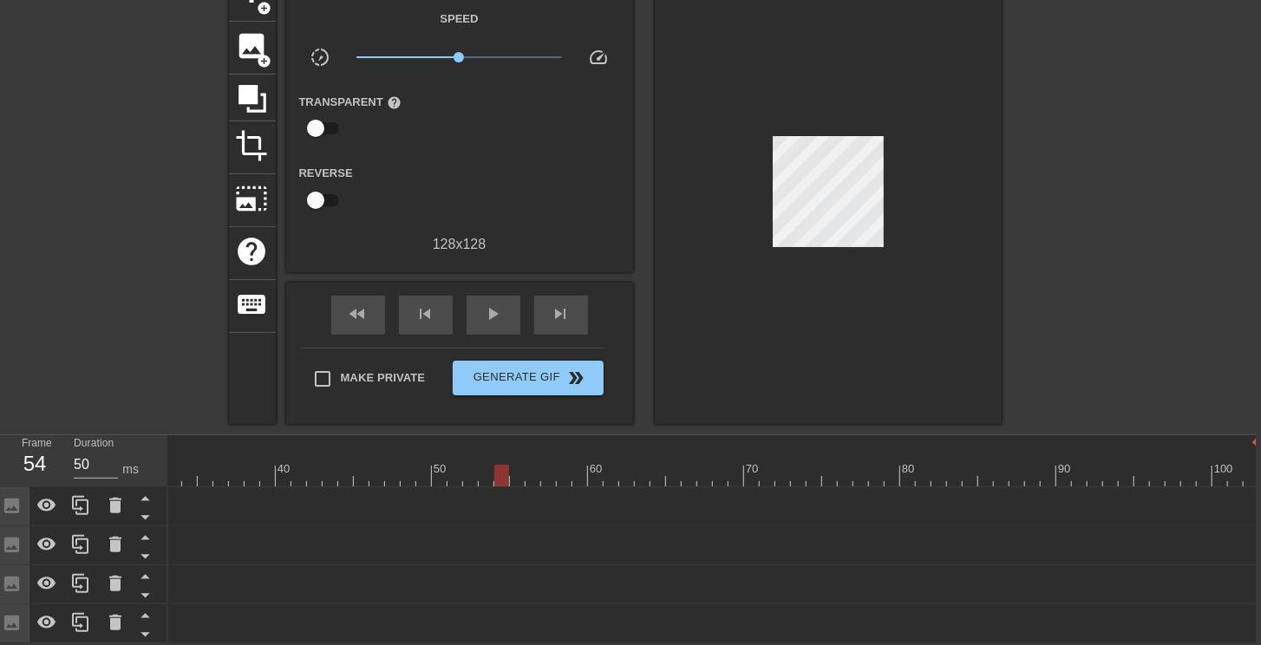
click at [497, 477] on div at bounding box center [463, 476] width 1592 height 22
click at [487, 477] on div at bounding box center [463, 476] width 1592 height 22
click at [496, 475] on div at bounding box center [463, 476] width 1592 height 22
click at [508, 476] on div at bounding box center [463, 476] width 1592 height 22
click at [513, 475] on div at bounding box center [463, 476] width 1592 height 22
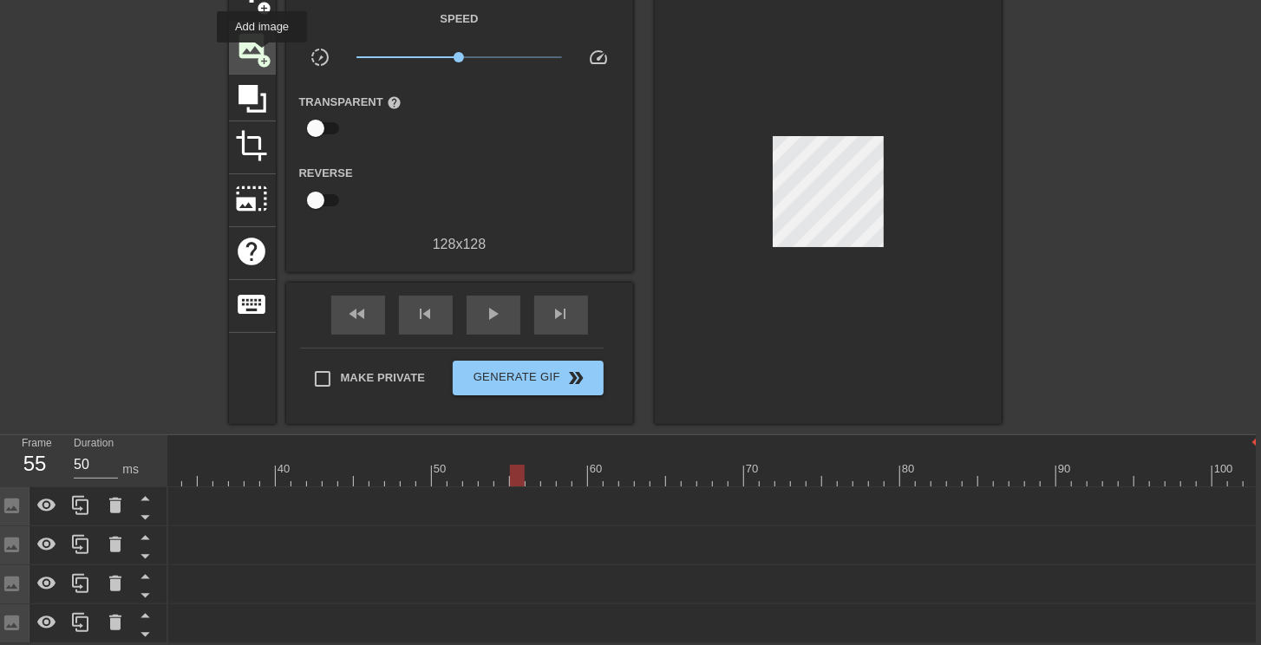
click at [261, 55] on span "add_circle" at bounding box center [265, 61] width 15 height 15
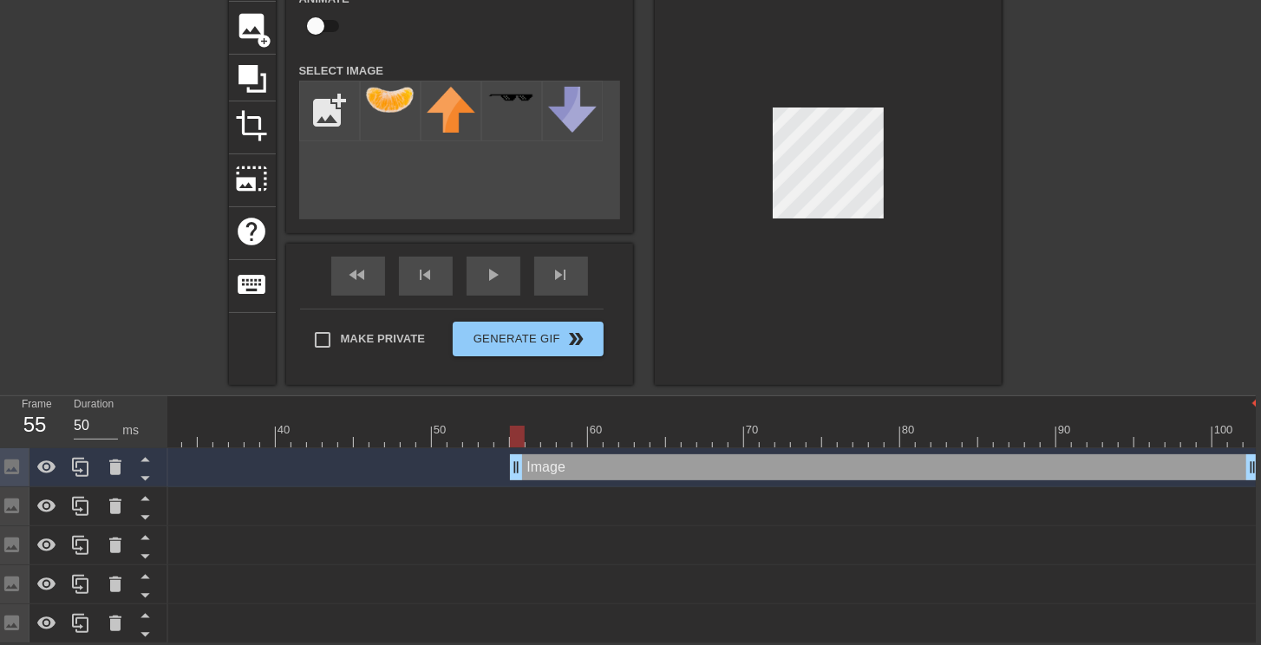
scroll to position [125, 5]
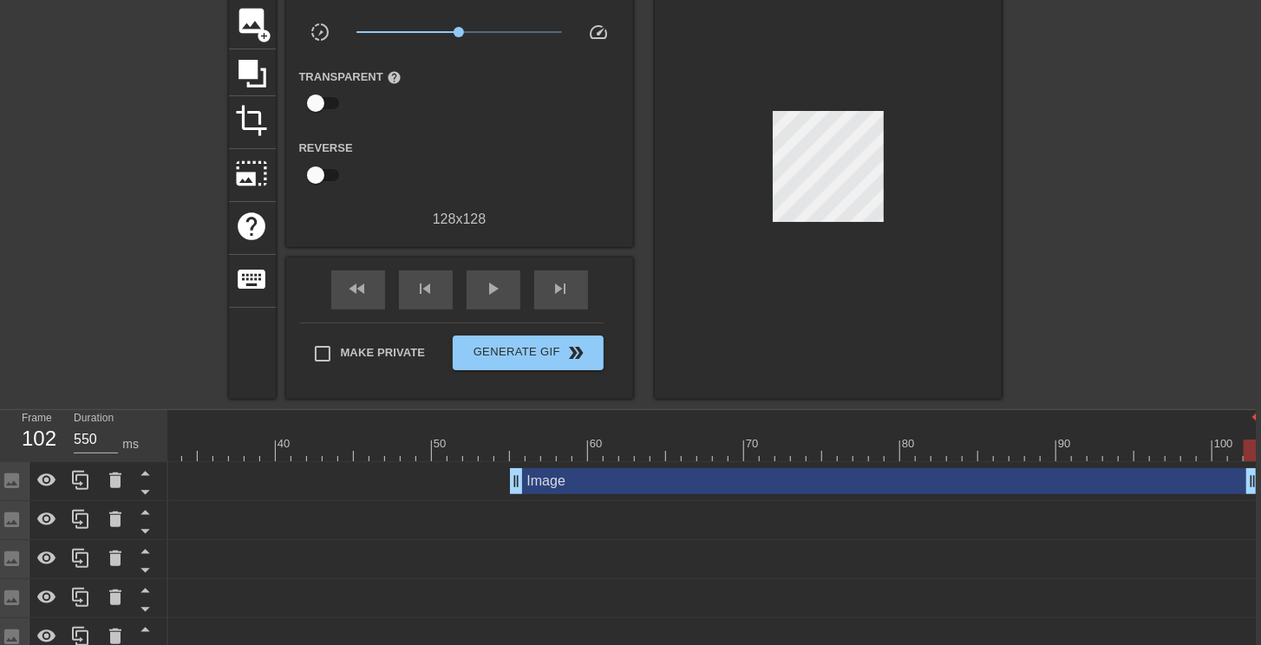
type input "50"
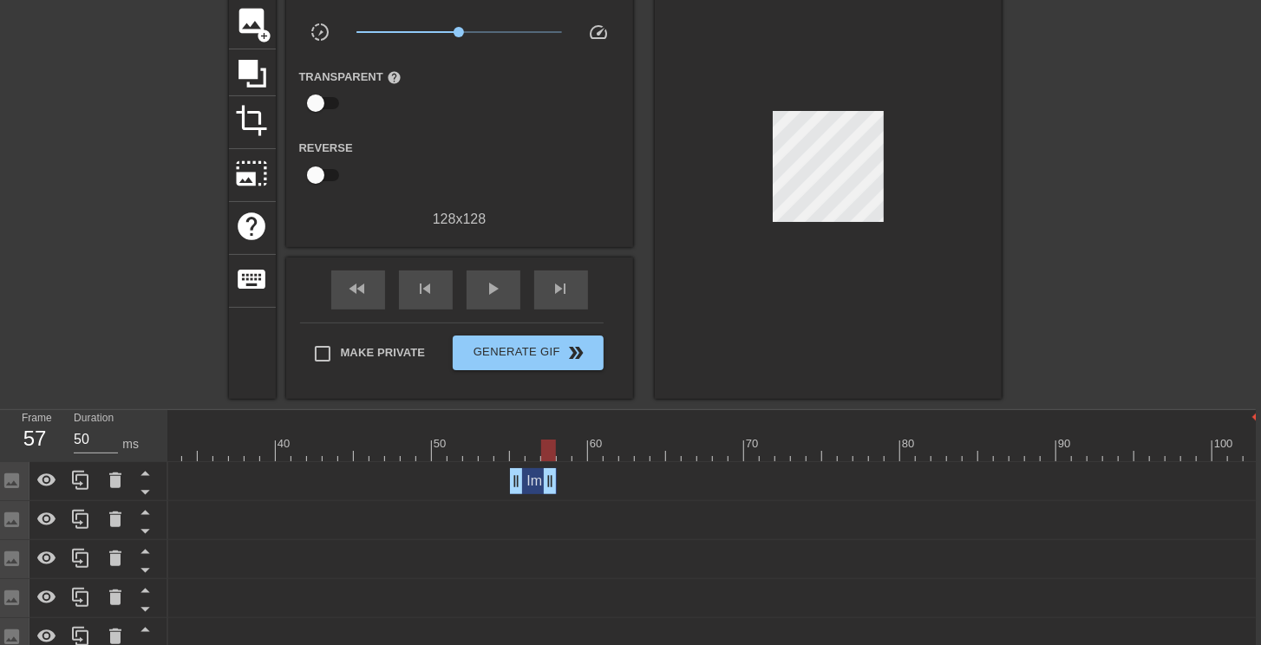
drag, startPoint x: 1248, startPoint y: 478, endPoint x: 539, endPoint y: 482, distance: 708.6
click at [517, 454] on div at bounding box center [463, 451] width 1592 height 22
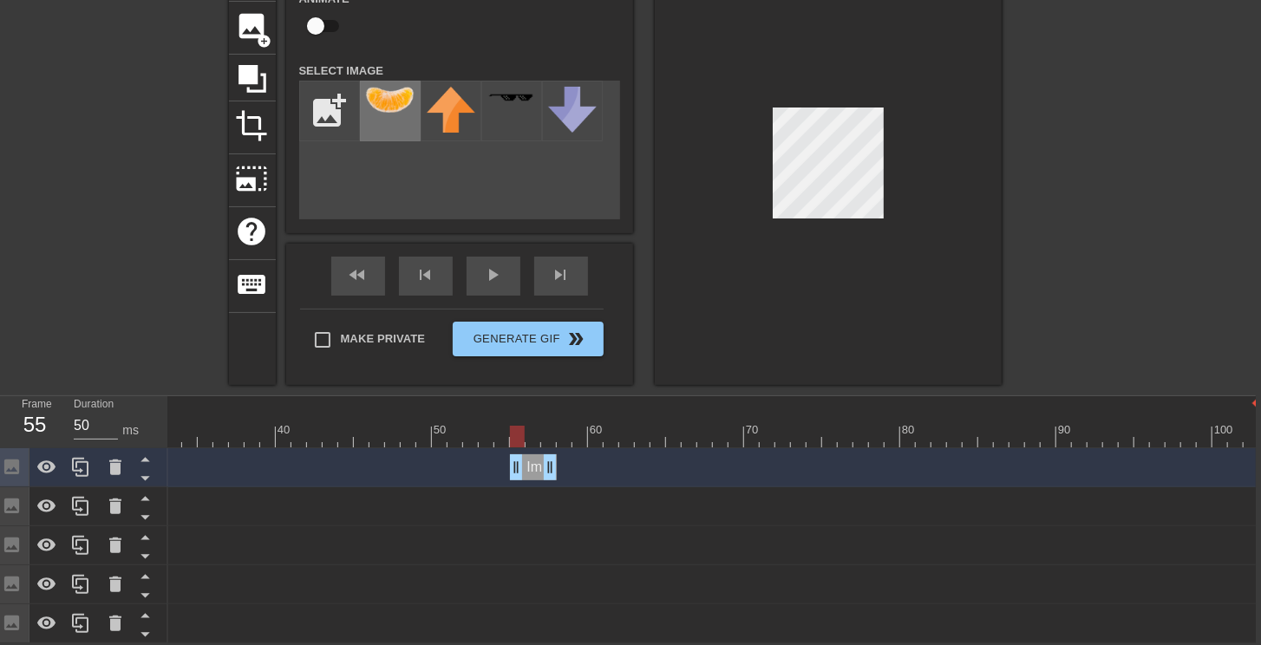
click at [381, 95] on img at bounding box center [390, 100] width 49 height 26
click at [962, 206] on div at bounding box center [828, 167] width 347 height 436
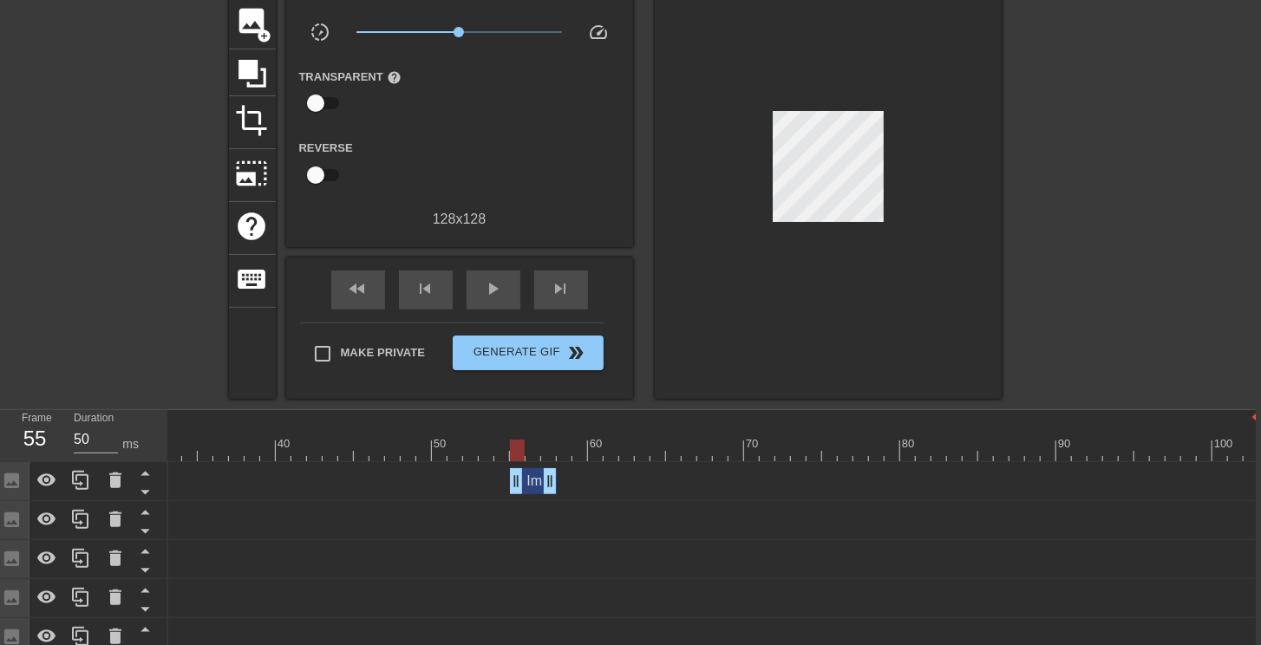
click at [533, 481] on div "Image drag_handle drag_handle" at bounding box center [533, 481] width 47 height 26
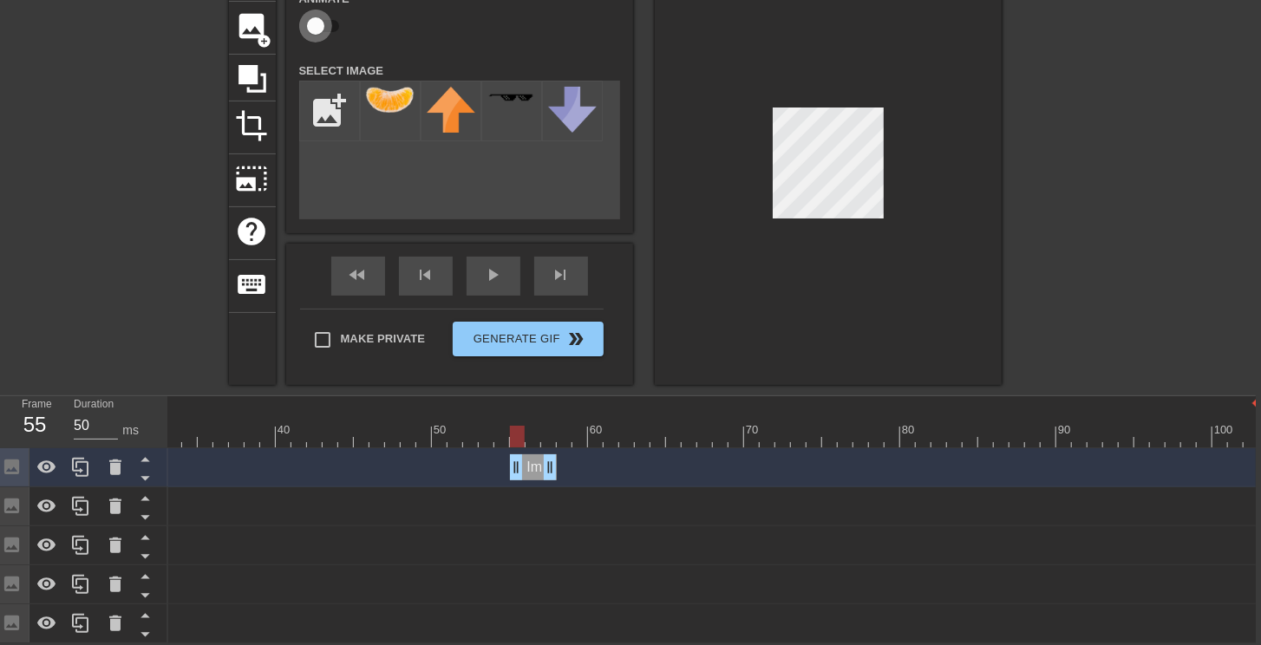
click at [333, 23] on input "checkbox" at bounding box center [315, 26] width 99 height 33
checkbox input "true"
click at [533, 435] on div at bounding box center [463, 437] width 1592 height 22
click at [827, 271] on div at bounding box center [828, 167] width 347 height 436
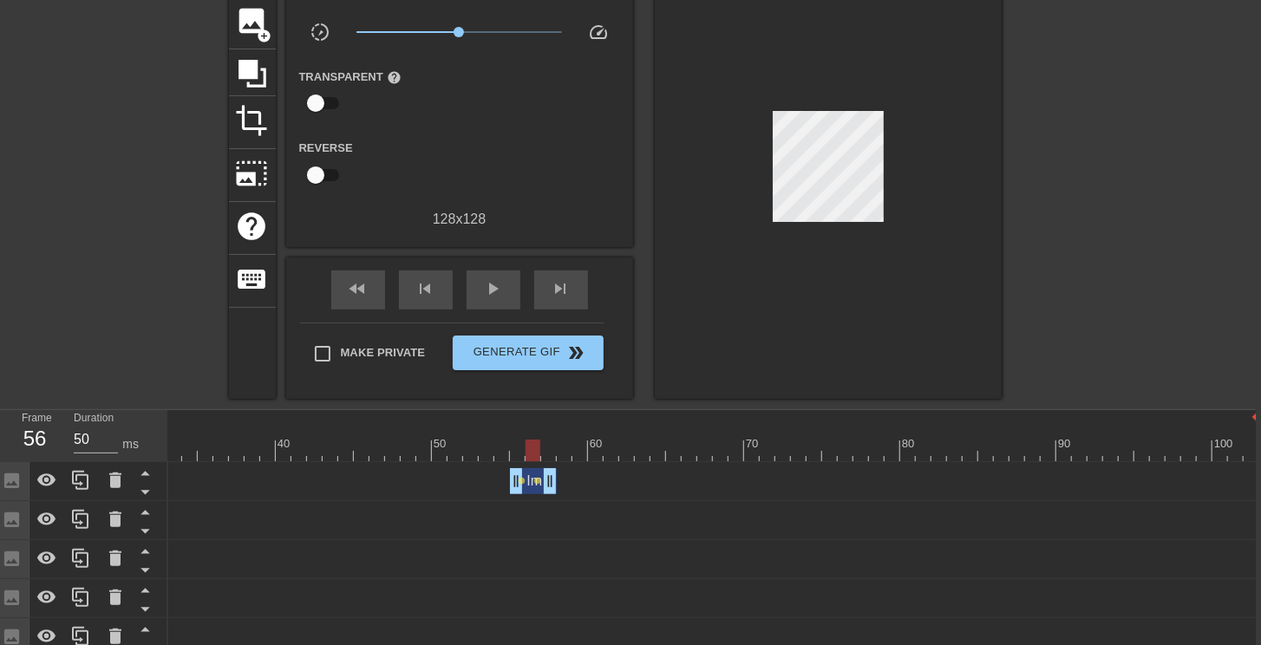
click at [543, 444] on div at bounding box center [463, 451] width 1592 height 22
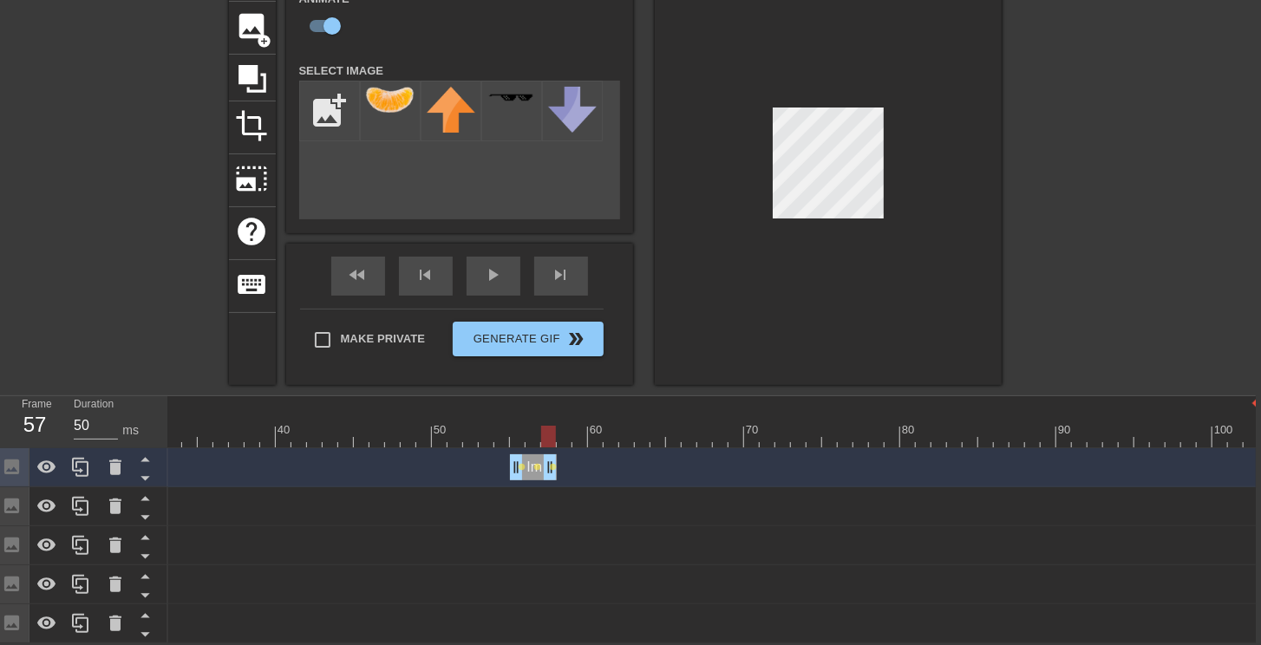
click at [916, 276] on div at bounding box center [828, 167] width 347 height 436
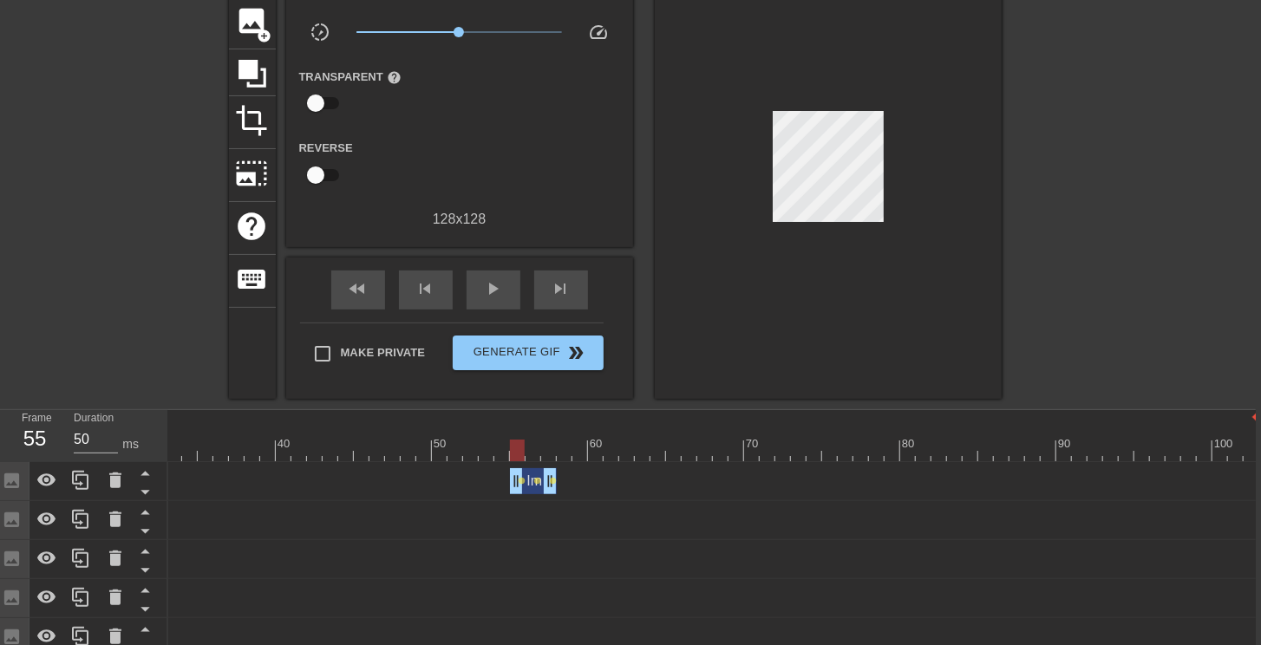
click at [515, 446] on div at bounding box center [463, 451] width 1592 height 22
click at [261, 37] on span "add_circle" at bounding box center [265, 36] width 15 height 15
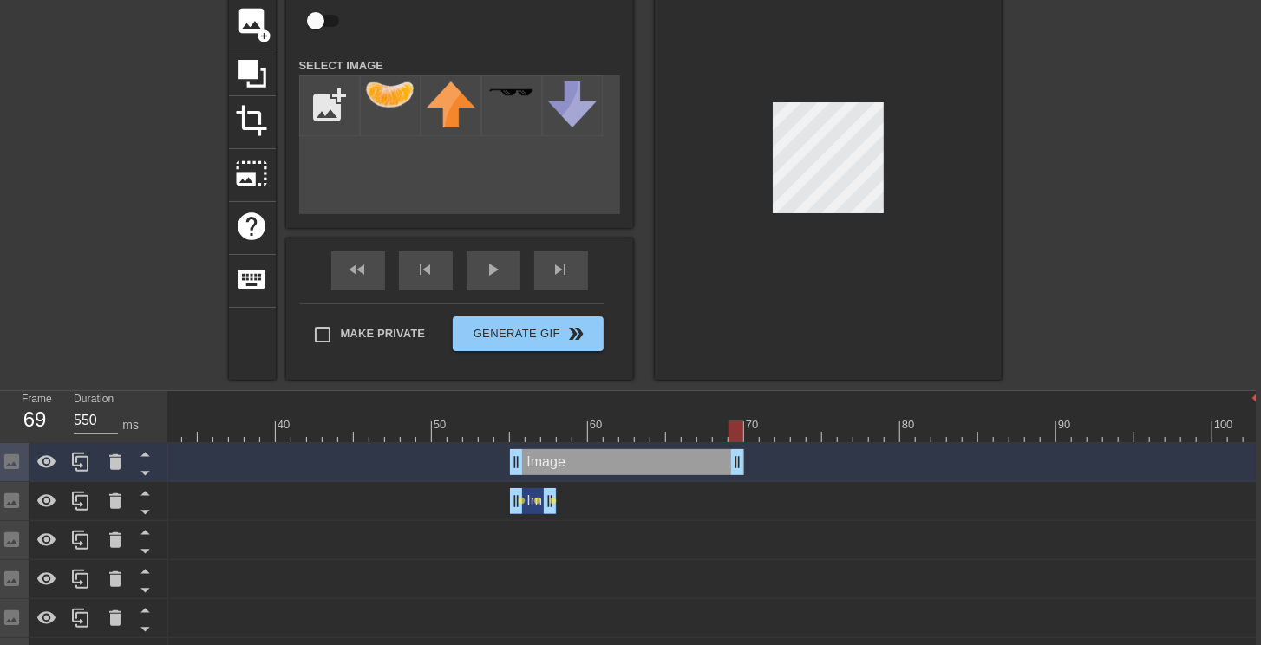
type input "50"
drag, startPoint x: 1247, startPoint y: 460, endPoint x: 546, endPoint y: 467, distance: 701.7
click at [516, 433] on div at bounding box center [463, 432] width 1592 height 22
click at [382, 73] on div "Animate Select Image add_photo_alternate" at bounding box center [459, 99] width 321 height 232
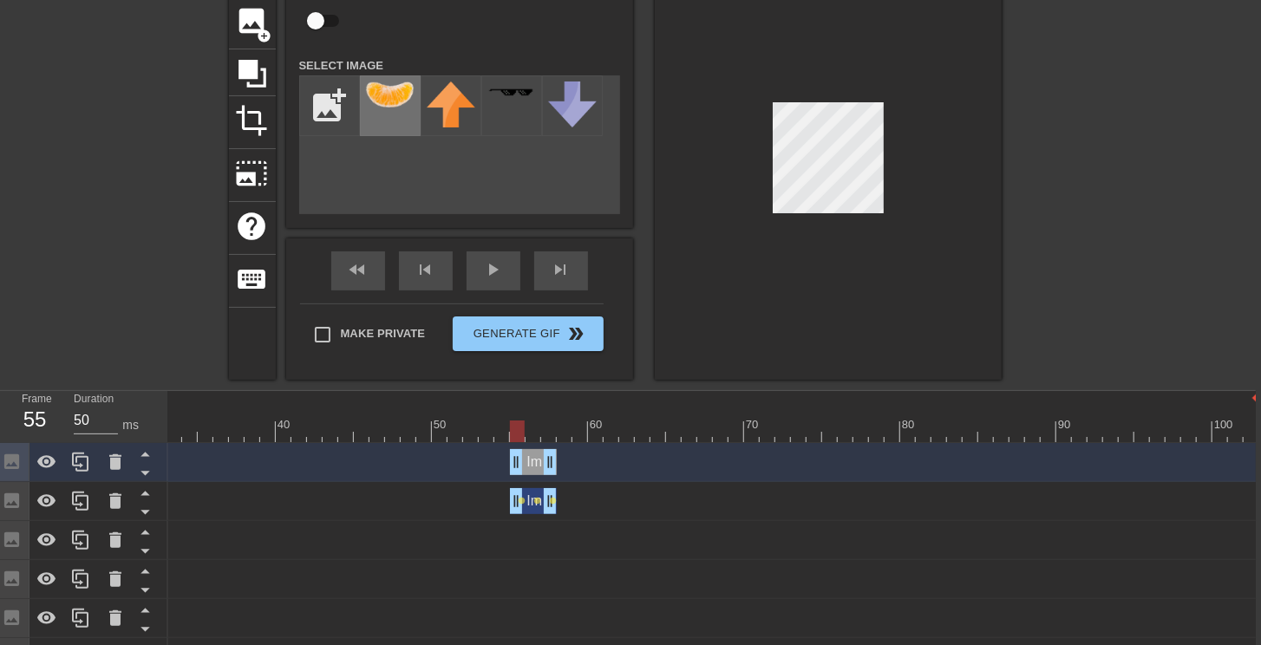
click at [379, 86] on img at bounding box center [390, 95] width 49 height 26
click at [892, 157] on div at bounding box center [828, 162] width 347 height 436
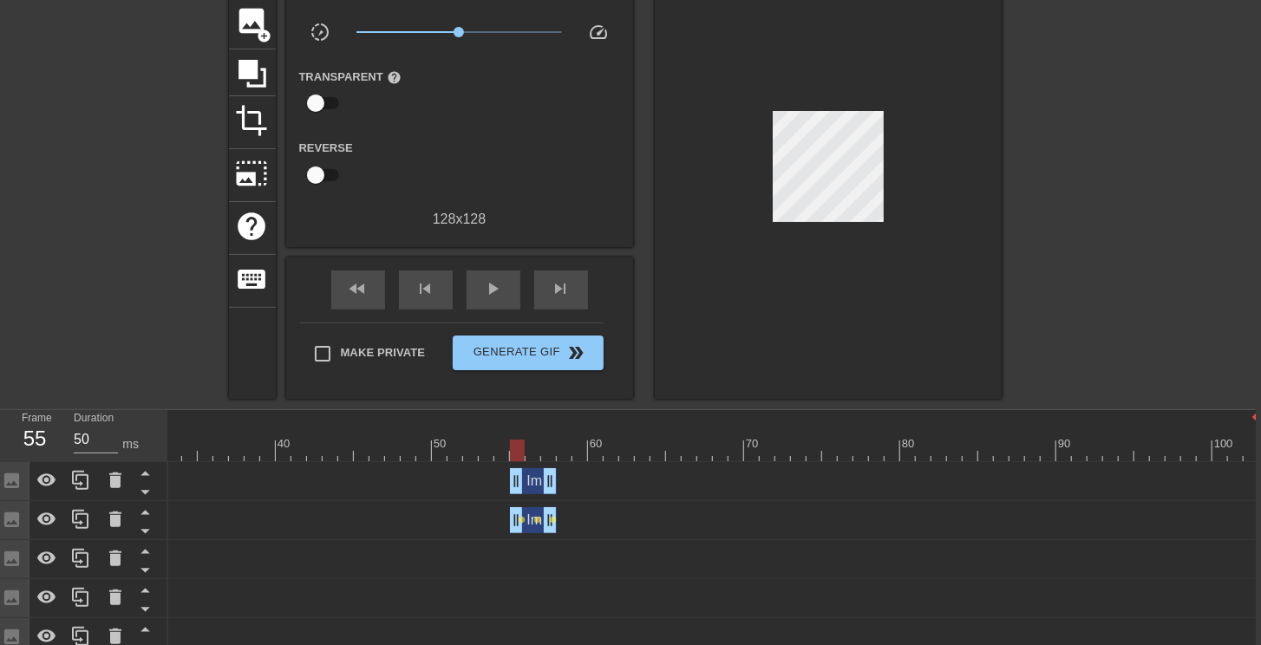
click at [533, 483] on div "Image drag_handle drag_handle" at bounding box center [533, 481] width 47 height 26
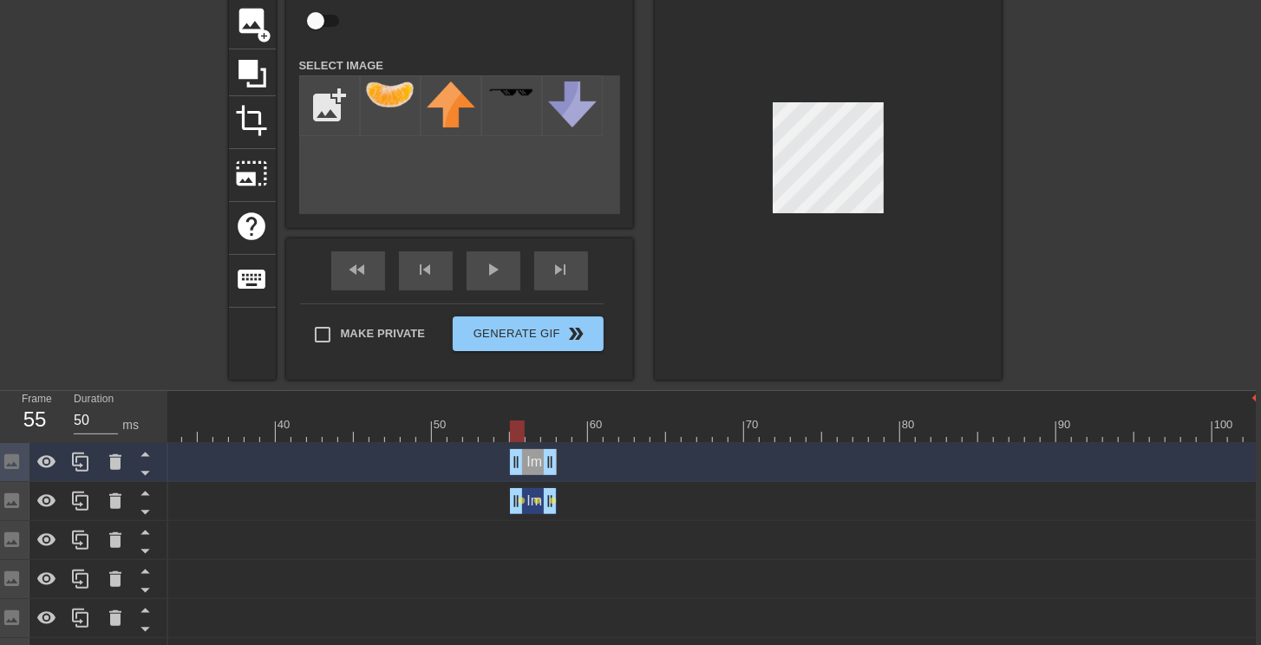
click at [323, 15] on input "checkbox" at bounding box center [315, 20] width 99 height 33
checkbox input "true"
click at [530, 427] on div at bounding box center [463, 432] width 1592 height 22
click at [992, 246] on div at bounding box center [828, 162] width 347 height 436
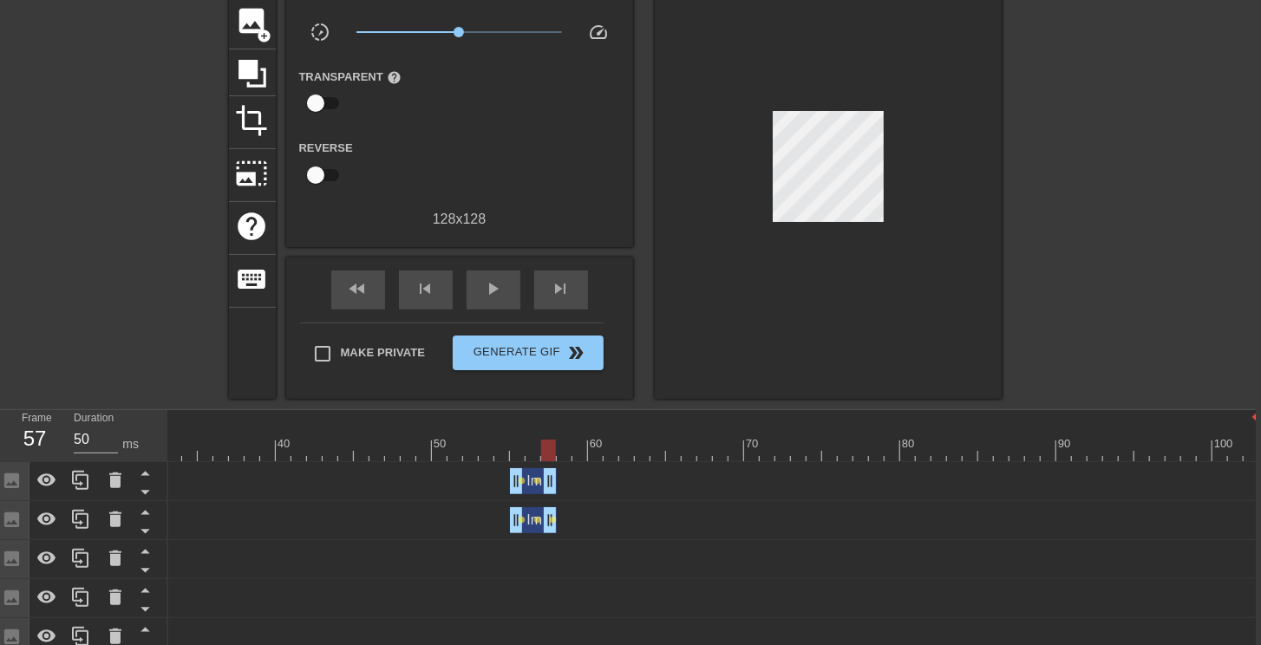
click at [552, 447] on div at bounding box center [463, 451] width 1592 height 22
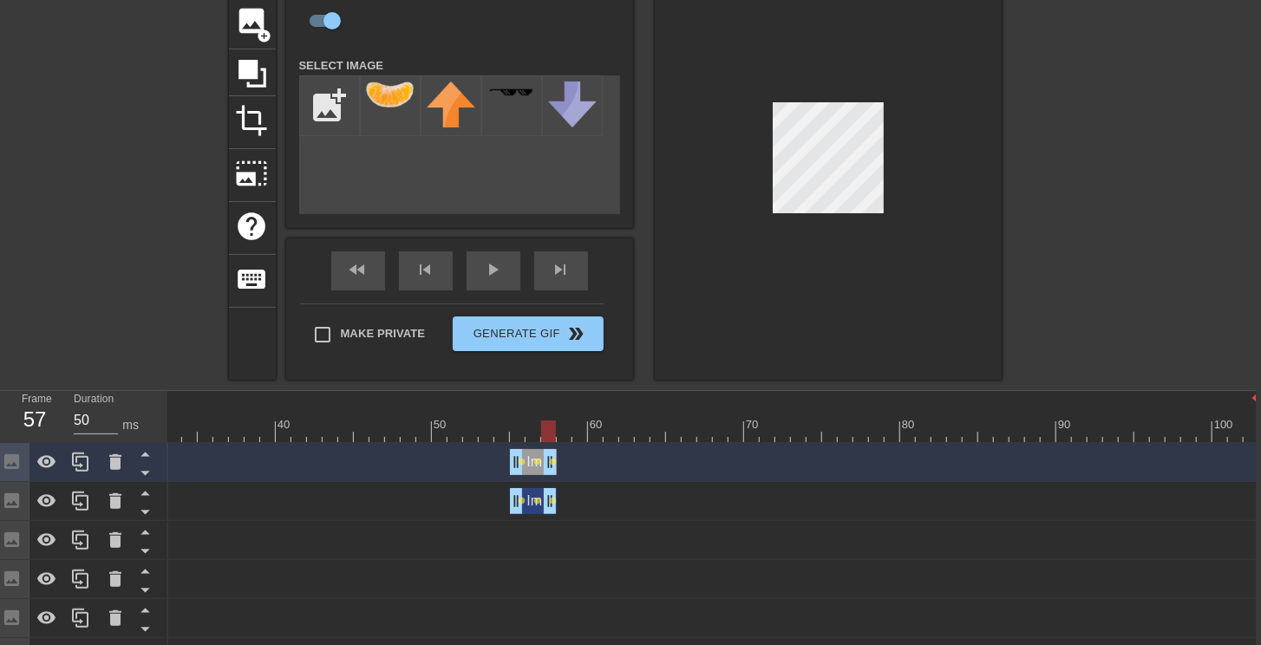
click at [904, 219] on div at bounding box center [828, 162] width 347 height 436
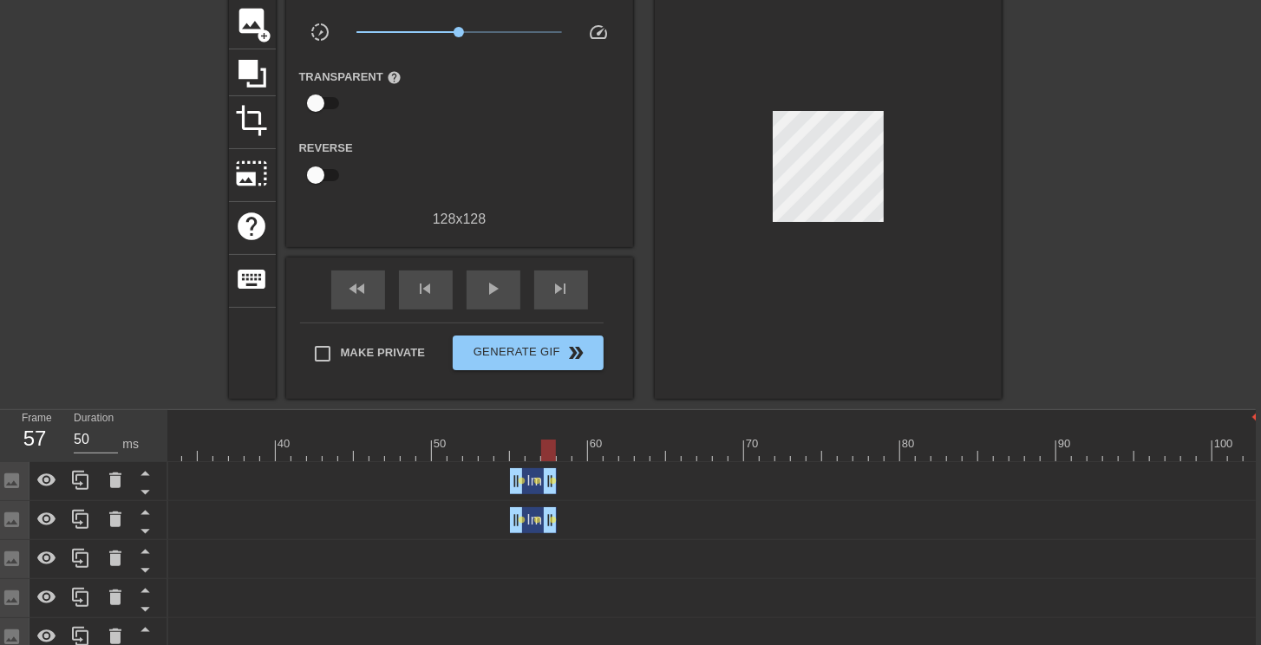
click at [518, 451] on div at bounding box center [463, 451] width 1592 height 22
click at [259, 23] on span "image" at bounding box center [252, 20] width 33 height 33
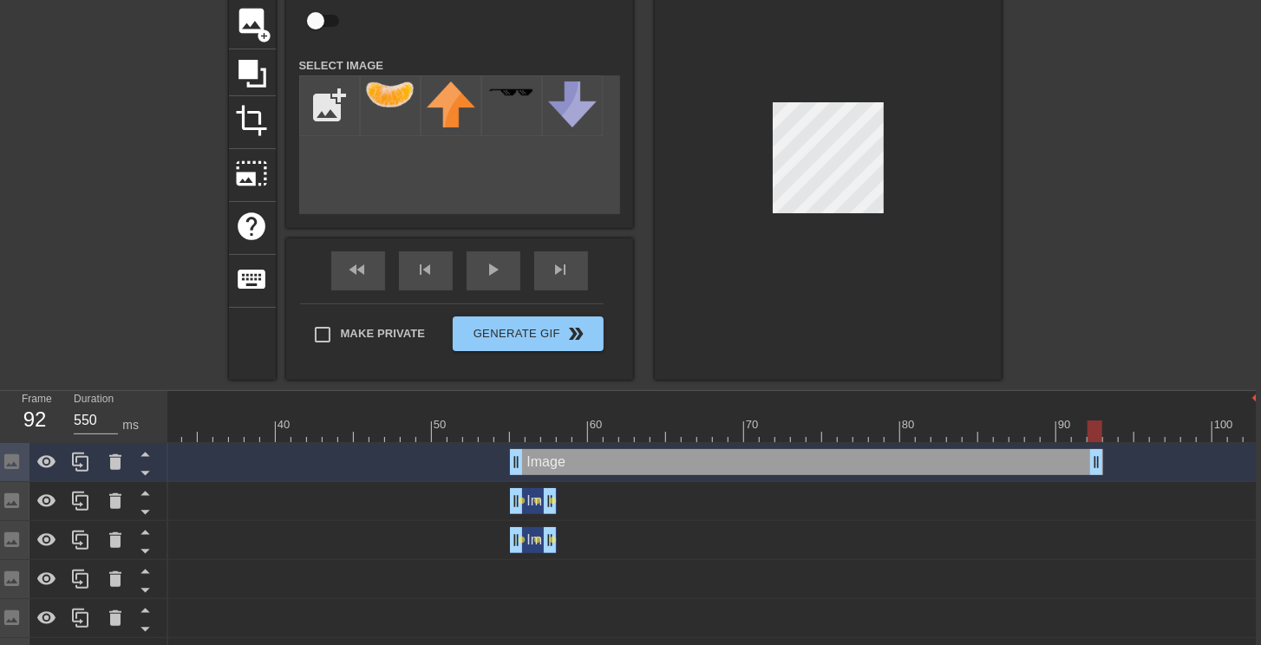
type input "50"
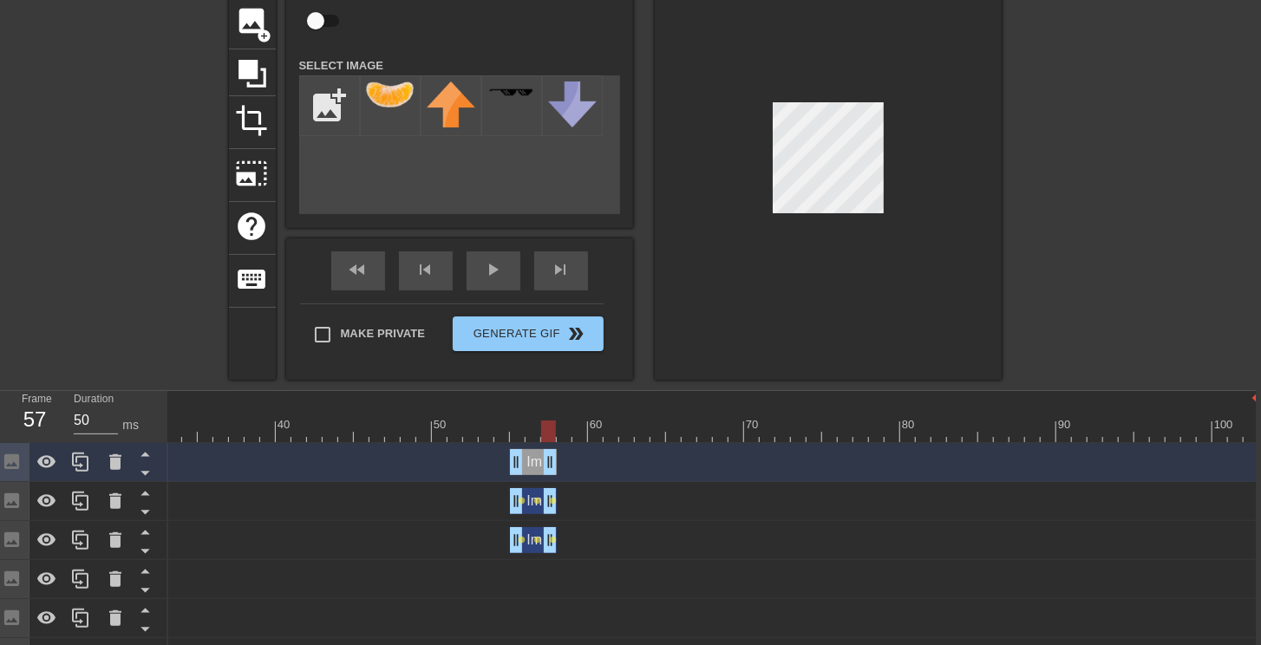
drag, startPoint x: 1249, startPoint y: 464, endPoint x: 549, endPoint y: 455, distance: 700.0
click at [518, 438] on div at bounding box center [463, 432] width 1592 height 22
click at [385, 106] on img at bounding box center [390, 95] width 49 height 26
click at [935, 206] on div at bounding box center [828, 162] width 347 height 436
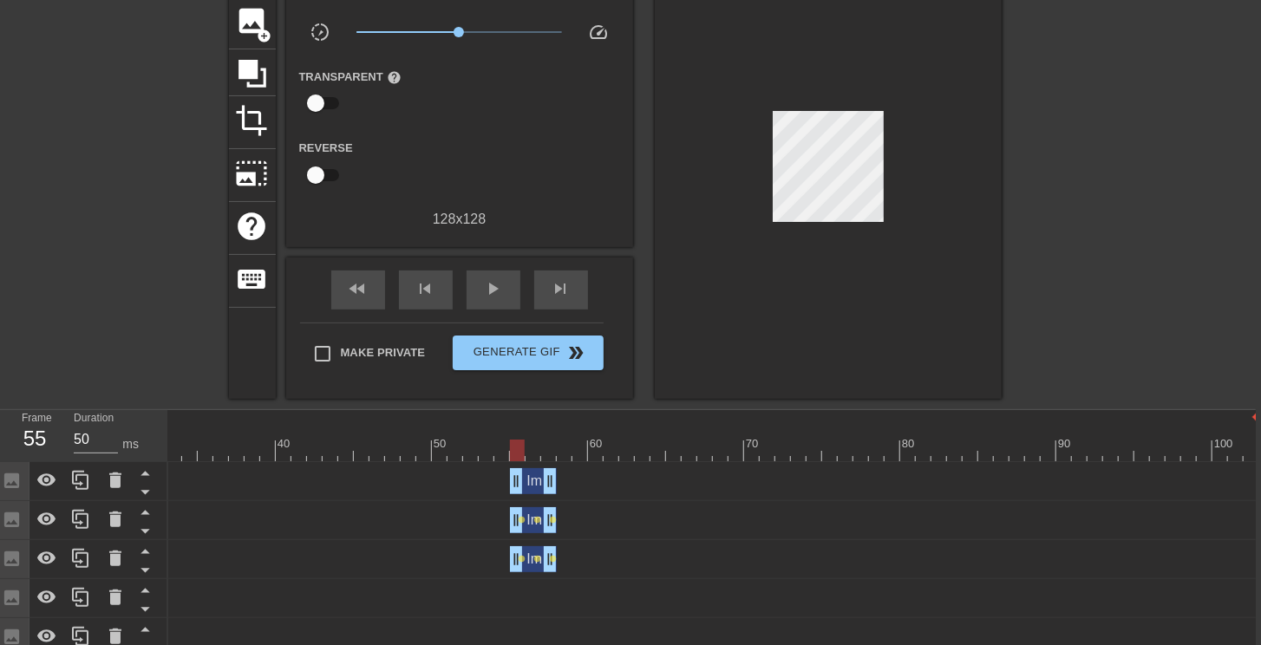
click at [529, 477] on div "Image drag_handle drag_handle" at bounding box center [533, 481] width 47 height 26
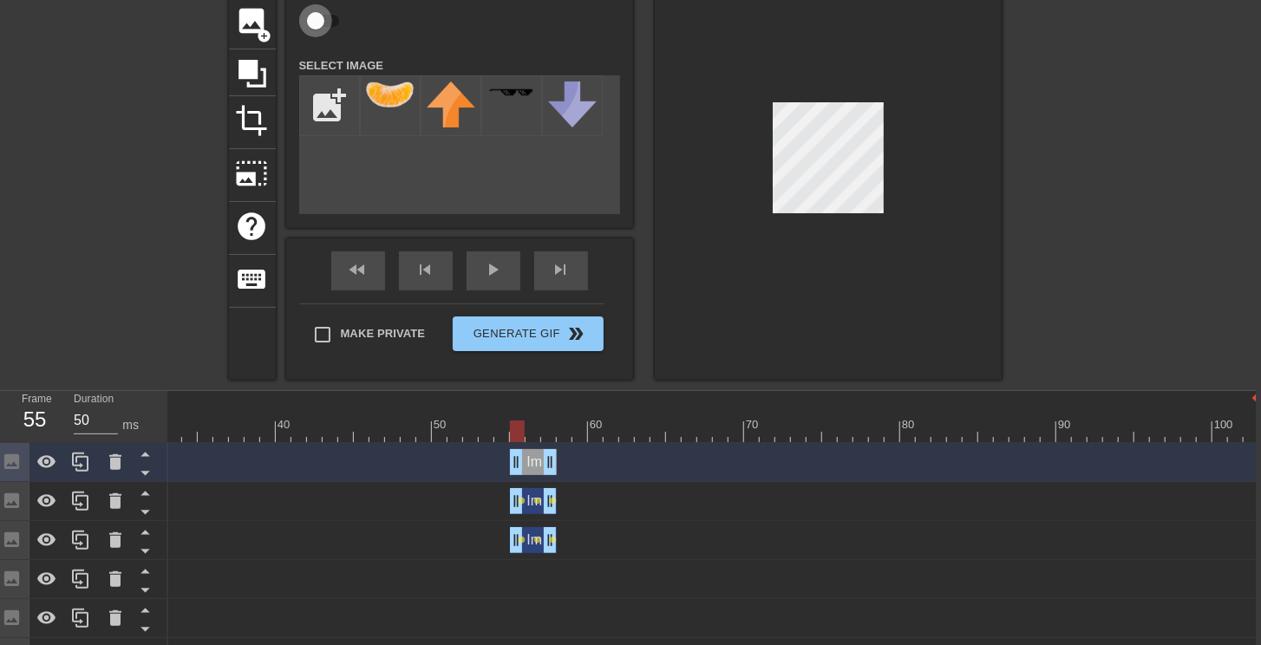
click at [316, 11] on input "checkbox" at bounding box center [315, 20] width 99 height 33
checkbox input "true"
click at [529, 428] on div at bounding box center [463, 432] width 1592 height 22
click at [1010, 219] on div "title add_circle image add_circle crop photo_size_select_large help keyboard Im…" at bounding box center [625, 162] width 1261 height 436
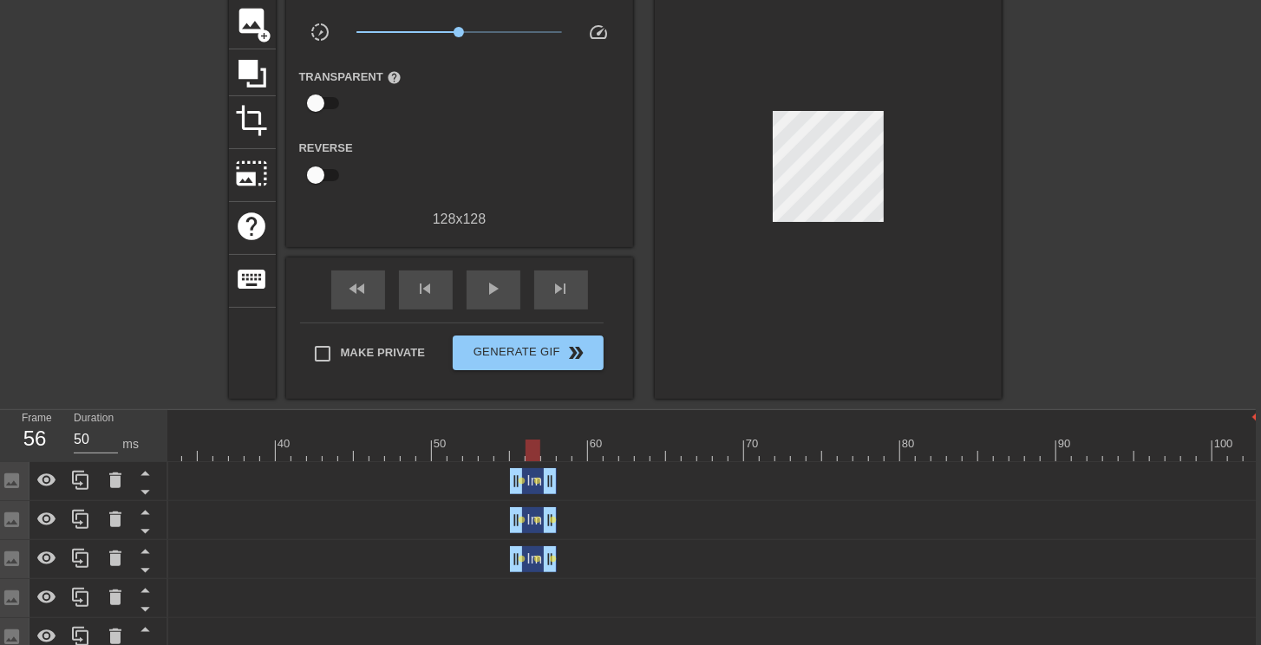
click at [548, 448] on div at bounding box center [463, 451] width 1592 height 22
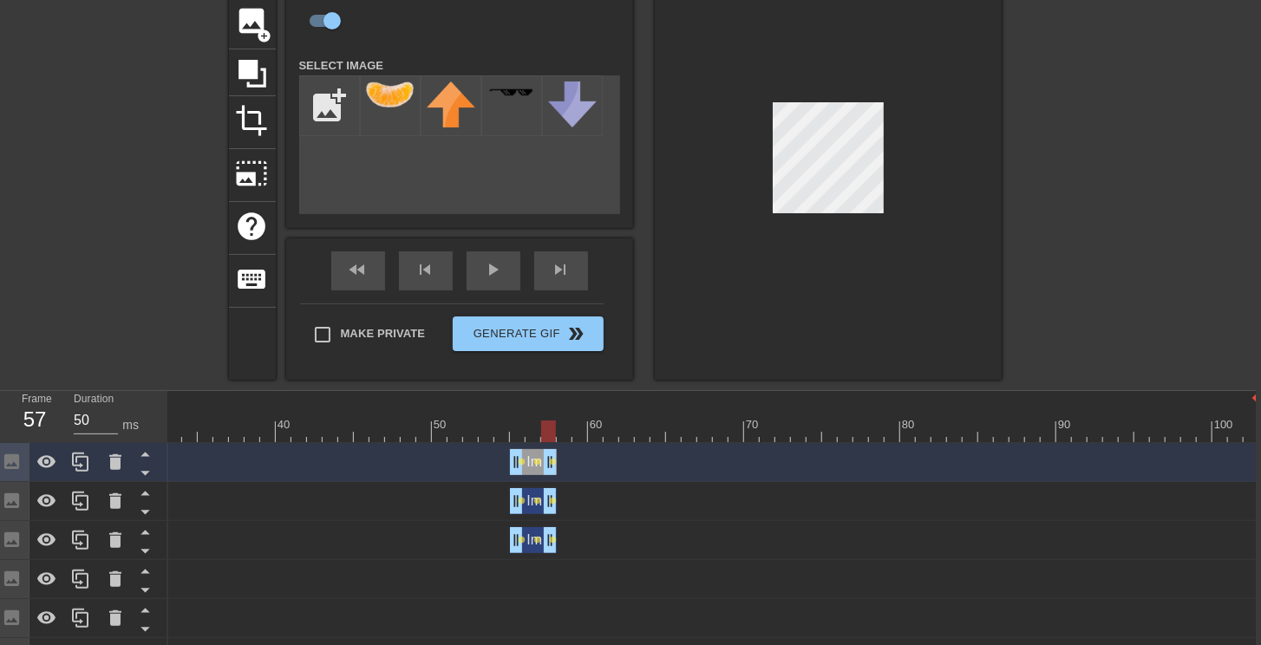
click at [955, 227] on div at bounding box center [828, 162] width 347 height 436
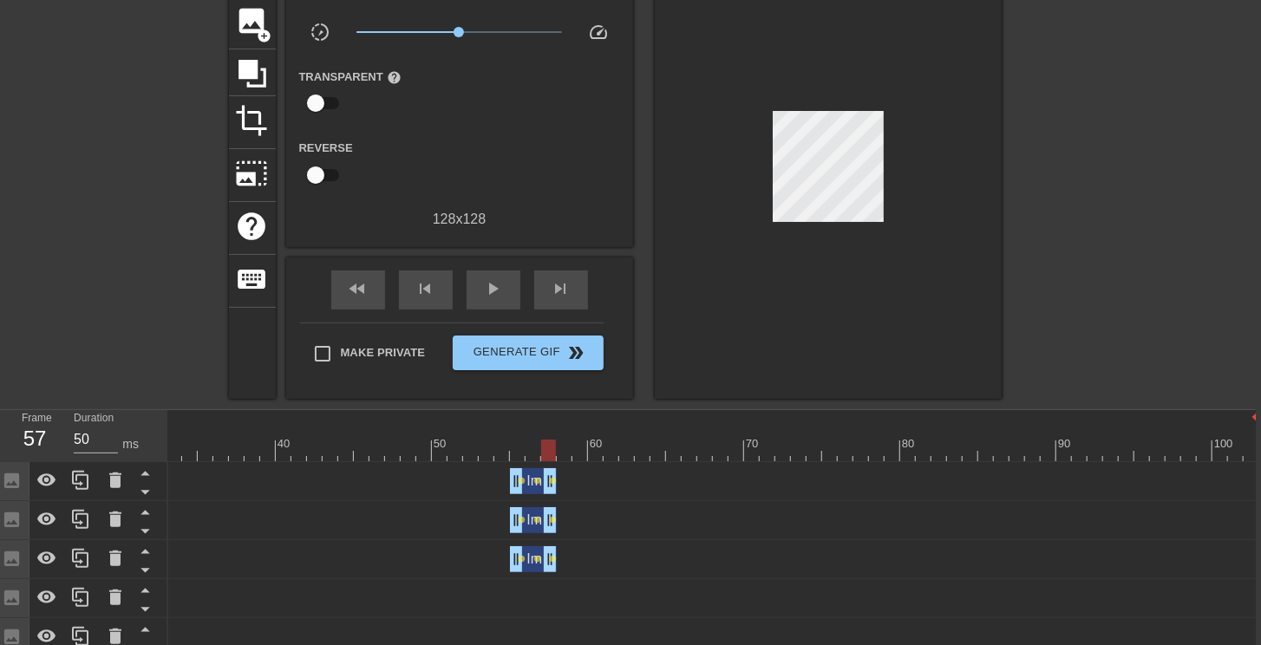
click at [560, 448] on div at bounding box center [463, 451] width 1592 height 22
click at [482, 274] on div "play_arrow" at bounding box center [494, 290] width 54 height 39
type input "50"
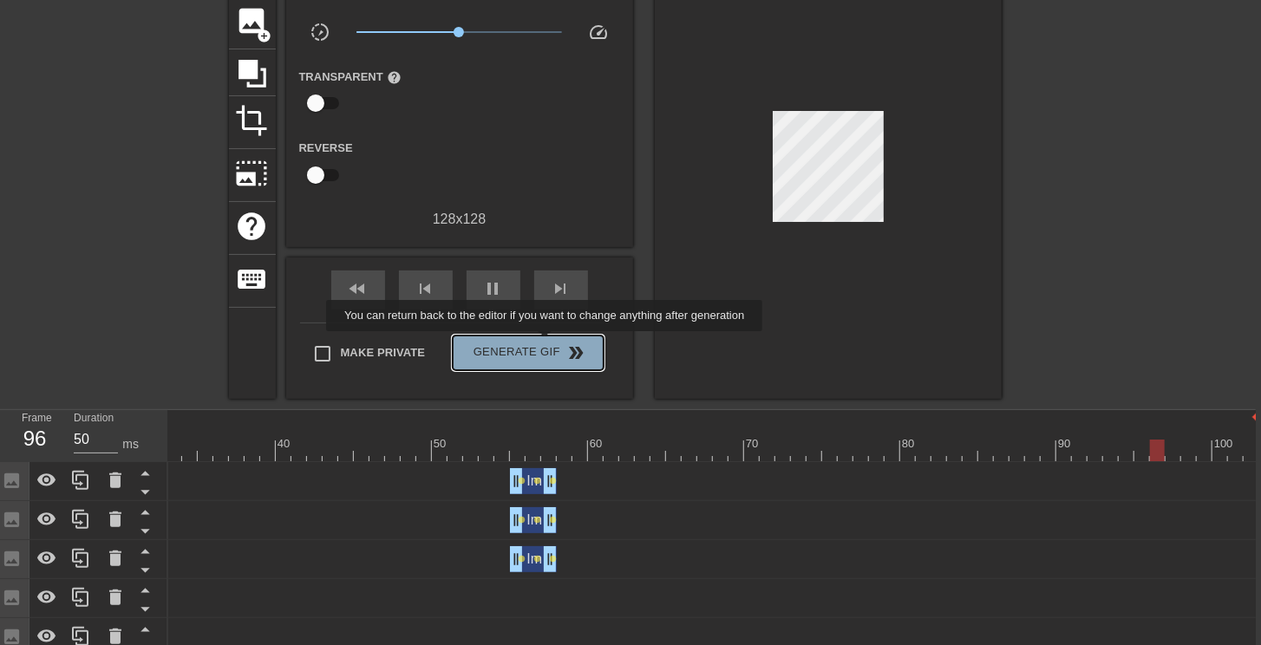
click at [546, 343] on span "Generate Gif double_arrow" at bounding box center [528, 353] width 136 height 21
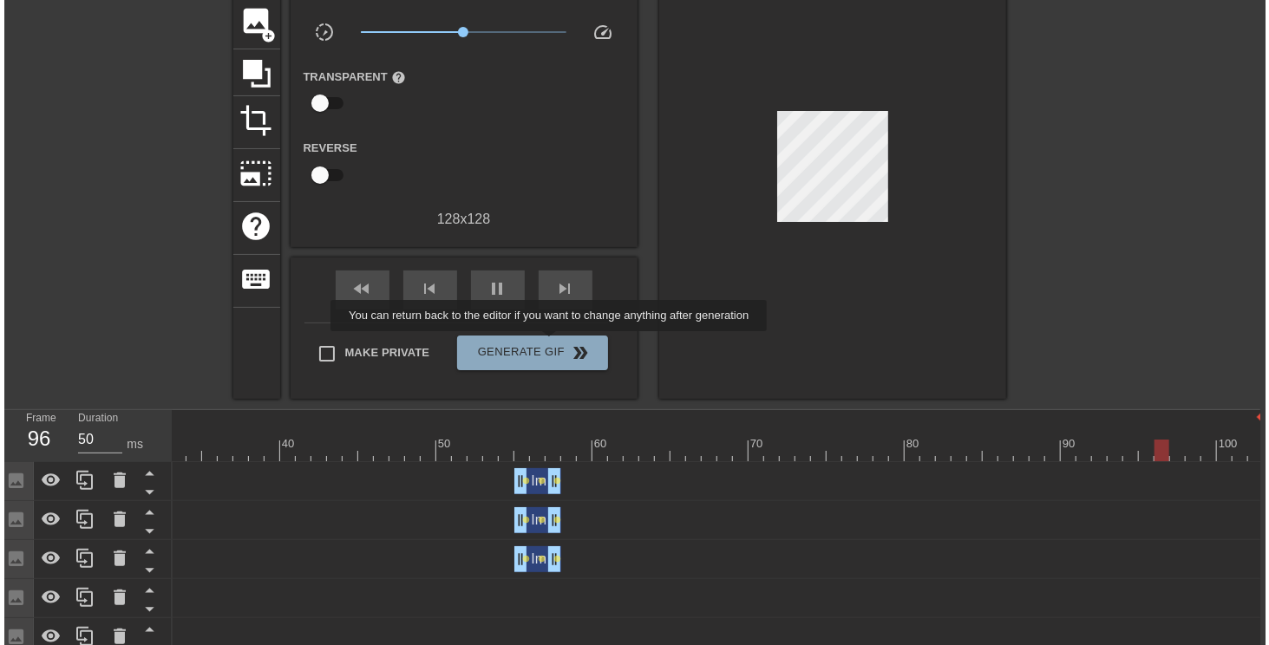
scroll to position [0, 5]
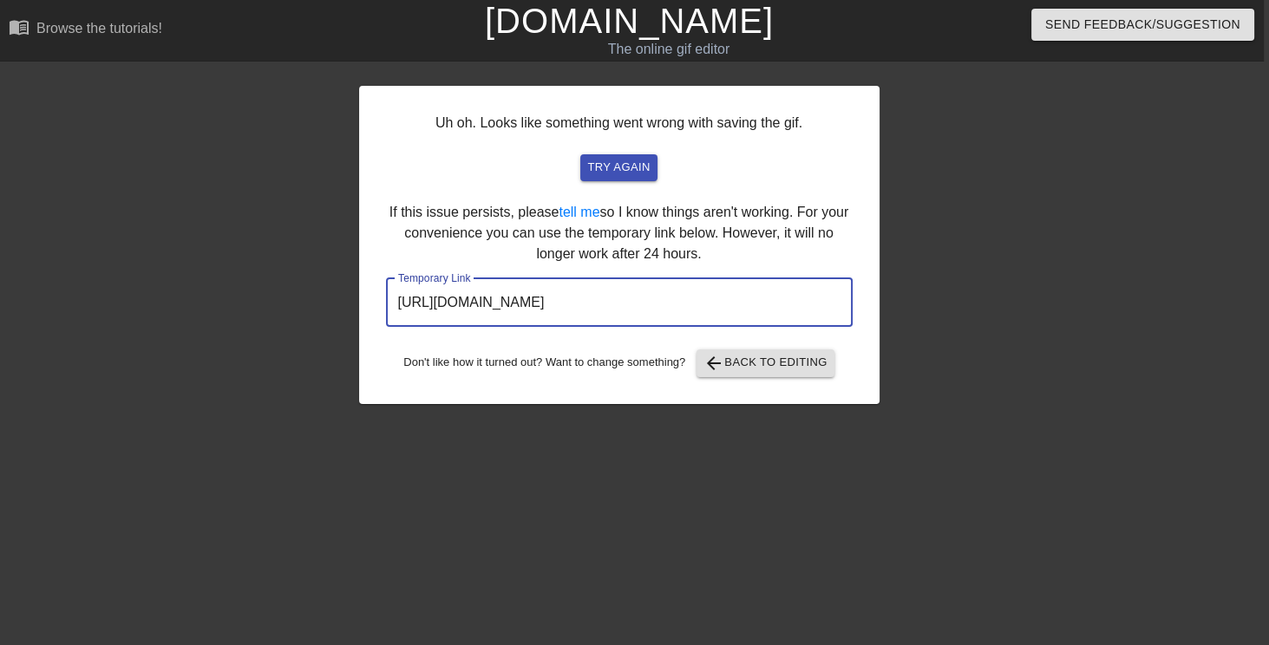
drag, startPoint x: 793, startPoint y: 313, endPoint x: 271, endPoint y: 282, distance: 523.1
click at [271, 282] on div "Uh oh. Looks like something went wrong with saving the gif. try again If this i…" at bounding box center [629, 237] width 1269 height 336
